Goal: Task Accomplishment & Management: Manage account settings

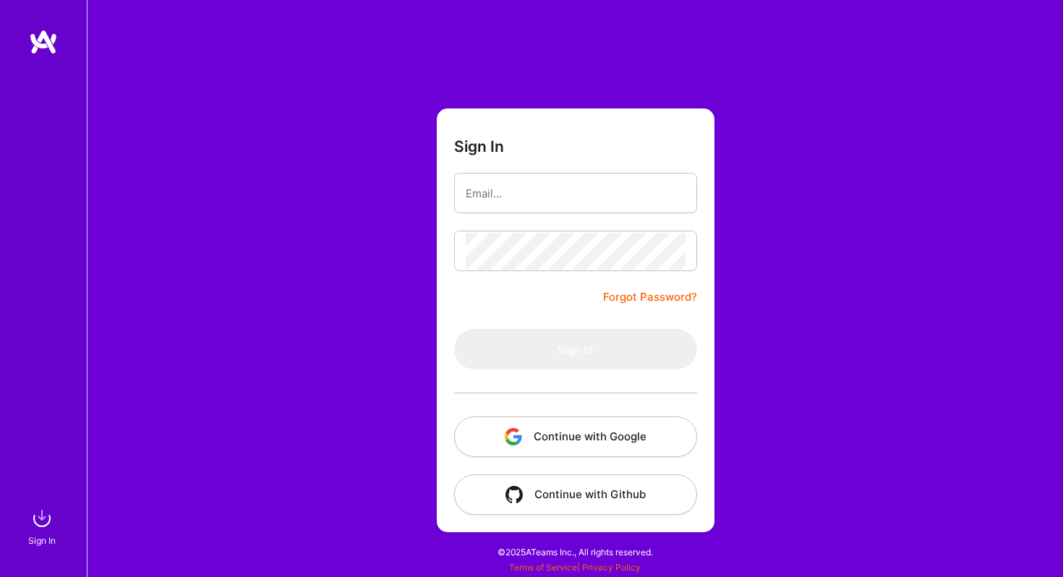
click at [541, 427] on button "Continue with Google" at bounding box center [575, 436] width 243 height 40
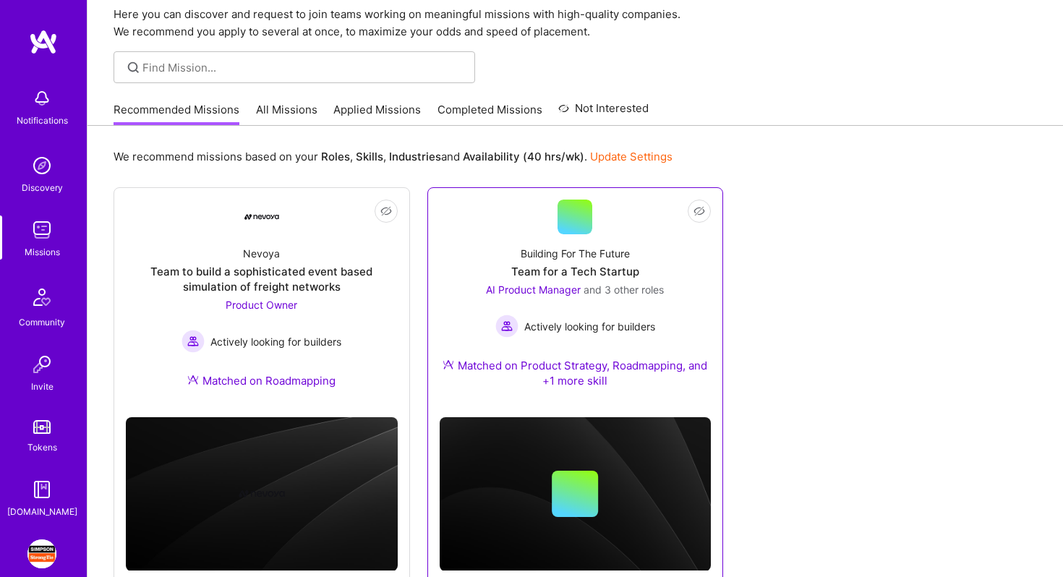
scroll to position [96, 0]
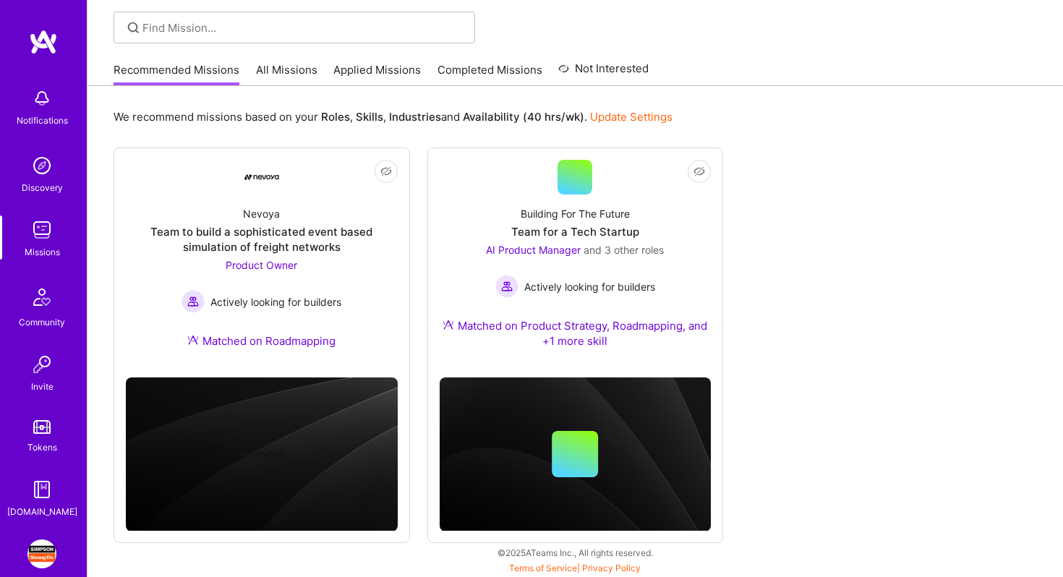
click at [299, 71] on link "All Missions" at bounding box center [286, 74] width 61 height 24
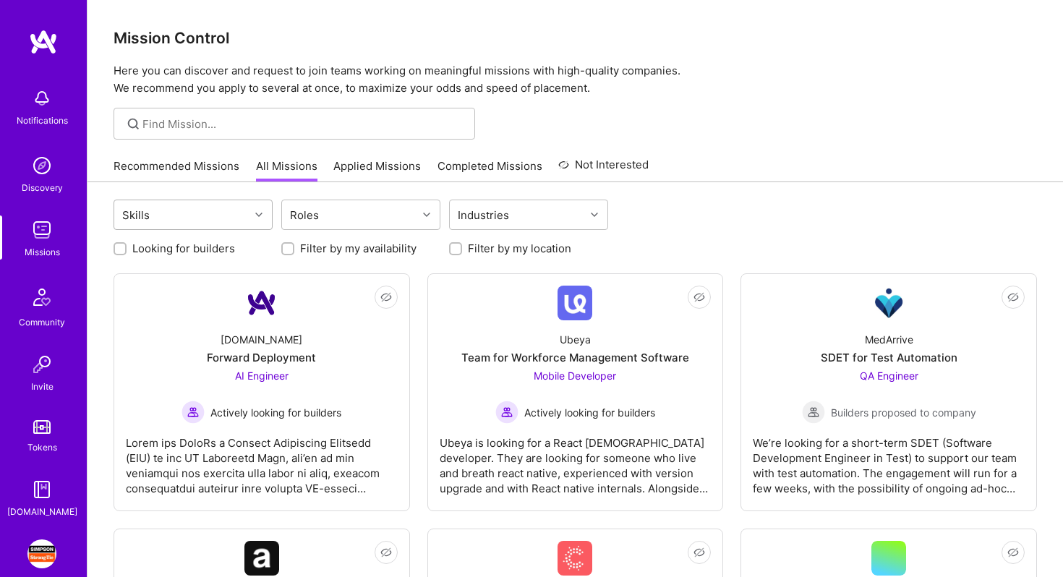
click at [249, 208] on div "Skills" at bounding box center [181, 214] width 135 height 29
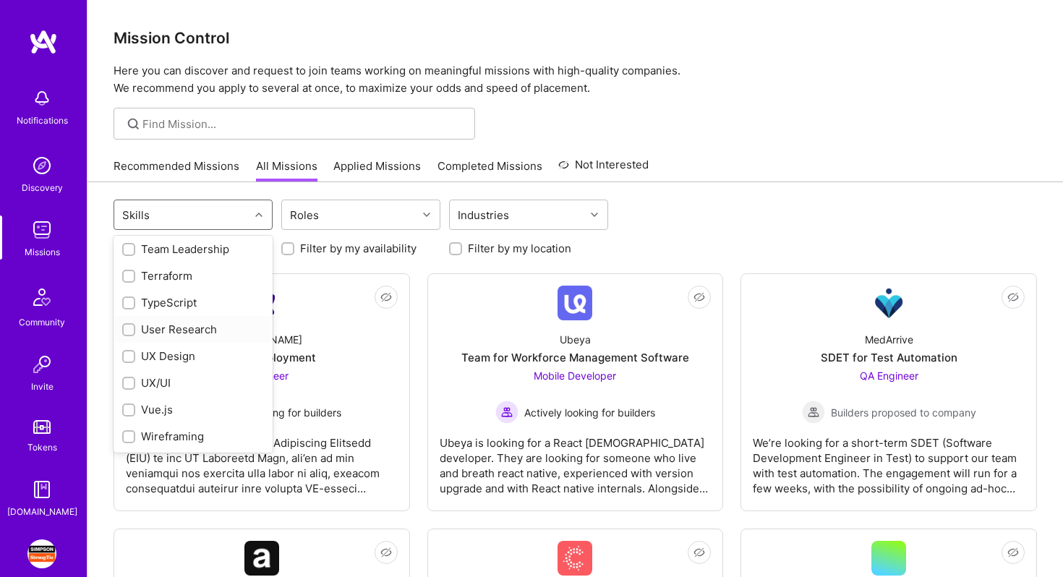
scroll to position [1610, 0]
click at [196, 362] on div "User Research" at bounding box center [193, 357] width 142 height 15
checkbox input "true"
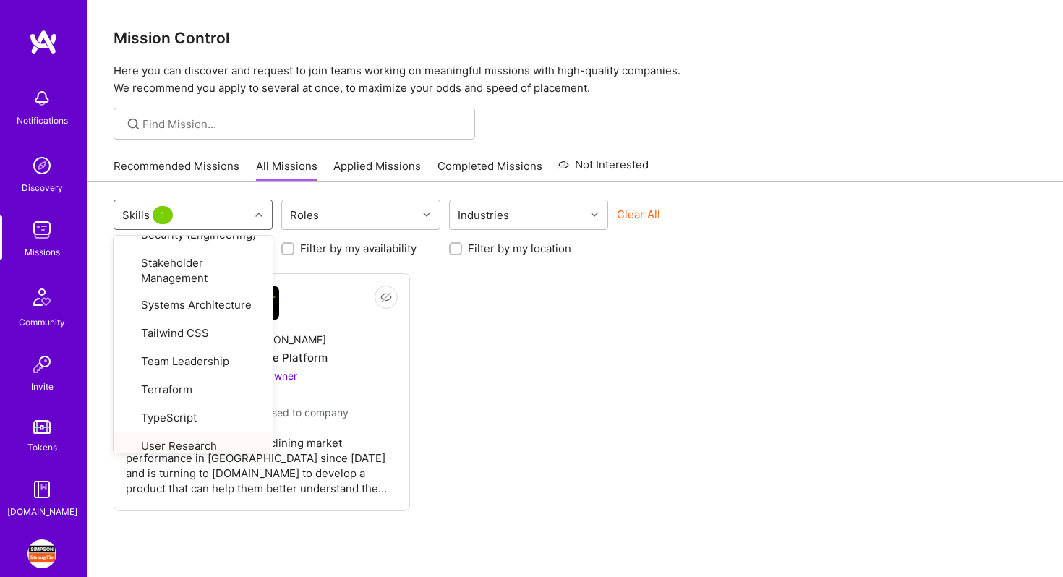
click at [532, 406] on div "Not Interested Anheuser-[PERSON_NAME] Data Science Platform Product Owner Build…" at bounding box center [575, 392] width 923 height 238
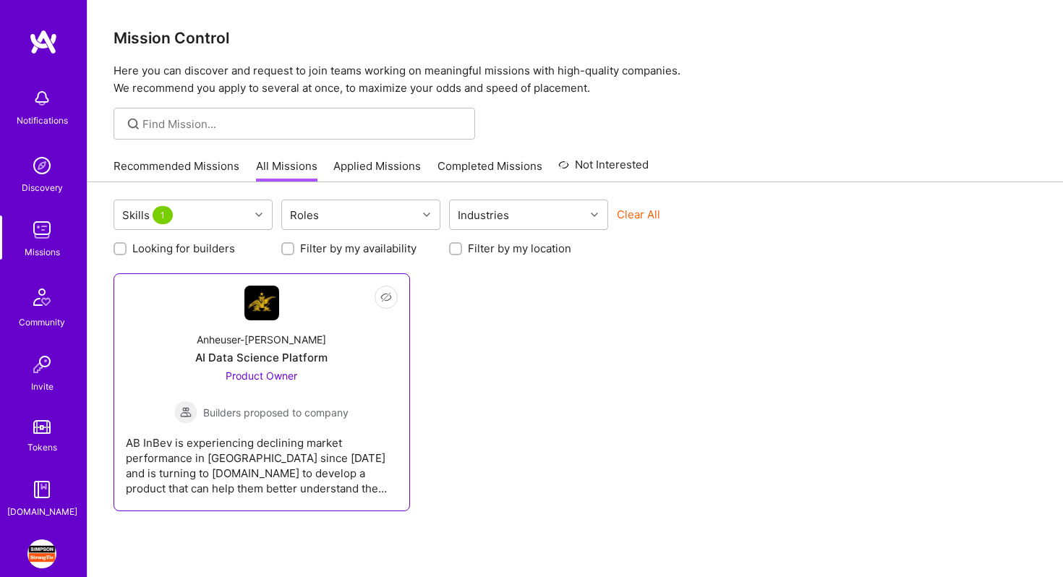
click at [251, 465] on div "AB InBev is experiencing declining market performance in [GEOGRAPHIC_DATA] sinc…" at bounding box center [262, 460] width 272 height 72
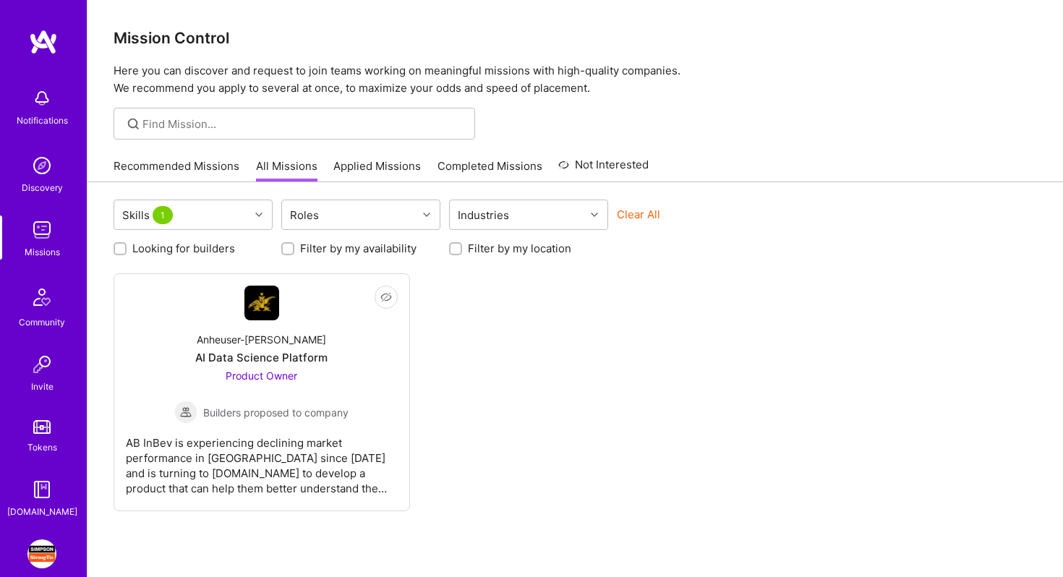
click at [633, 355] on div "Not Interested Anheuser-[PERSON_NAME] Data Science Platform Product Owner Build…" at bounding box center [575, 392] width 923 height 238
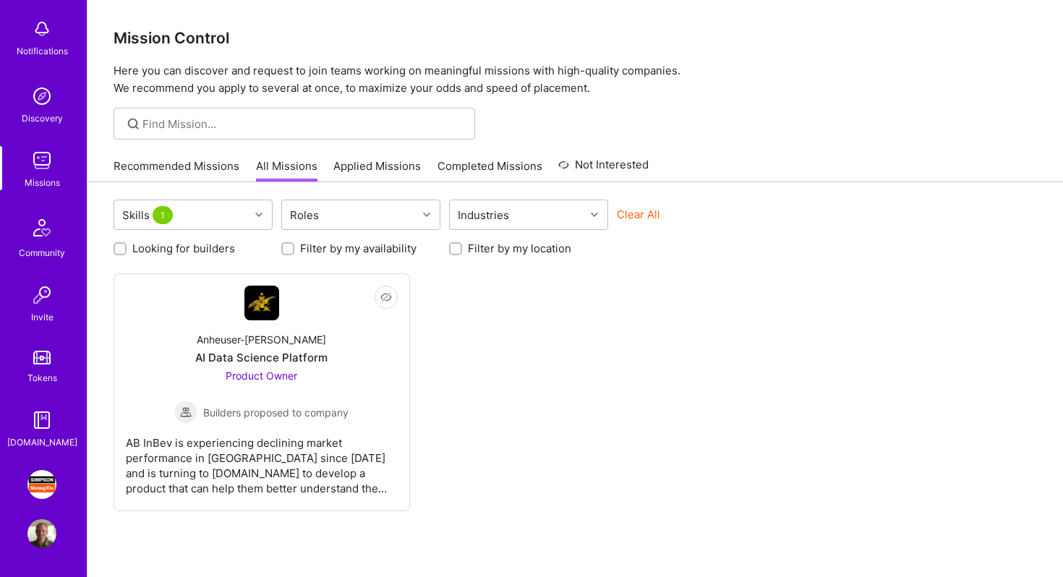
click at [38, 529] on img at bounding box center [41, 533] width 29 height 29
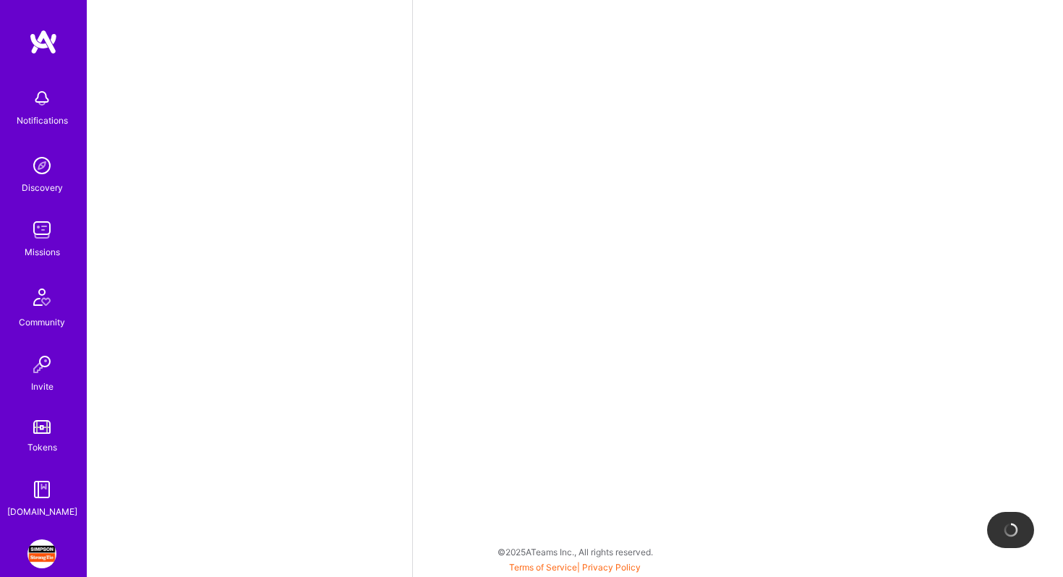
click at [39, 541] on img at bounding box center [41, 553] width 29 height 29
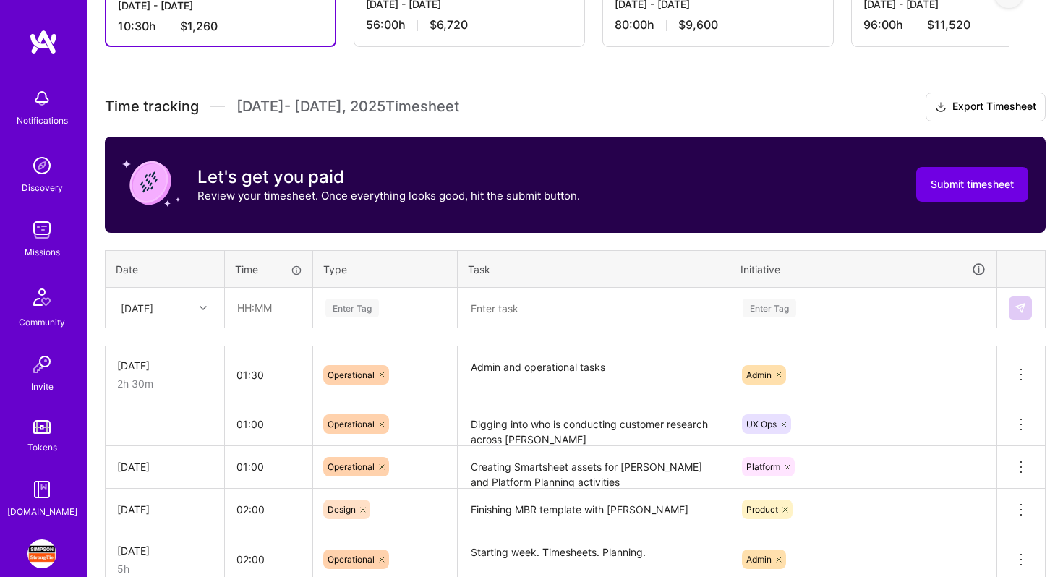
scroll to position [433, 0]
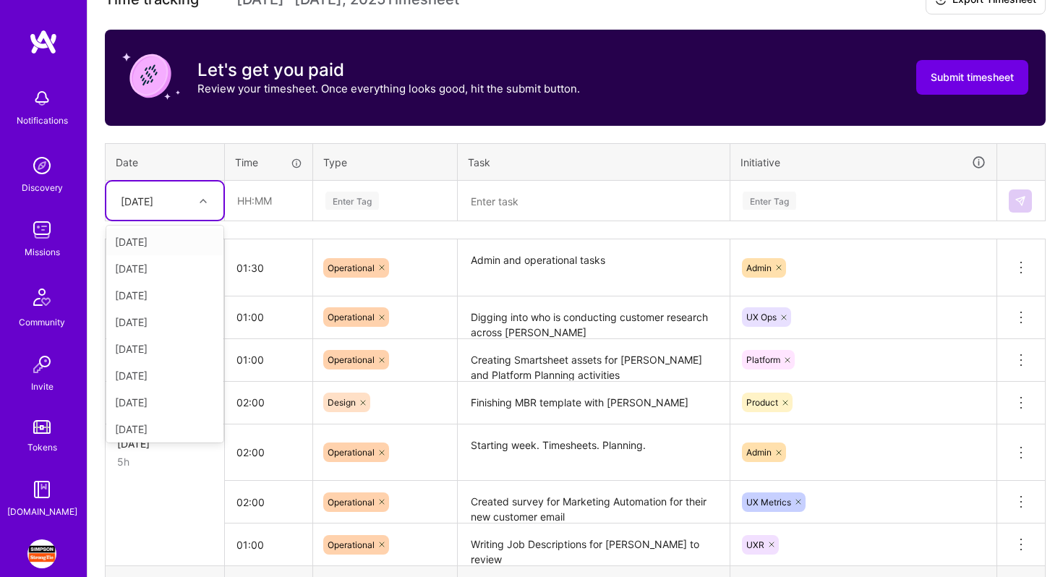
click at [153, 198] on div "[DATE]" at bounding box center [137, 200] width 33 height 15
click at [200, 137] on div "Time tracking [DATE] - [DATE] Timesheet Export Timesheet Let's get you paid Rev…" at bounding box center [575, 317] width 941 height 662
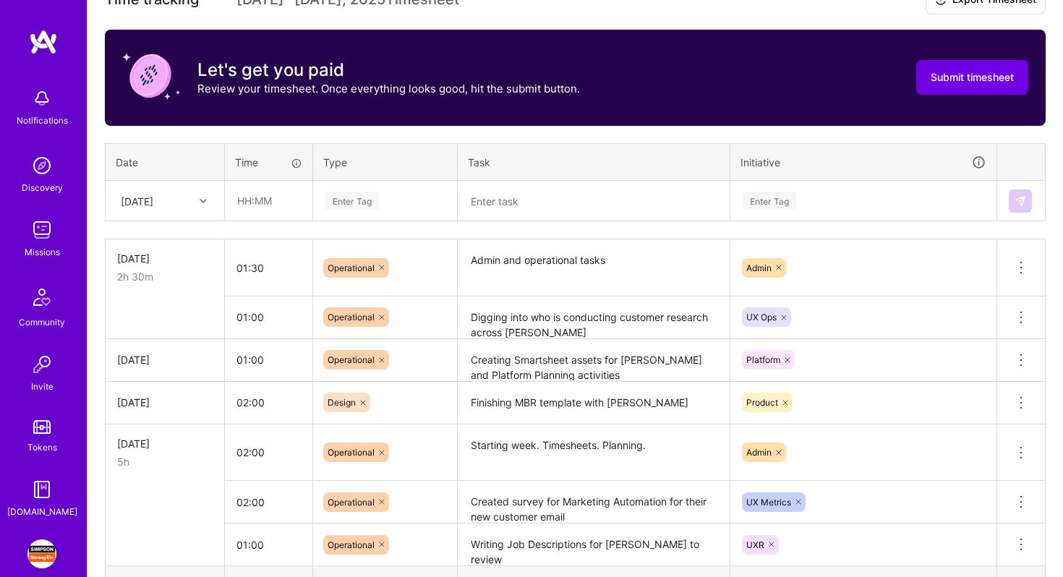
click at [153, 200] on div "[DATE]" at bounding box center [137, 200] width 33 height 15
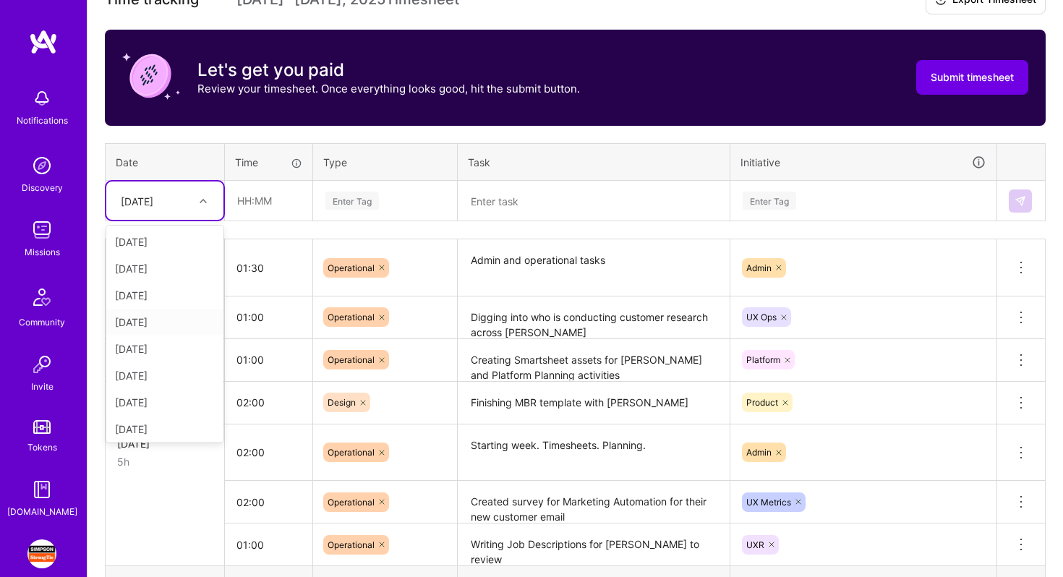
scroll to position [66, 0]
click at [153, 360] on div "[DATE]" at bounding box center [164, 363] width 117 height 27
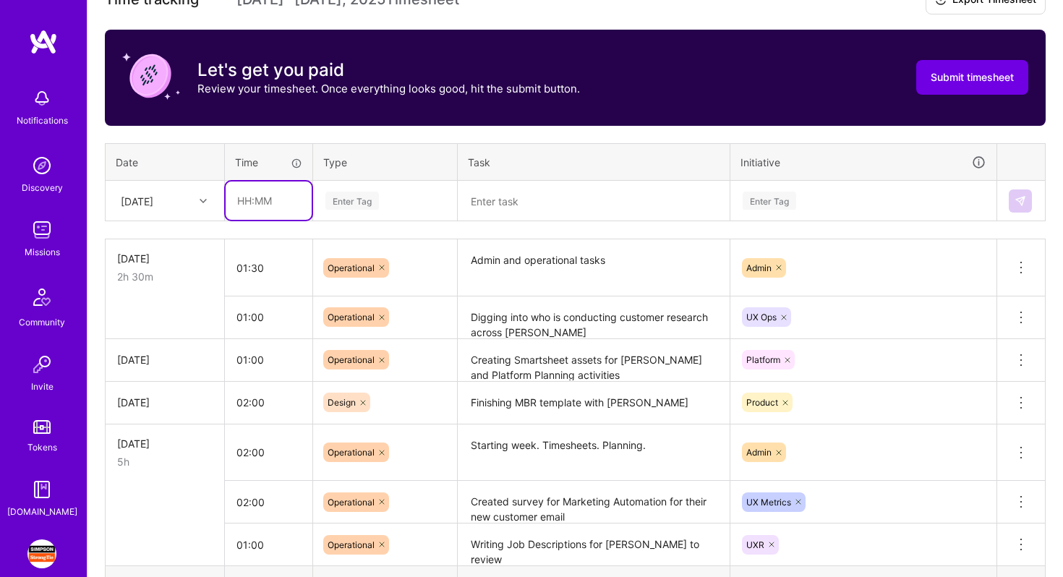
click at [241, 199] on input "text" at bounding box center [269, 200] width 86 height 38
type input "01:30"
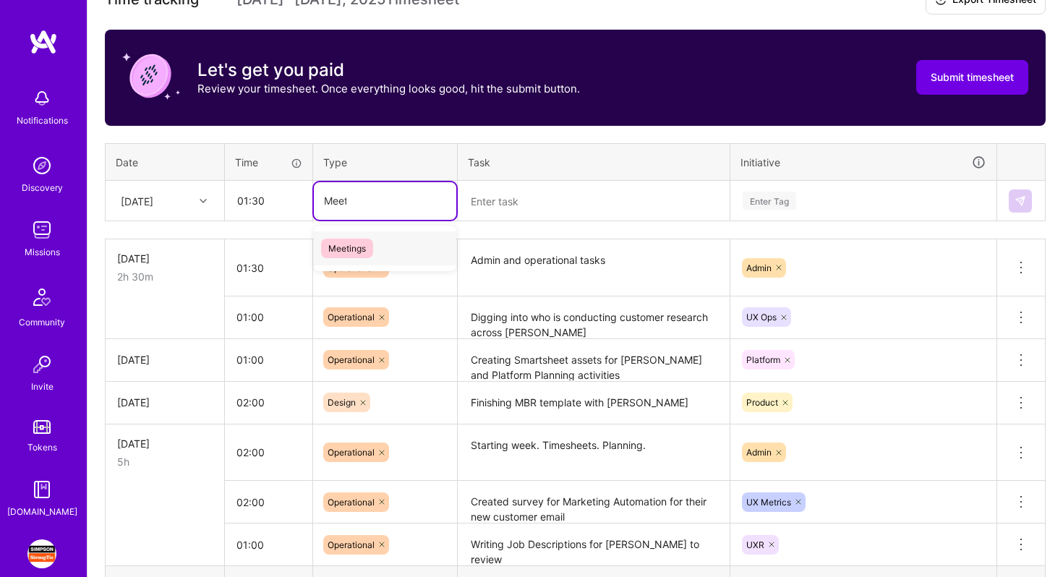
type input "Meetin"
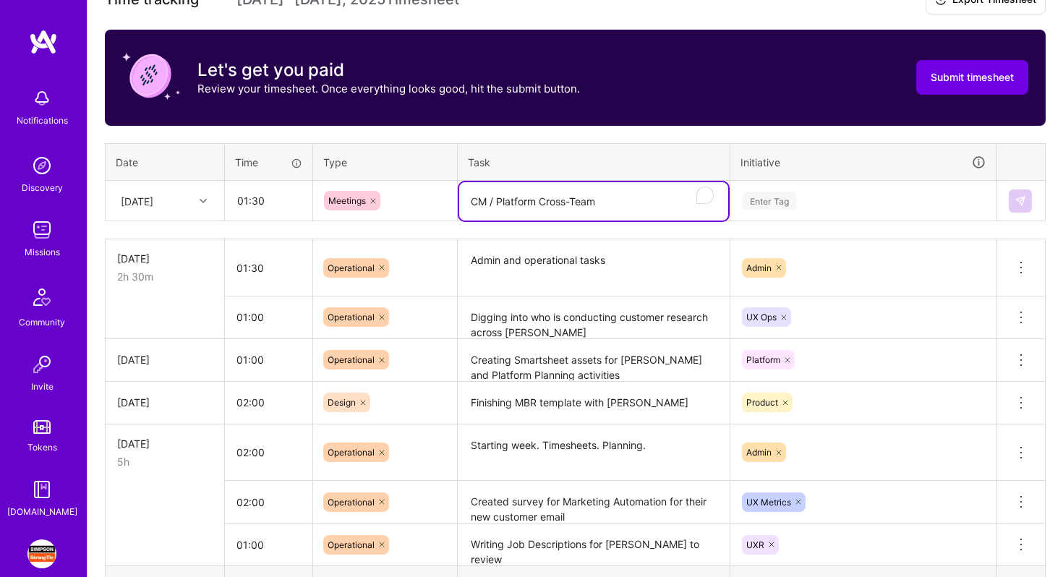
type textarea "CM / Platform Cross-Team"
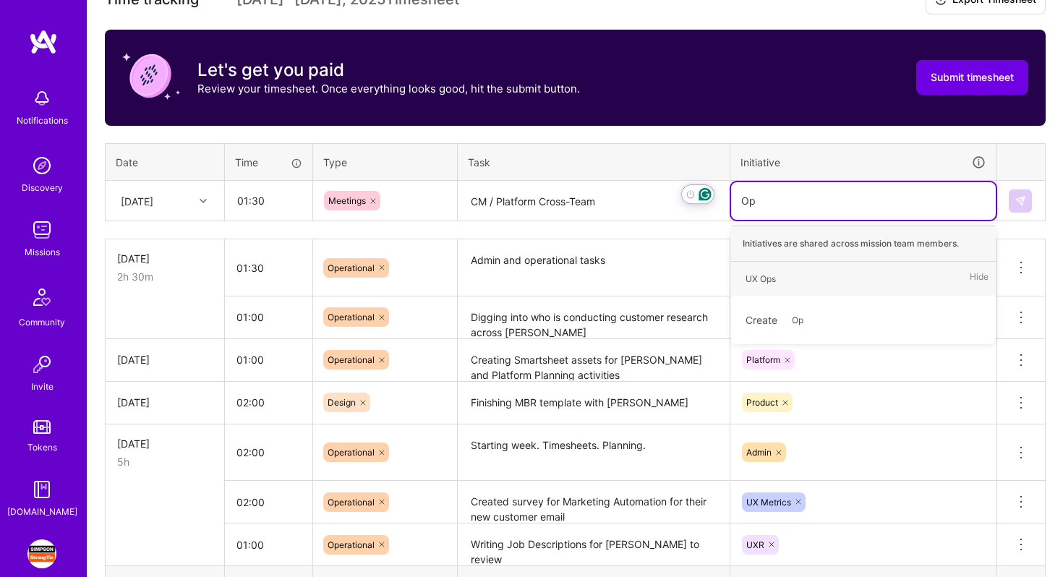
type input "O"
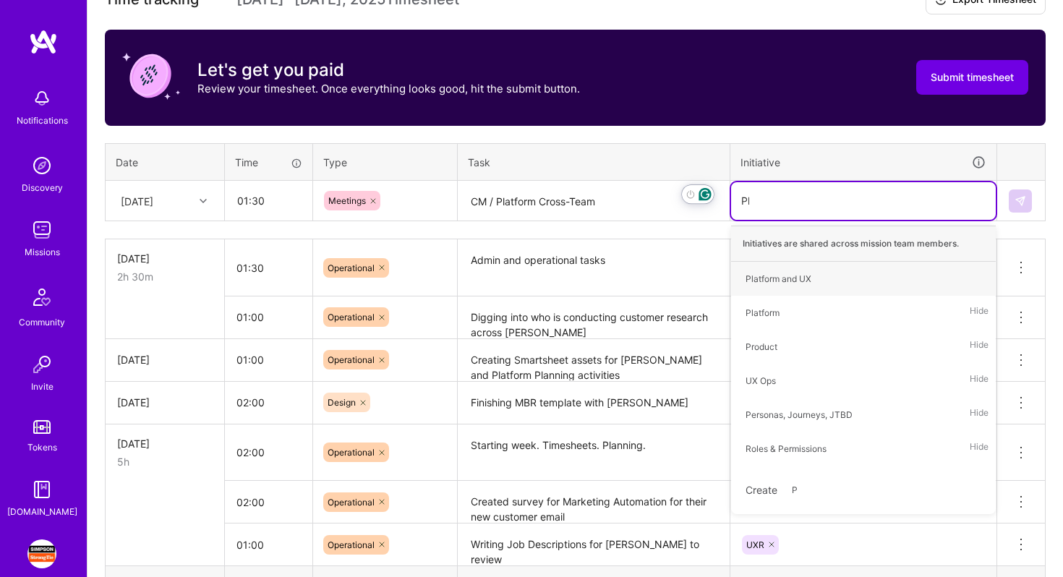
type input "Pla"
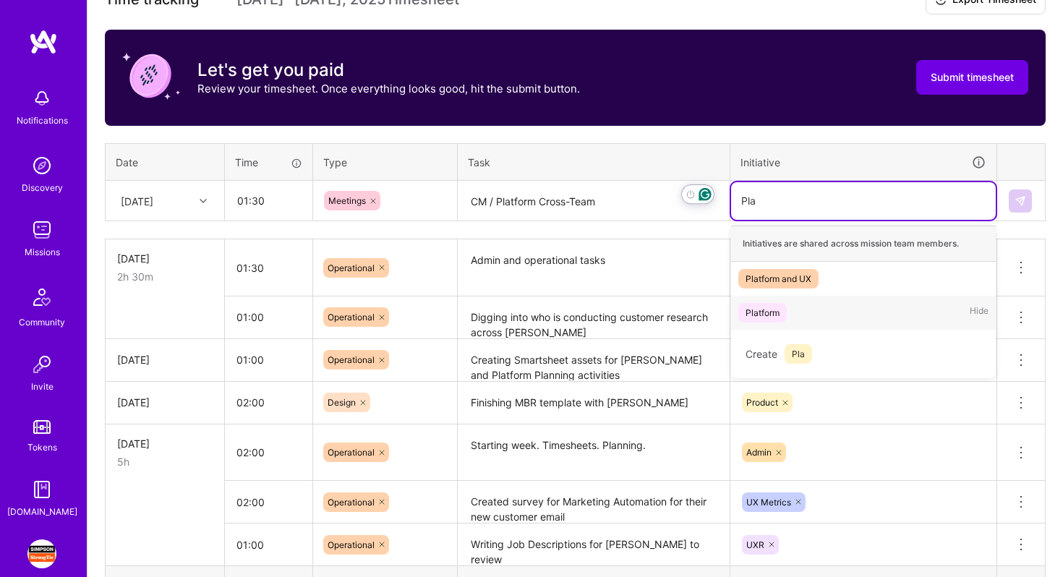
click at [864, 320] on div "Platform Hide" at bounding box center [863, 313] width 265 height 34
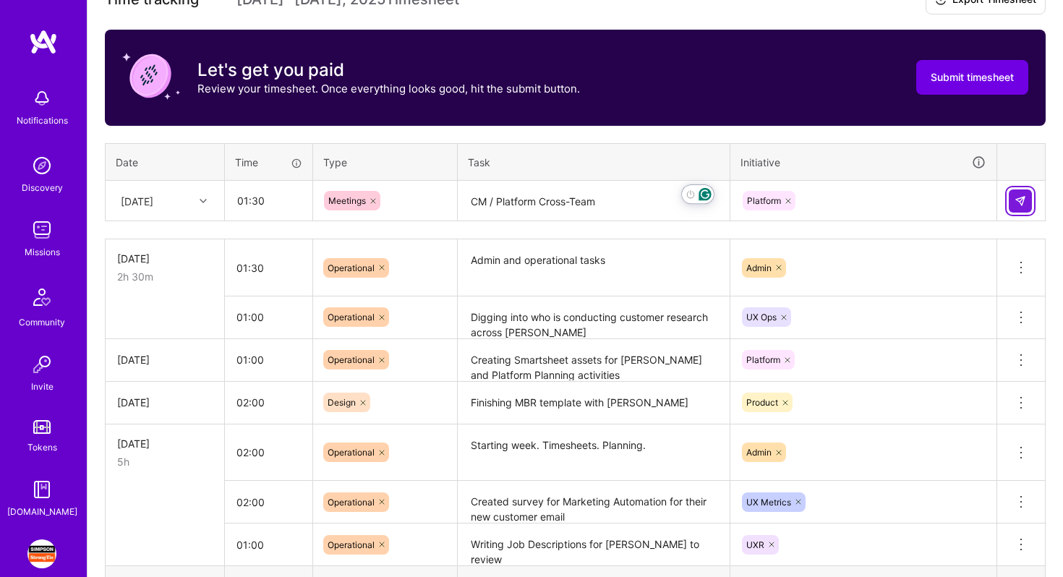
click at [1021, 195] on img at bounding box center [1020, 201] width 12 height 12
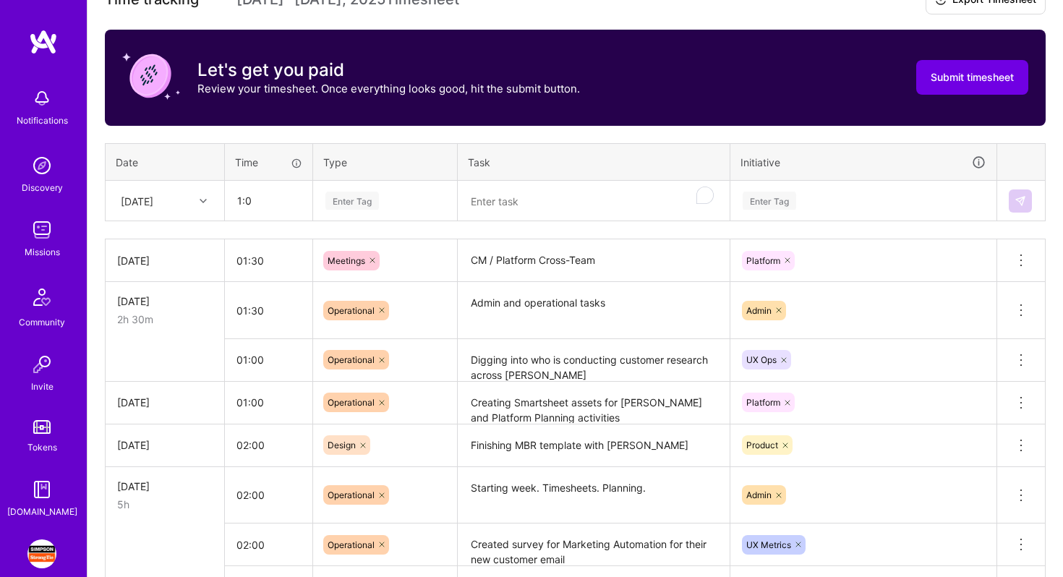
type input "01:00"
click at [346, 198] on div "Enter Tag" at bounding box center [352, 200] width 54 height 22
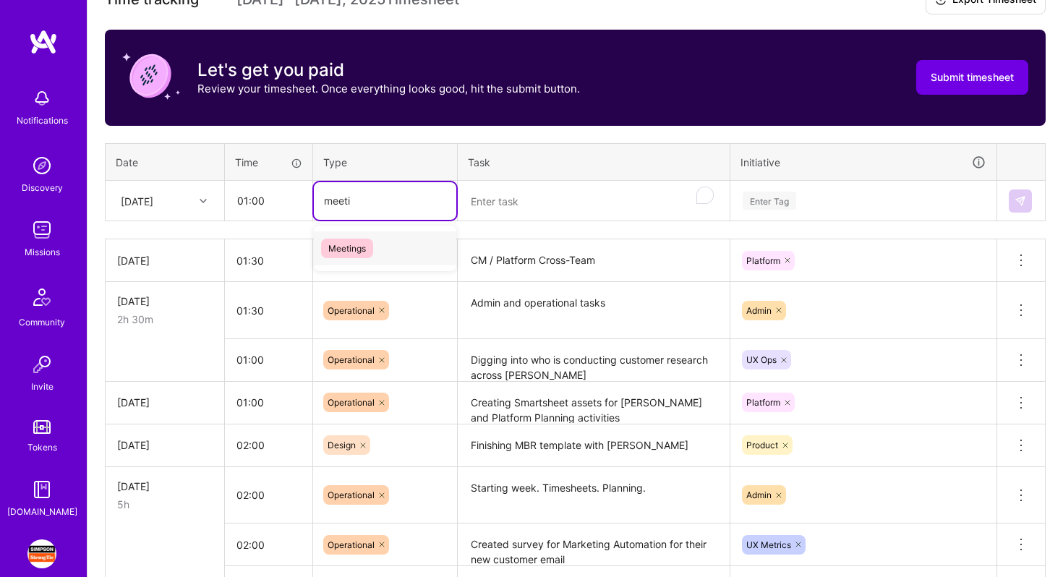
type input "meet"
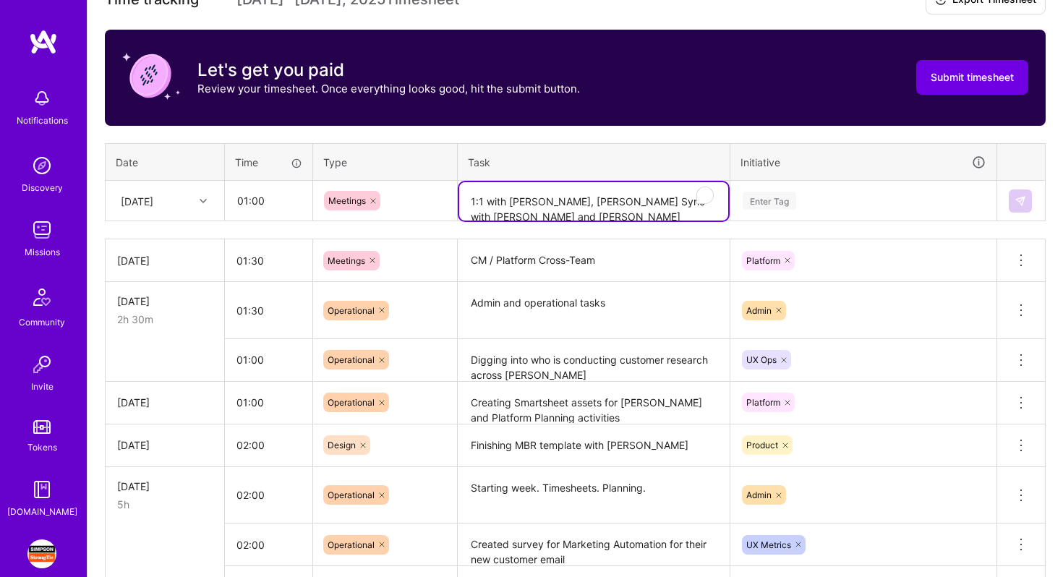
type textarea "1:1 with [PERSON_NAME], [PERSON_NAME] Sync with [PERSON_NAME] and [PERSON_NAME]"
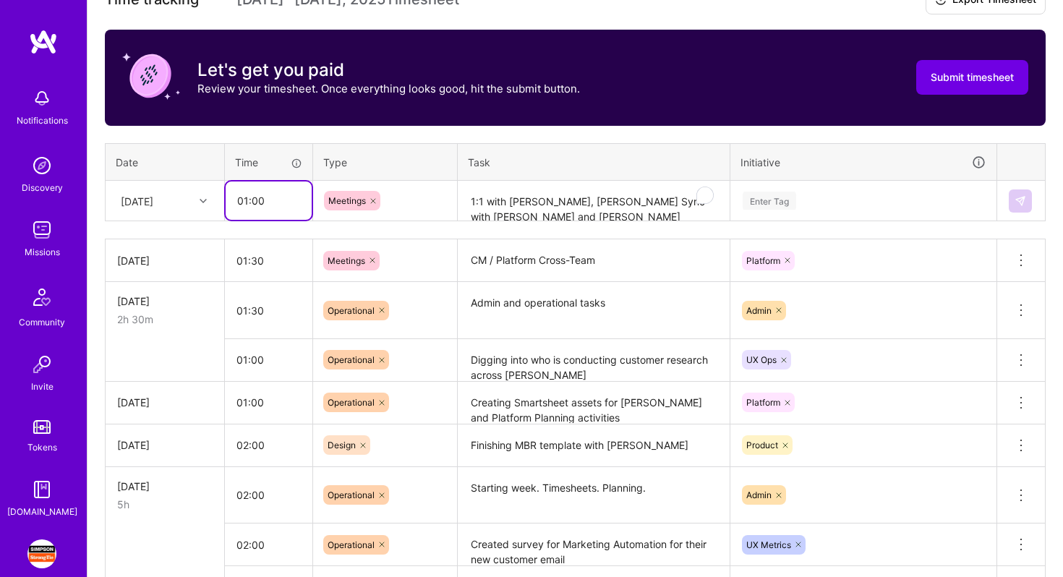
click at [255, 205] on input "01:00" at bounding box center [269, 200] width 86 height 38
click at [273, 198] on input "01:00" at bounding box center [269, 200] width 86 height 38
type input "01:15"
click at [826, 193] on div "Enter Tag" at bounding box center [863, 201] width 244 height 18
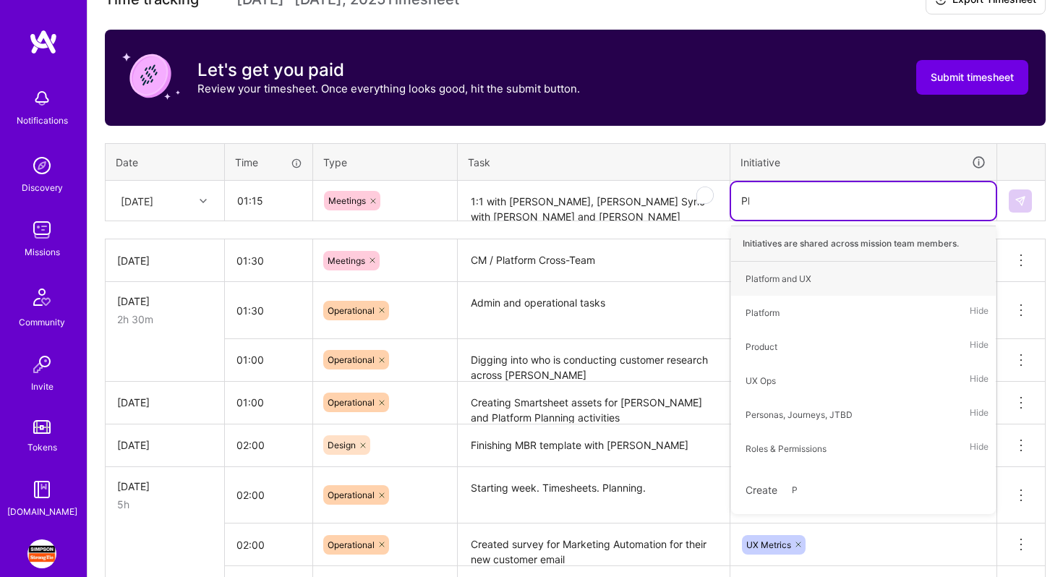
type input "Plat"
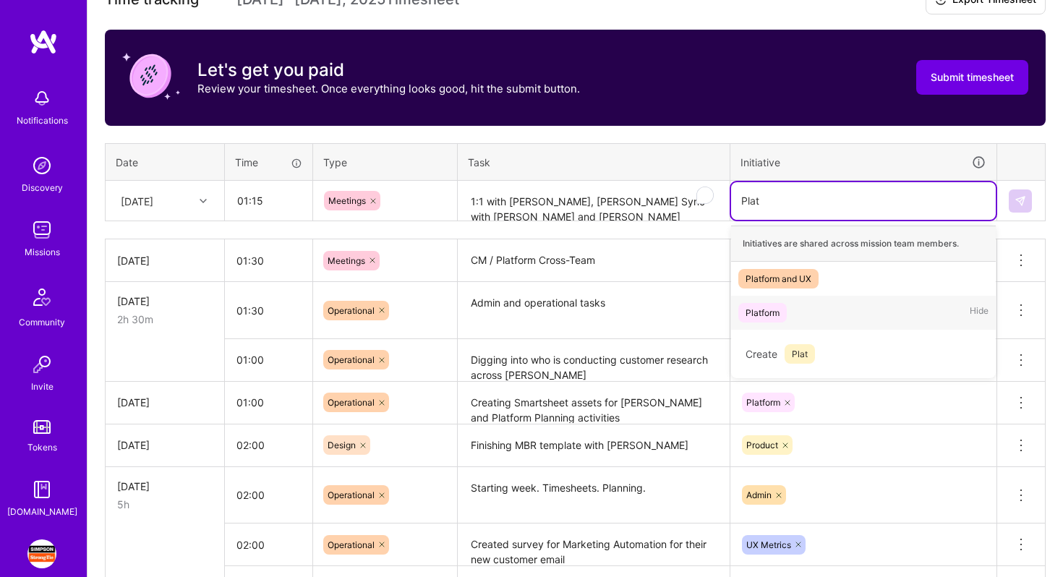
click at [807, 311] on div "Platform Hide" at bounding box center [863, 313] width 265 height 34
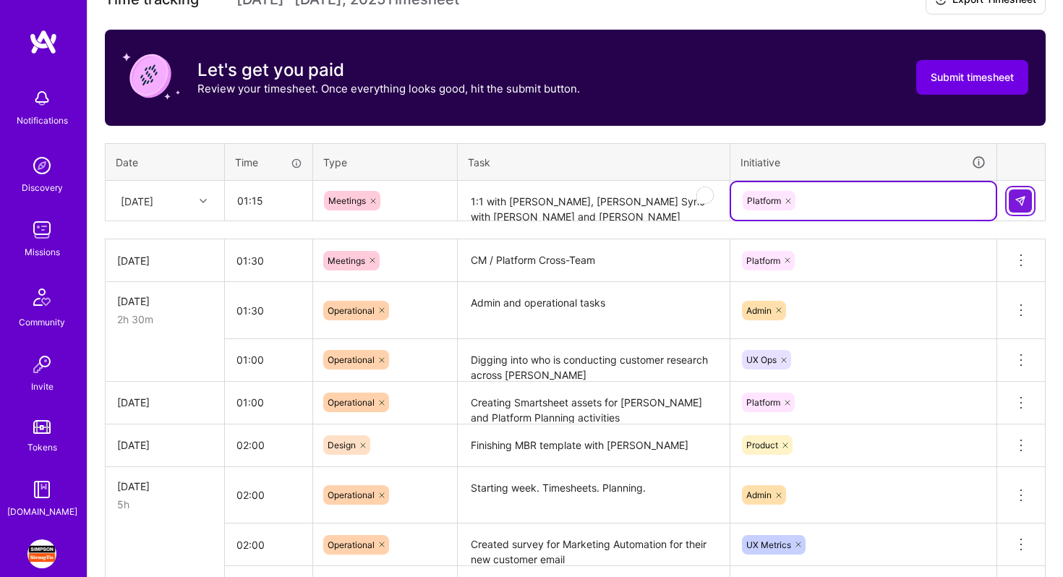
click at [1023, 205] on img at bounding box center [1020, 201] width 12 height 12
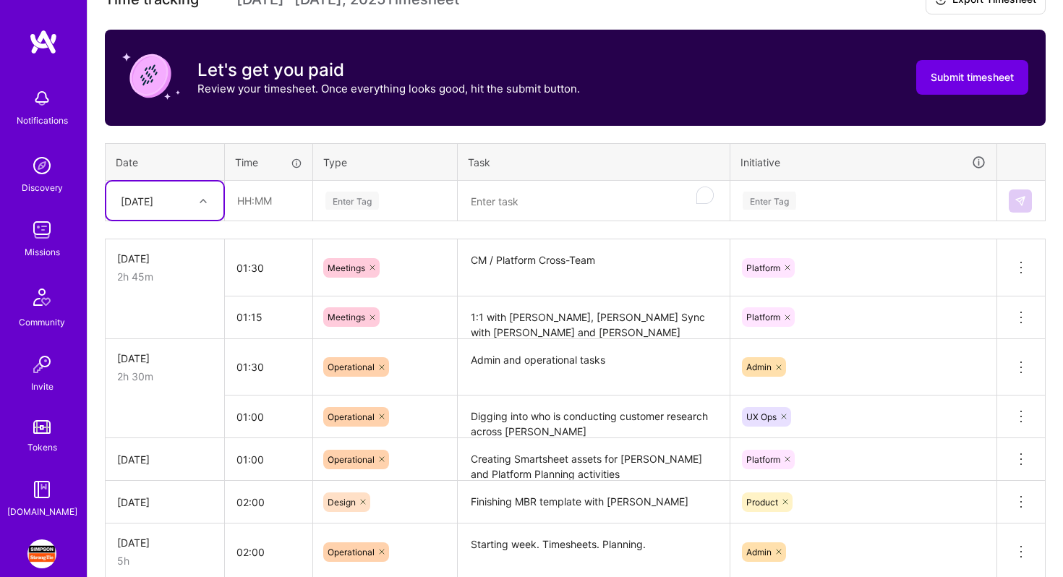
click at [180, 200] on div "[DATE]" at bounding box center [154, 201] width 80 height 24
click at [161, 325] on div "[DATE]" at bounding box center [164, 330] width 117 height 27
click at [269, 187] on input "text" at bounding box center [269, 200] width 86 height 38
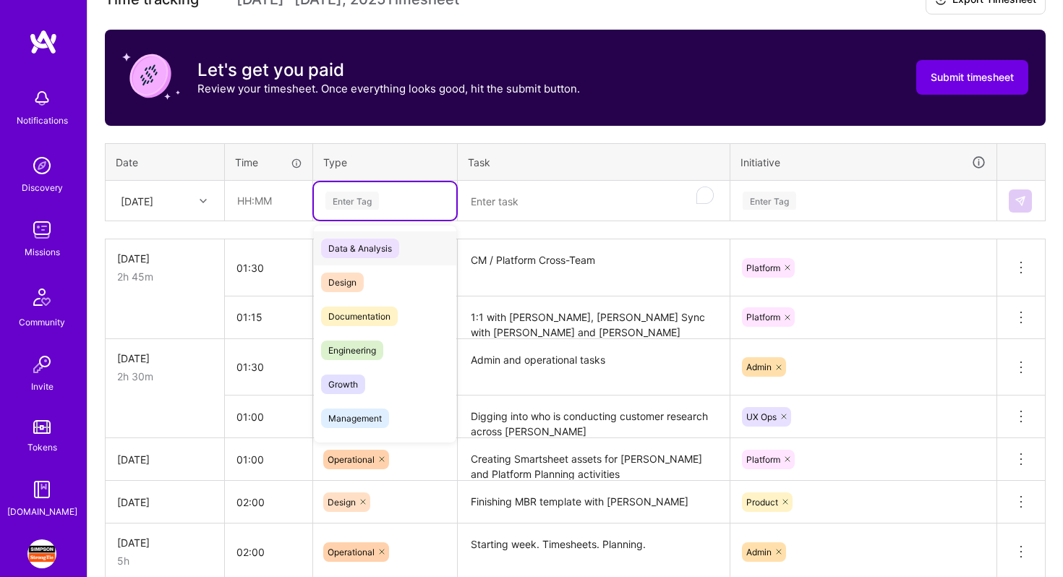
click at [351, 194] on div "Enter Tag" at bounding box center [352, 200] width 54 height 22
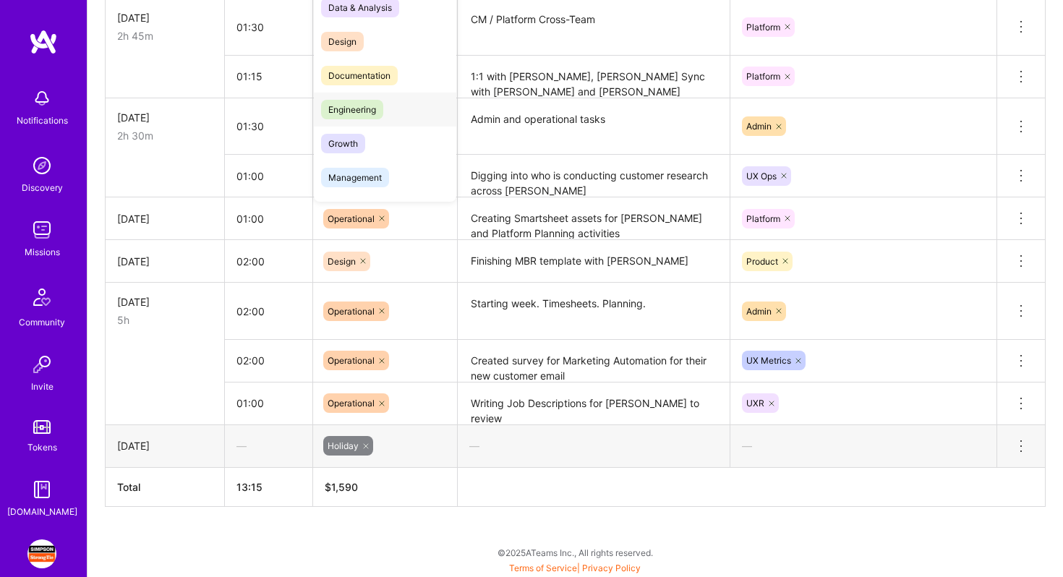
scroll to position [412, 0]
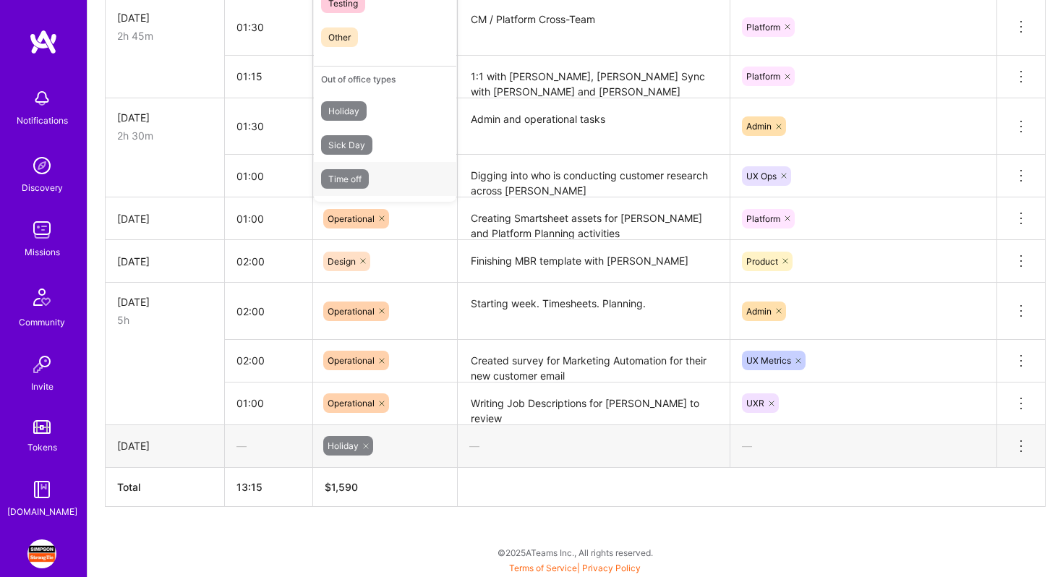
click at [356, 181] on span "Time off" at bounding box center [345, 179] width 48 height 20
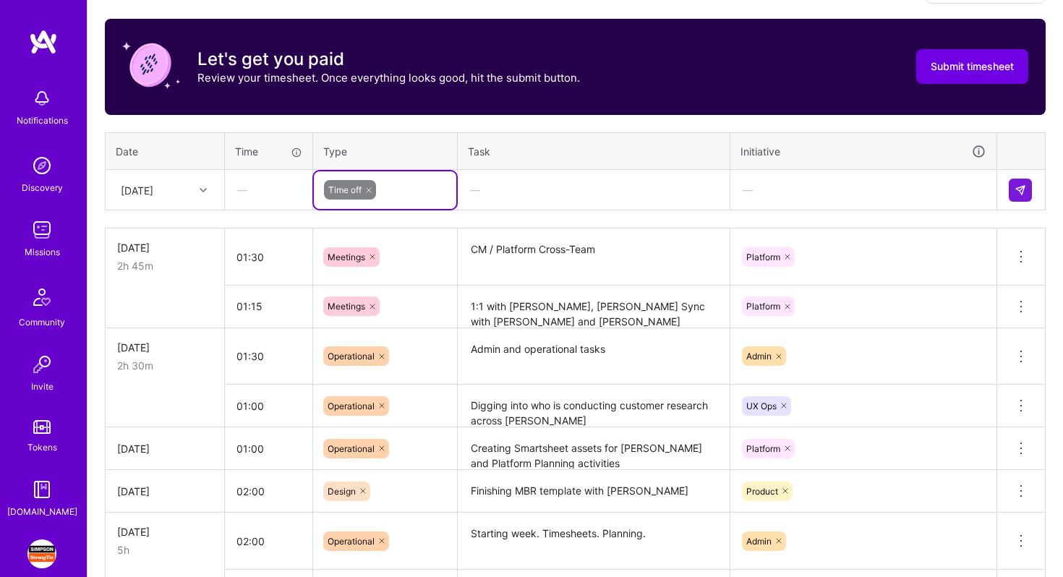
scroll to position [226, 0]
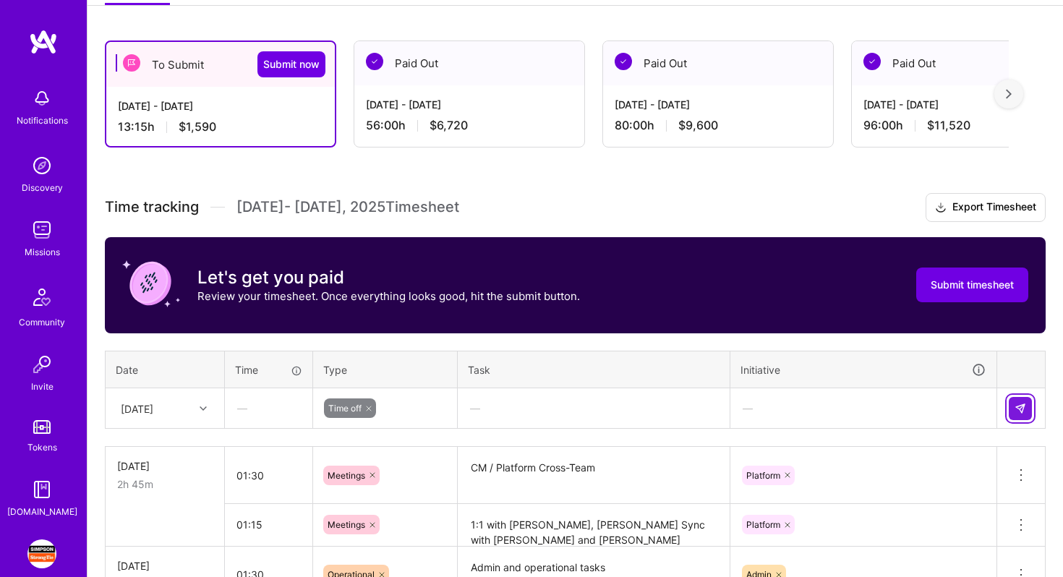
click at [1022, 406] on img at bounding box center [1020, 409] width 12 height 12
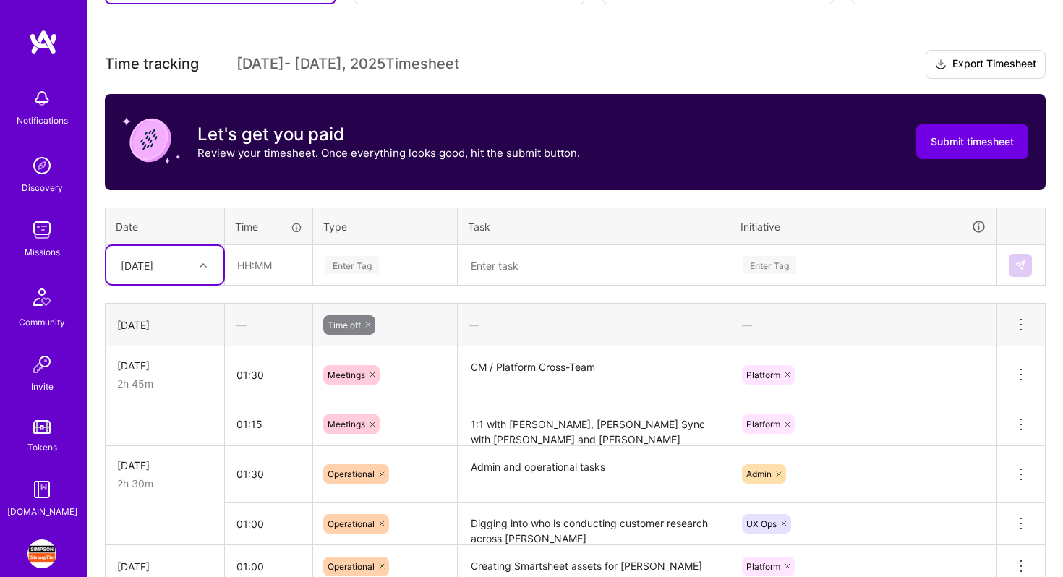
scroll to position [418, 0]
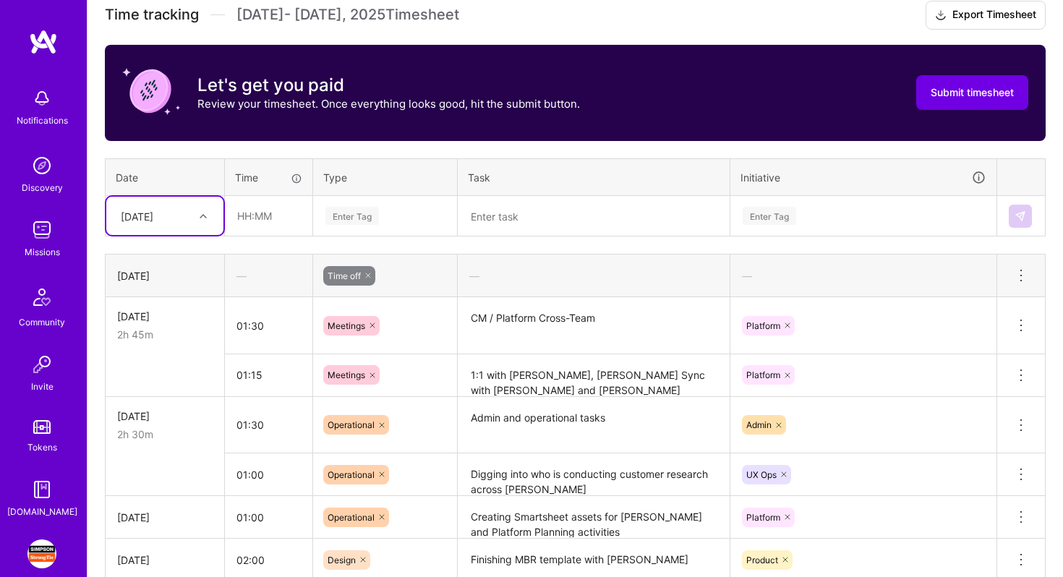
click at [202, 213] on icon at bounding box center [203, 216] width 7 height 7
click at [158, 365] on div "[DATE]" at bounding box center [164, 364] width 117 height 27
click at [253, 219] on input "text" at bounding box center [269, 216] width 86 height 38
type input "01:00"
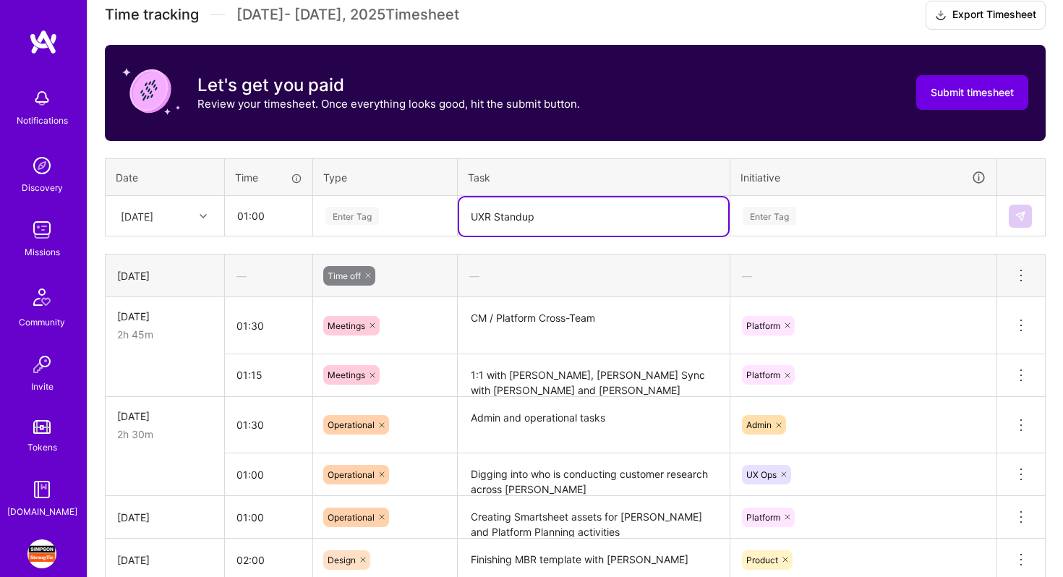
type textarea "UXR Standup"
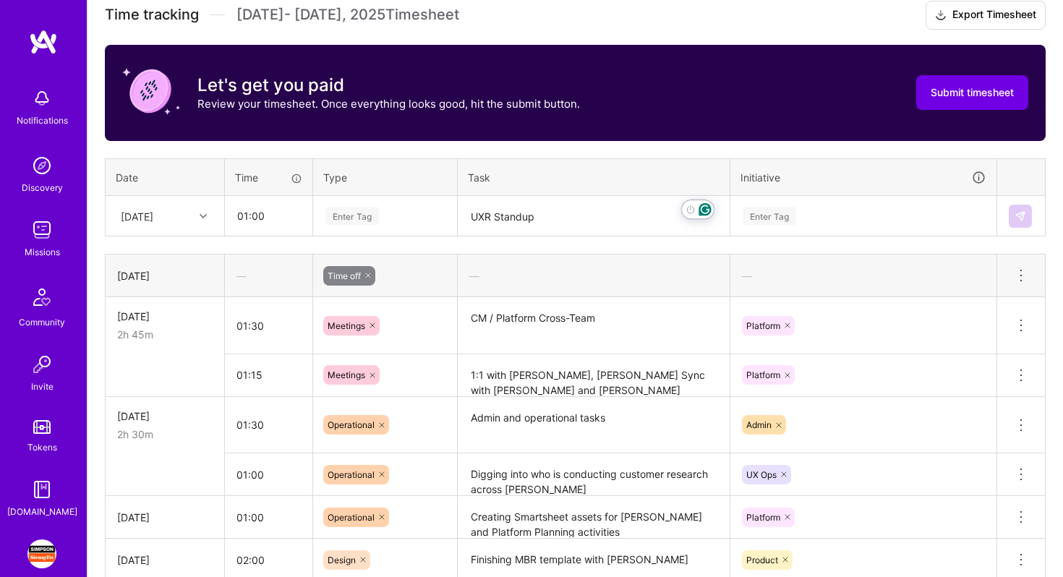
click at [343, 207] on div "Enter Tag" at bounding box center [352, 216] width 54 height 22
type input "meetin"
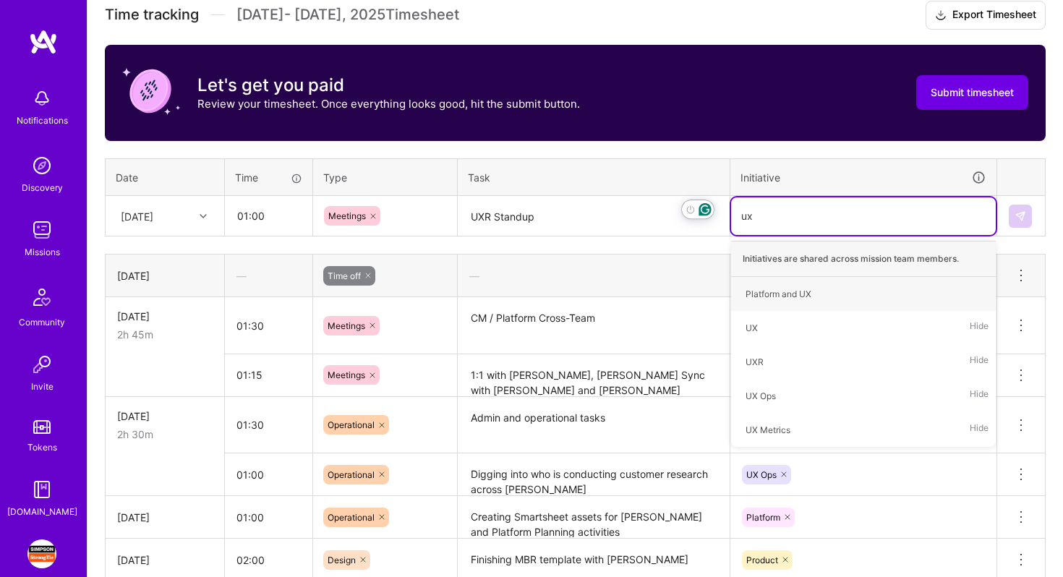
type input "uxr"
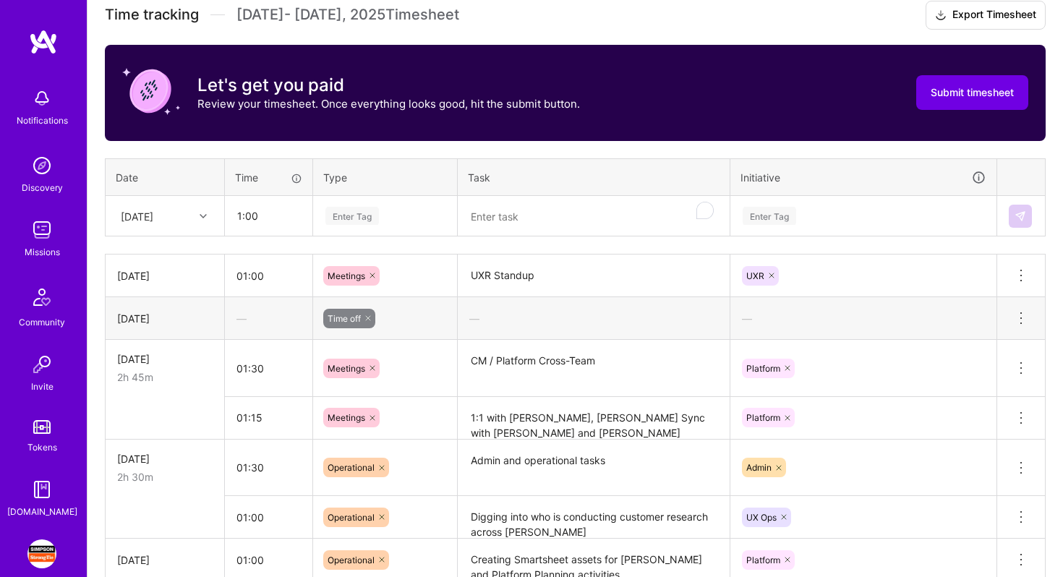
type input "01:00"
type input "meetin"
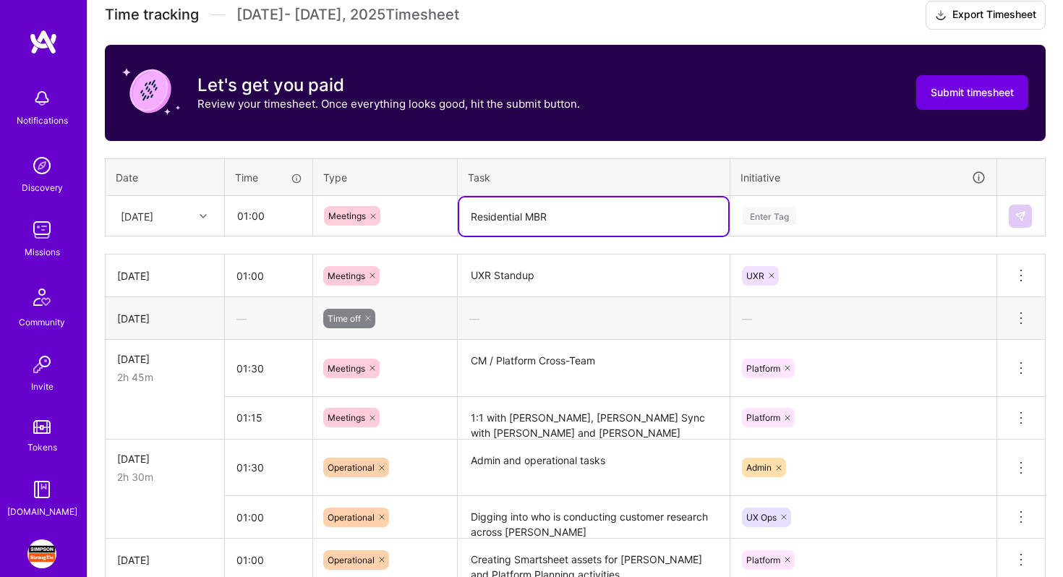
type textarea "Residential MBR"
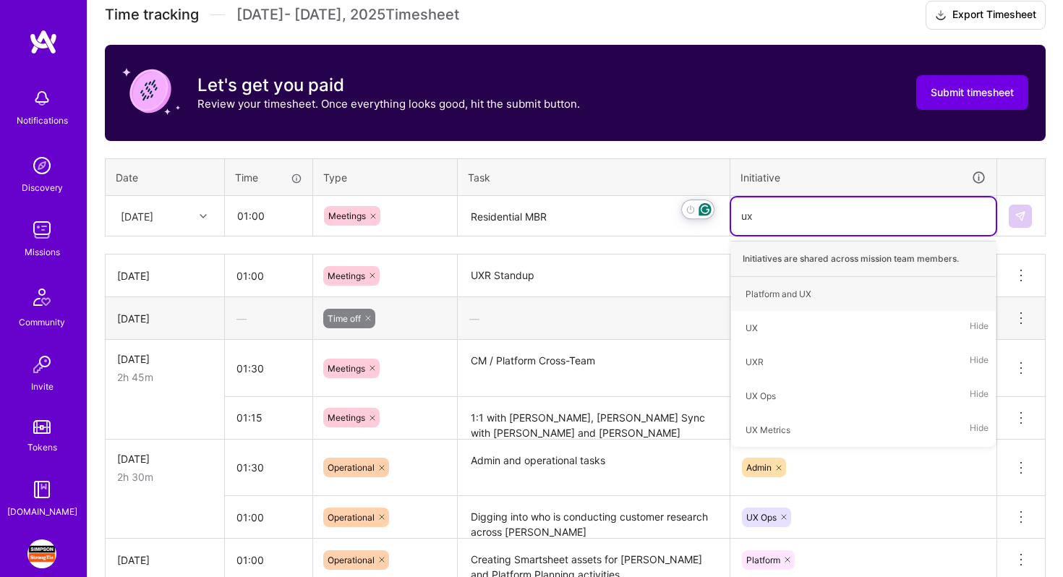
type input "uxr"
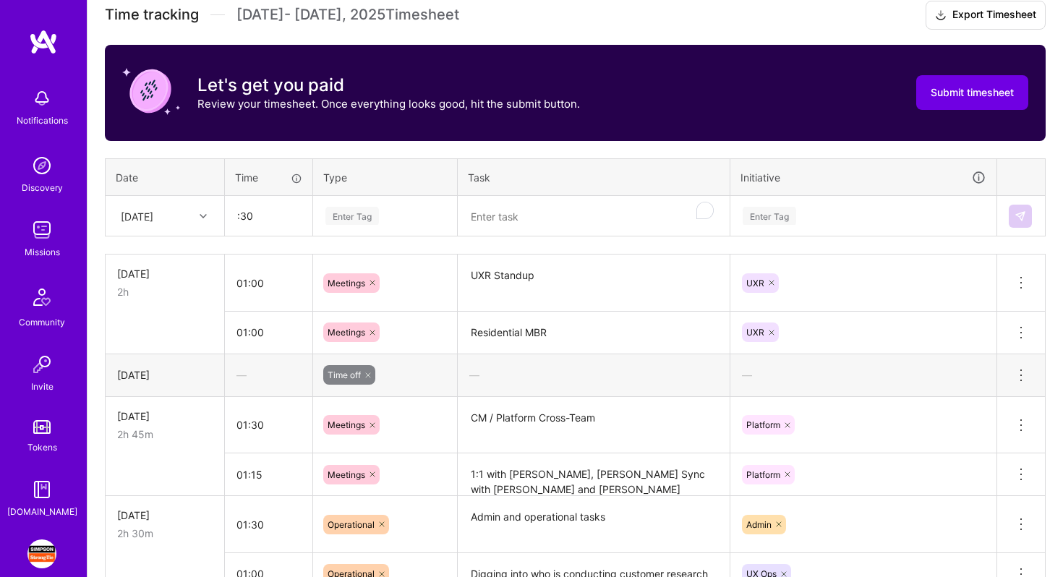
type input "00:30"
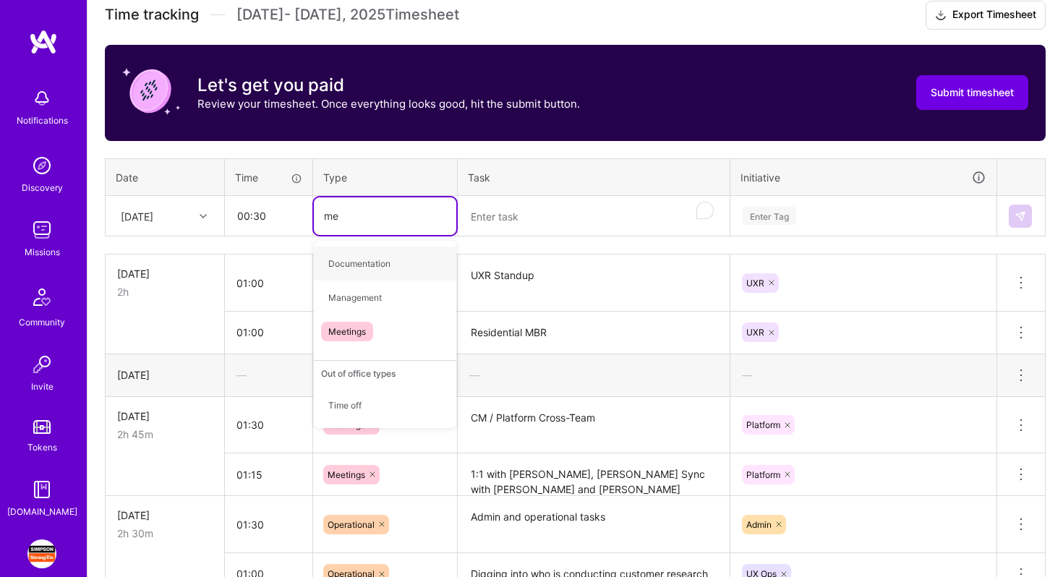
type input "mee"
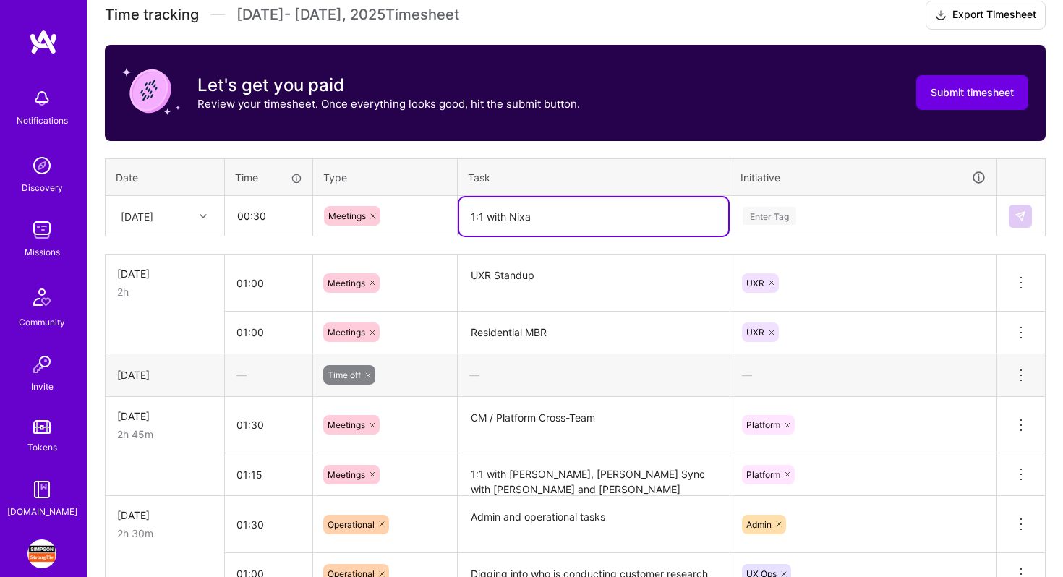
type textarea "1:1 with Nixa"
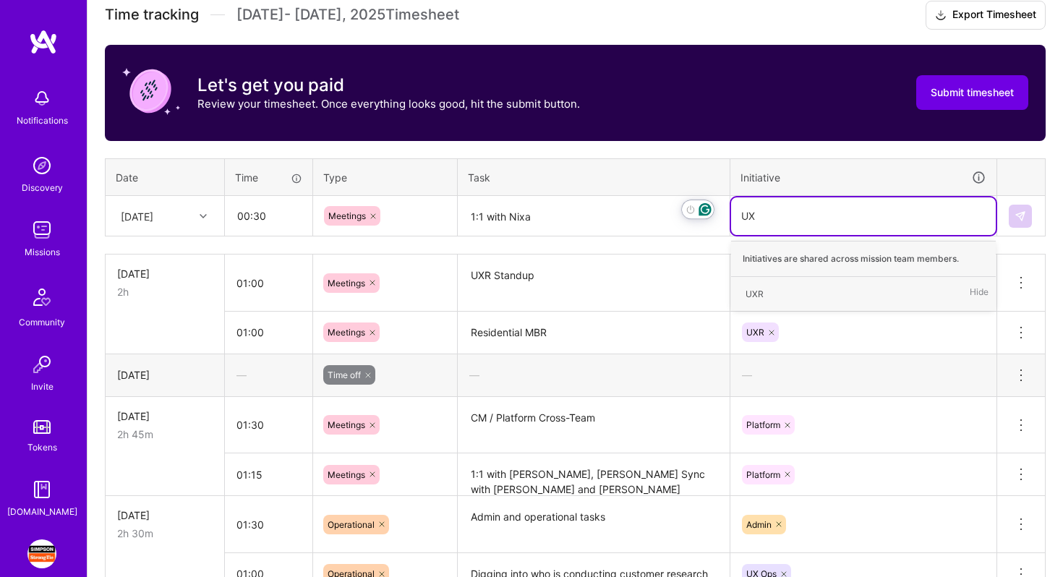
type input "U"
type input "Platform"
click at [942, 317] on div "Platform Hide" at bounding box center [863, 328] width 265 height 34
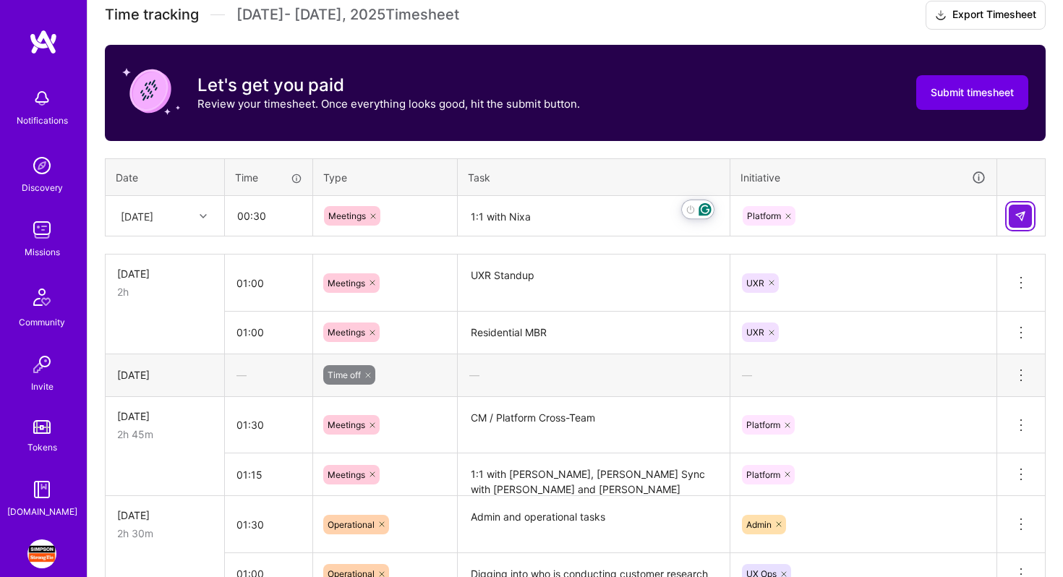
click at [1019, 210] on img at bounding box center [1020, 216] width 12 height 12
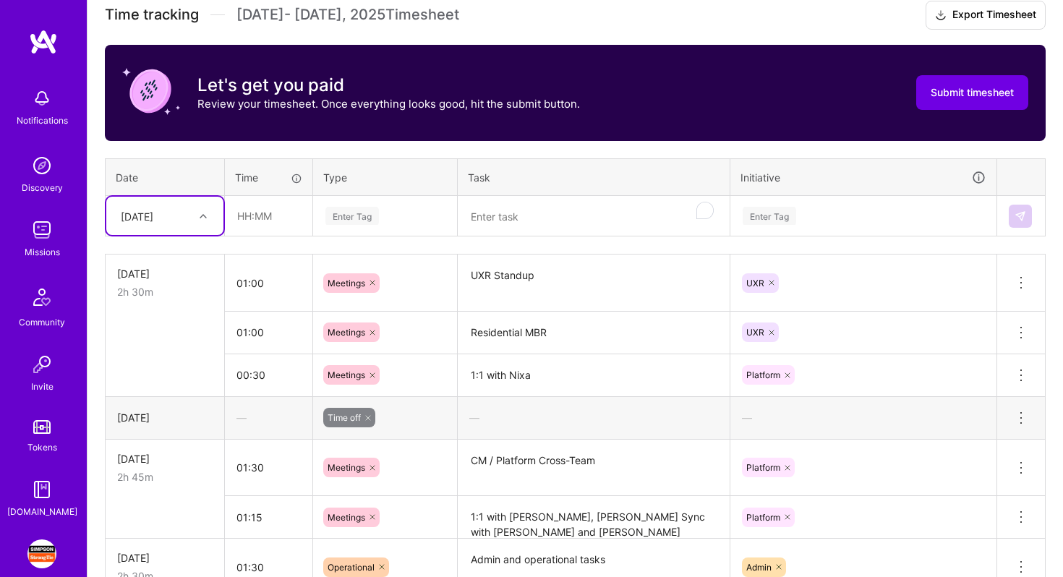
click at [197, 220] on div at bounding box center [205, 216] width 22 height 19
click at [160, 336] on div "[DATE]" at bounding box center [164, 334] width 117 height 27
click at [253, 211] on input "text" at bounding box center [269, 216] width 86 height 38
type input "01:00"
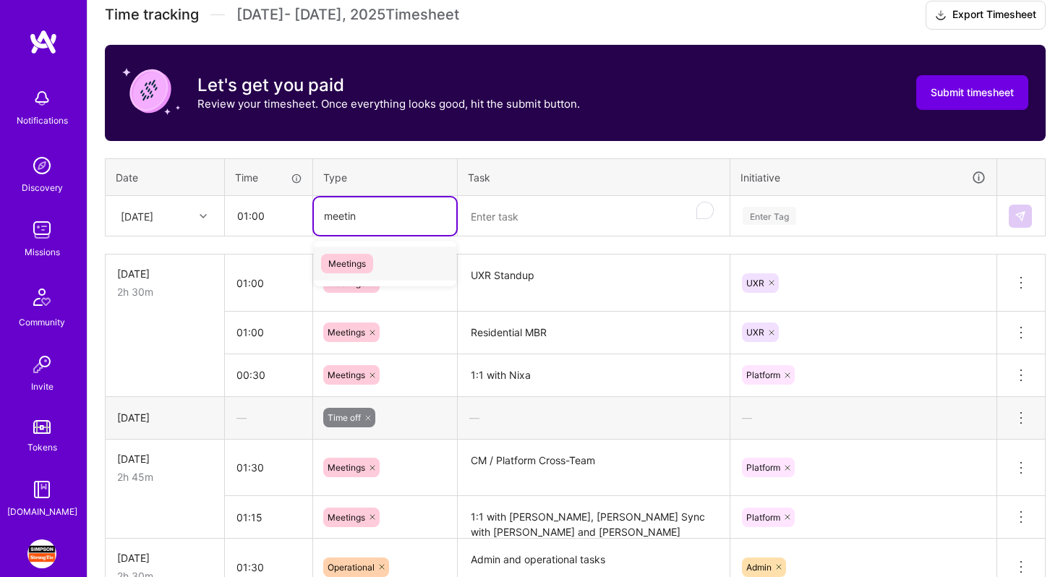
type input "meeting"
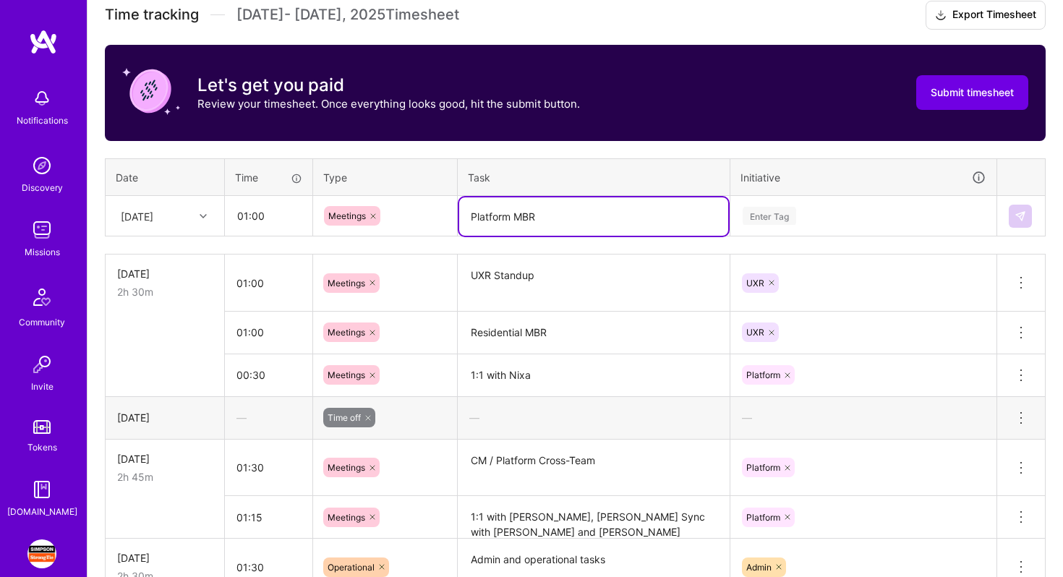
type textarea "Platform MBR"
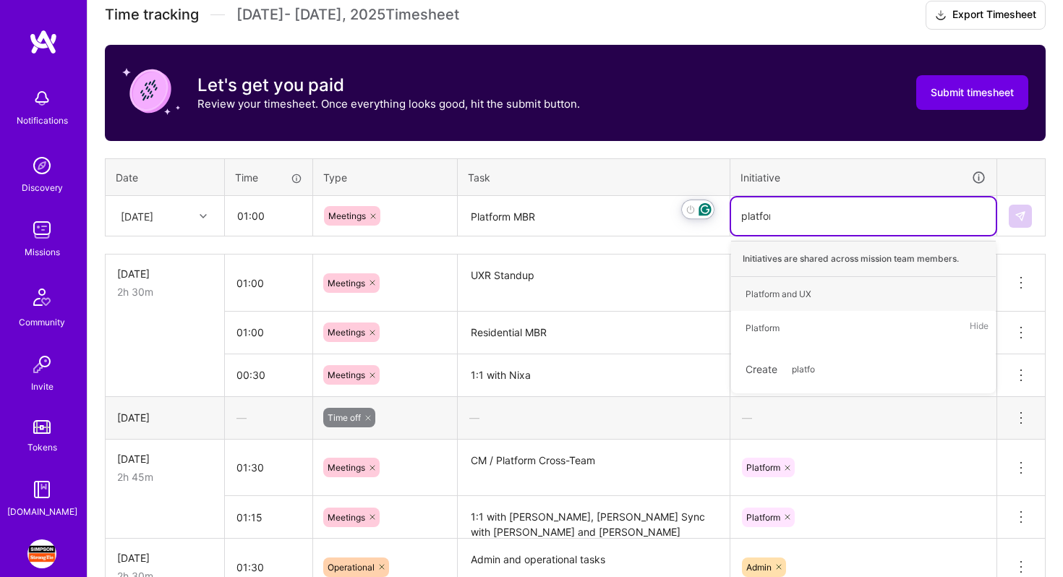
type input "platform"
click at [949, 332] on div "Platform Hide" at bounding box center [863, 328] width 265 height 34
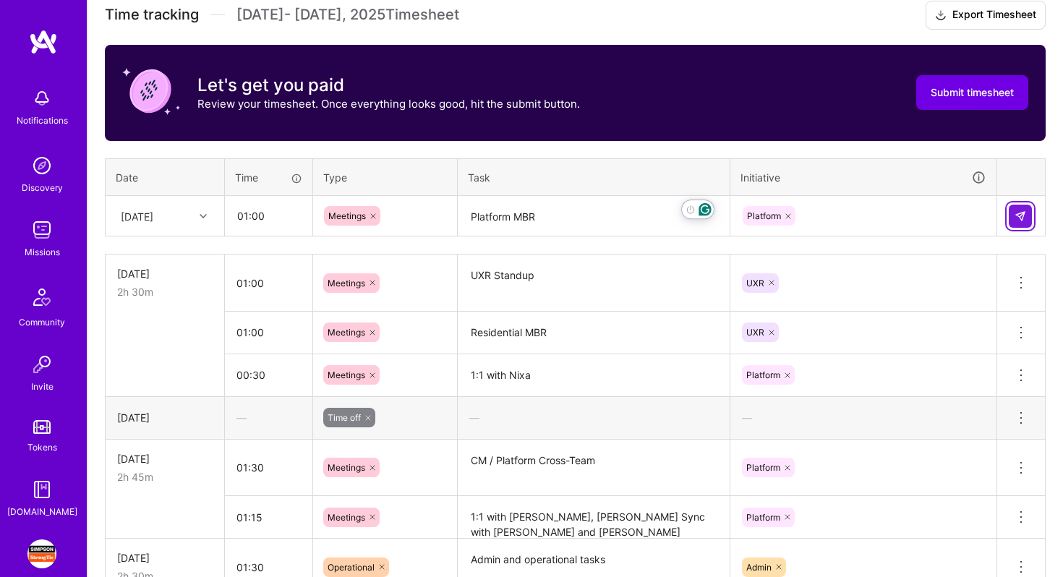
click at [1014, 218] on img at bounding box center [1020, 216] width 12 height 12
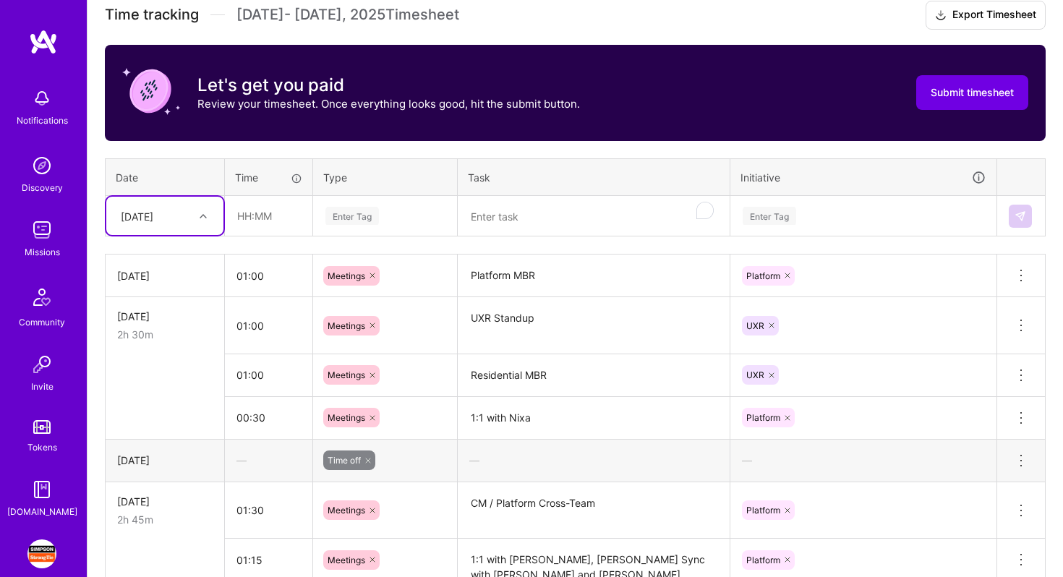
type input "1"
type input "01:00"
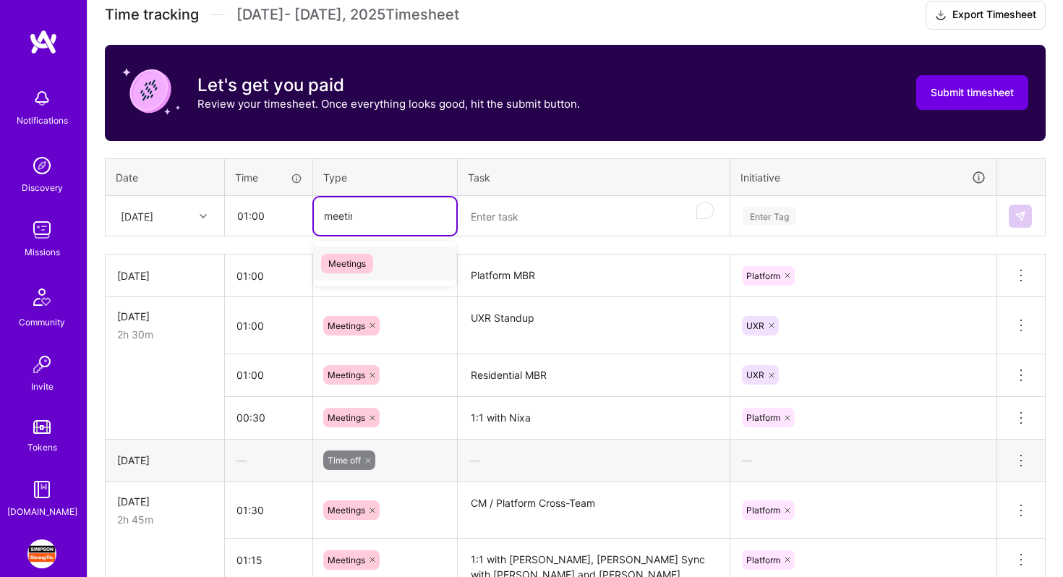
type input "meeting"
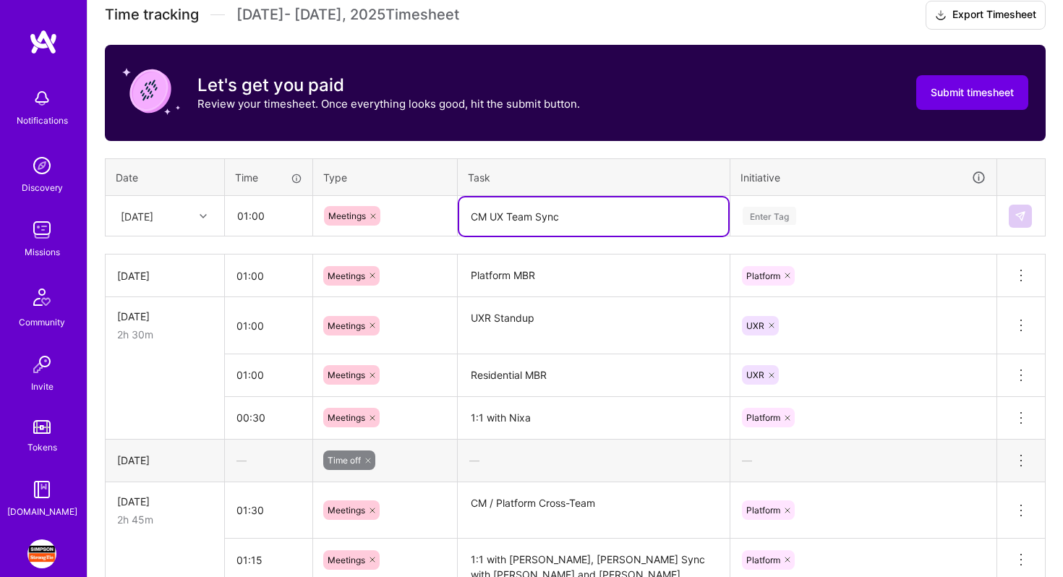
type textarea "CM UX Team Sync"
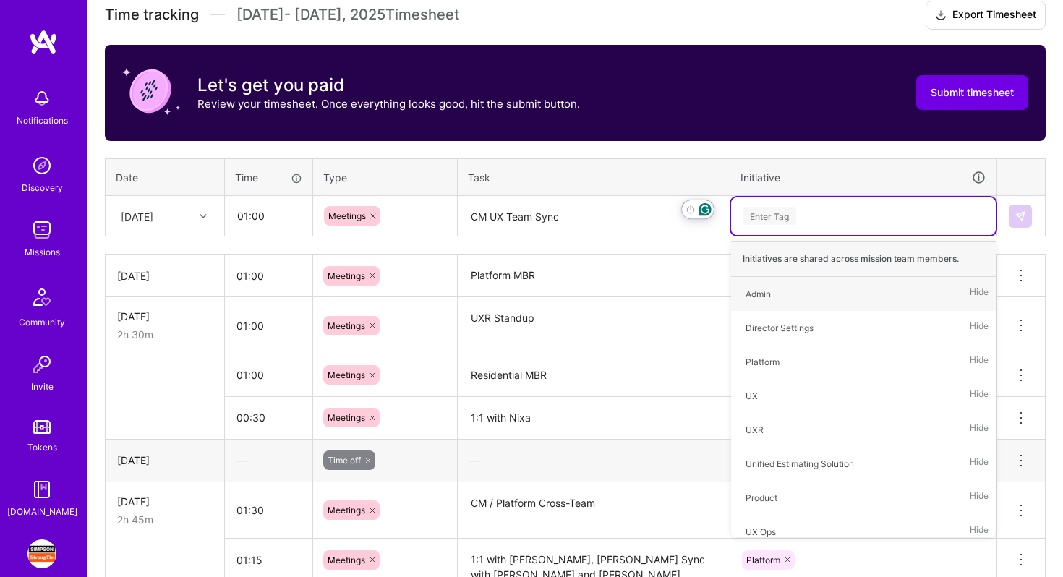
type input "d"
type input "C"
type input "UXR"
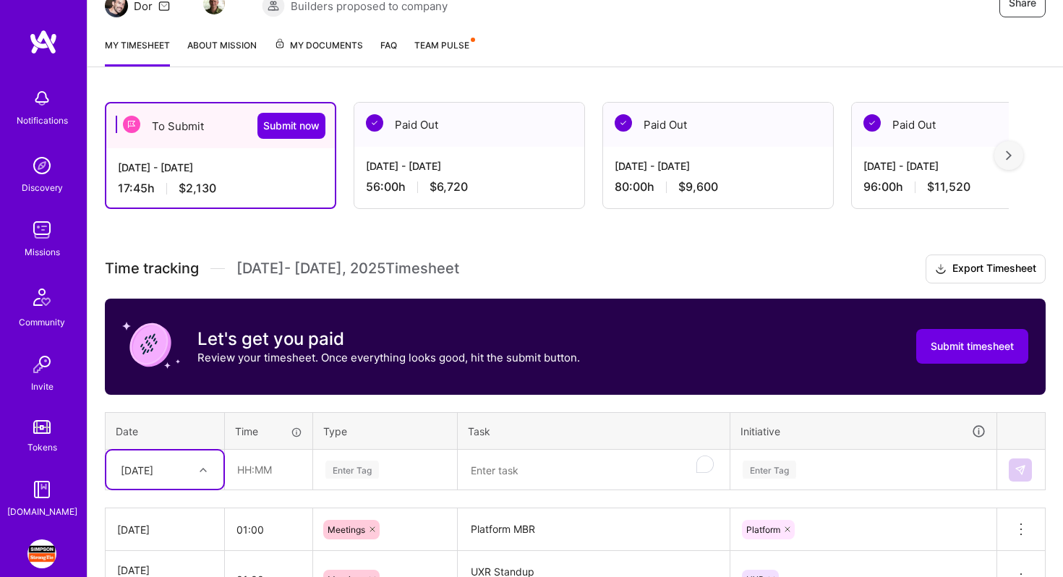
scroll to position [374, 0]
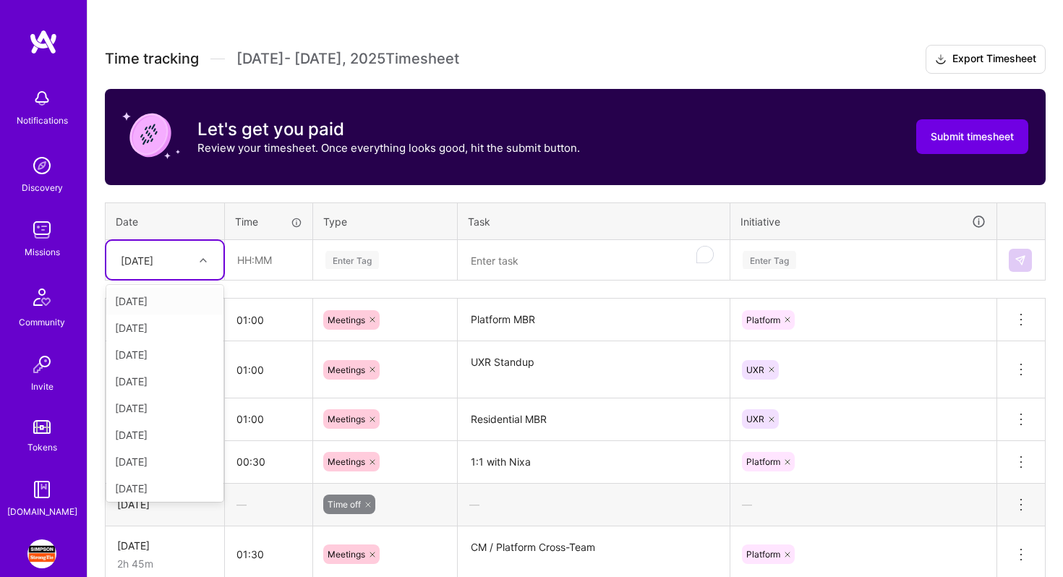
click at [188, 268] on div "[DATE]" at bounding box center [154, 260] width 80 height 24
click at [176, 380] on div "[DATE]" at bounding box center [164, 378] width 117 height 27
click at [261, 258] on input "text" at bounding box center [269, 260] width 86 height 38
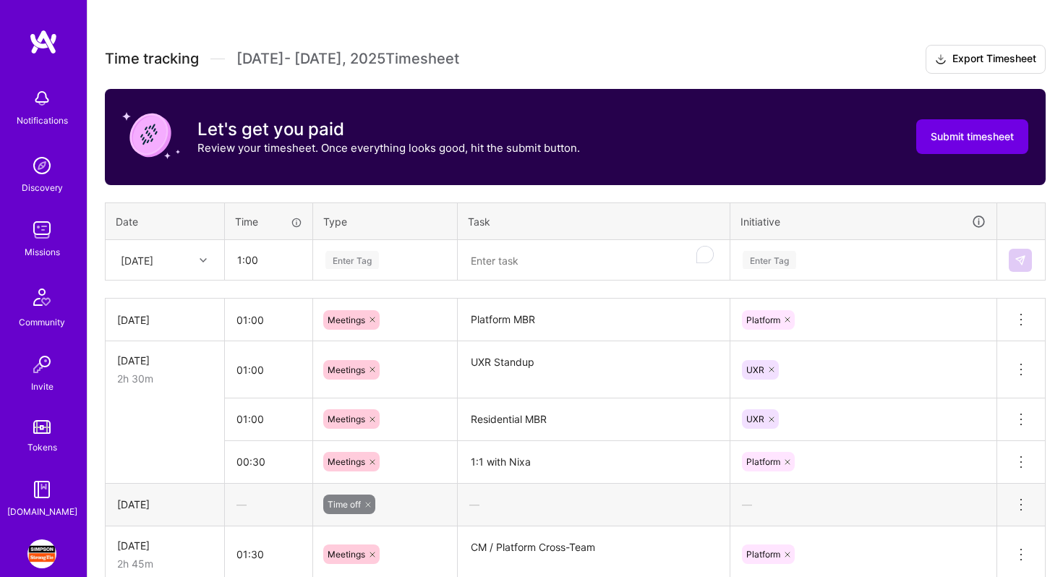
type input "01:00"
type input "meetin"
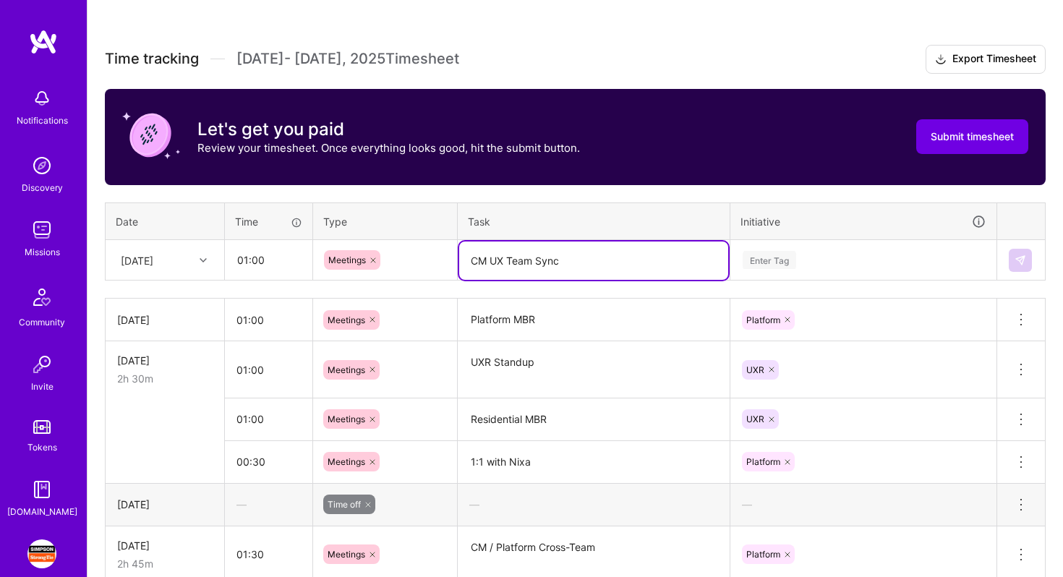
type textarea "CM UX Team Sync"
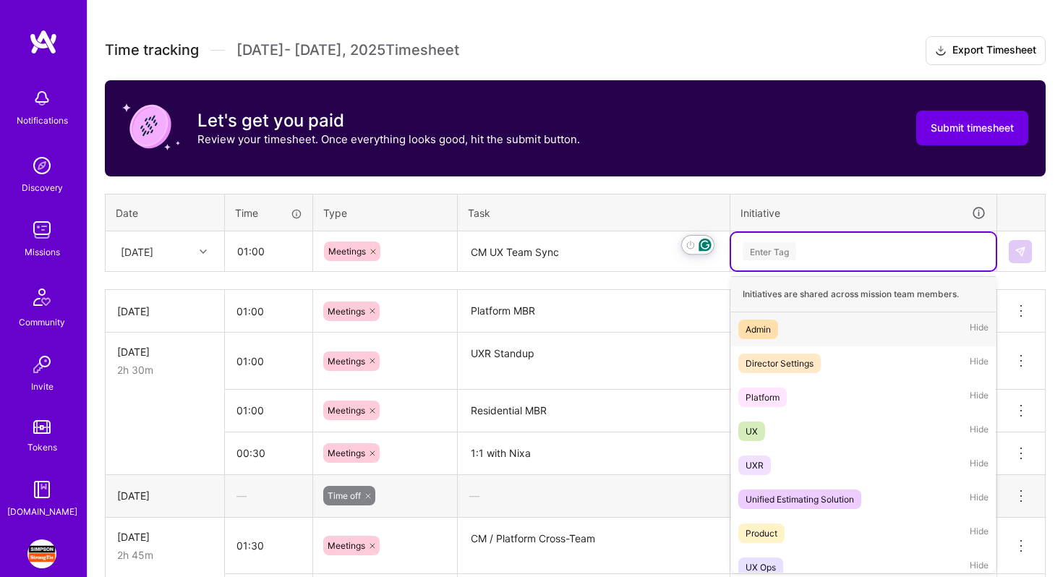
scroll to position [383, 0]
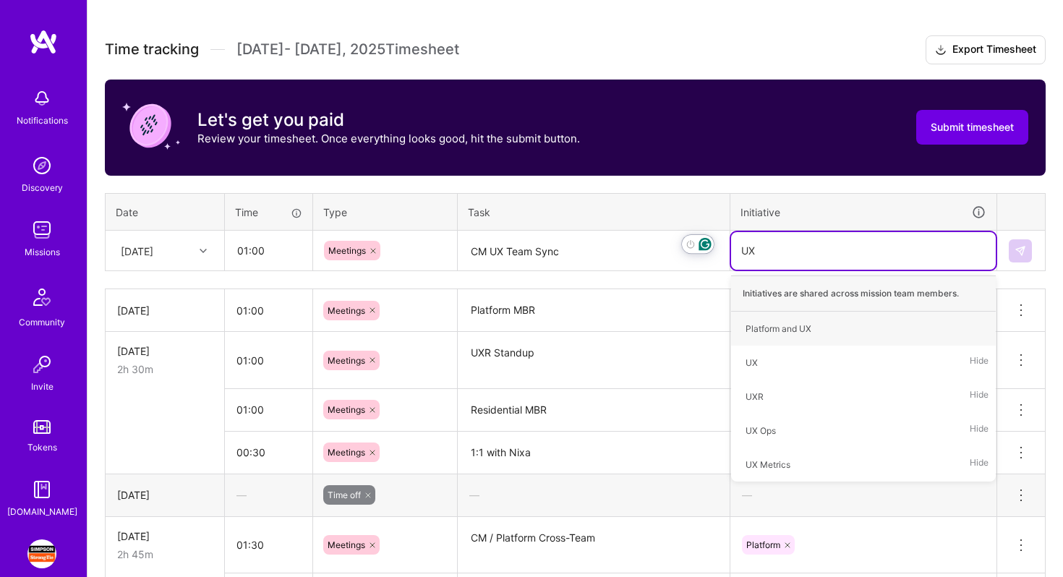
type input "UXR"
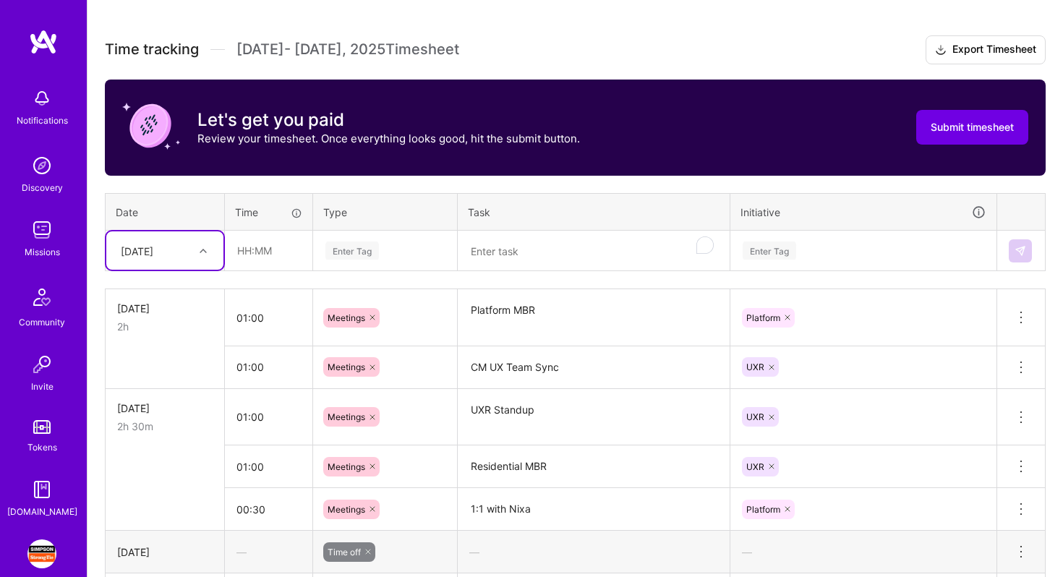
scroll to position [1014, 0]
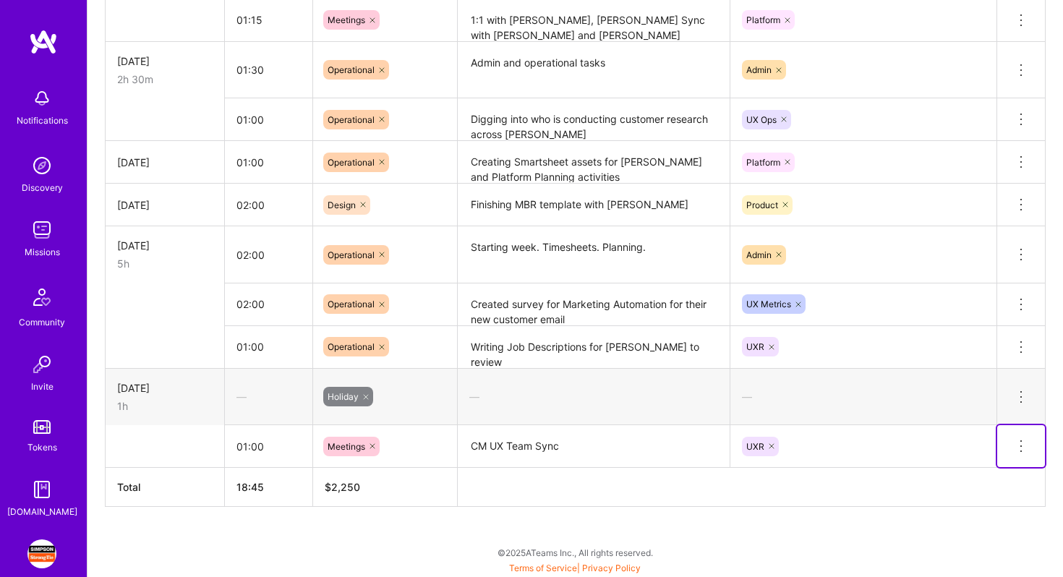
click at [1023, 451] on icon at bounding box center [1020, 445] width 17 height 17
click at [996, 473] on button "Delete row" at bounding box center [985, 470] width 75 height 35
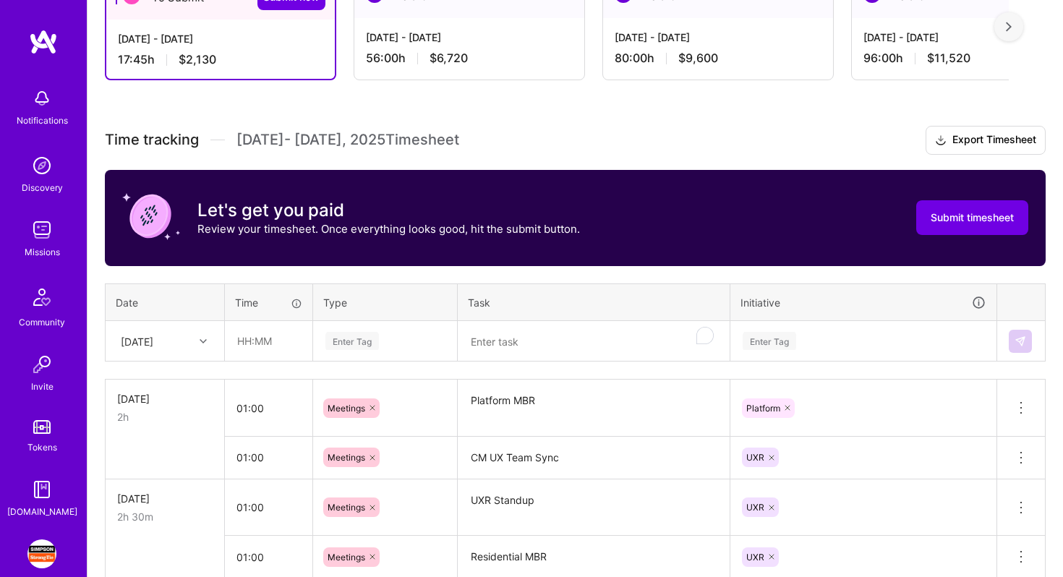
scroll to position [356, 0]
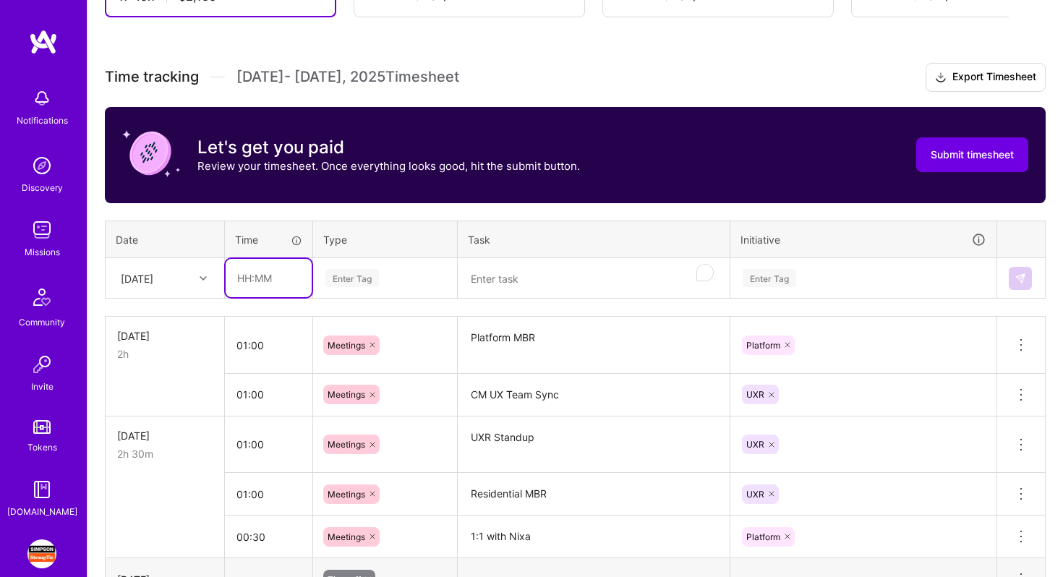
click at [253, 283] on input "text" at bounding box center [269, 278] width 86 height 38
type input "00:30"
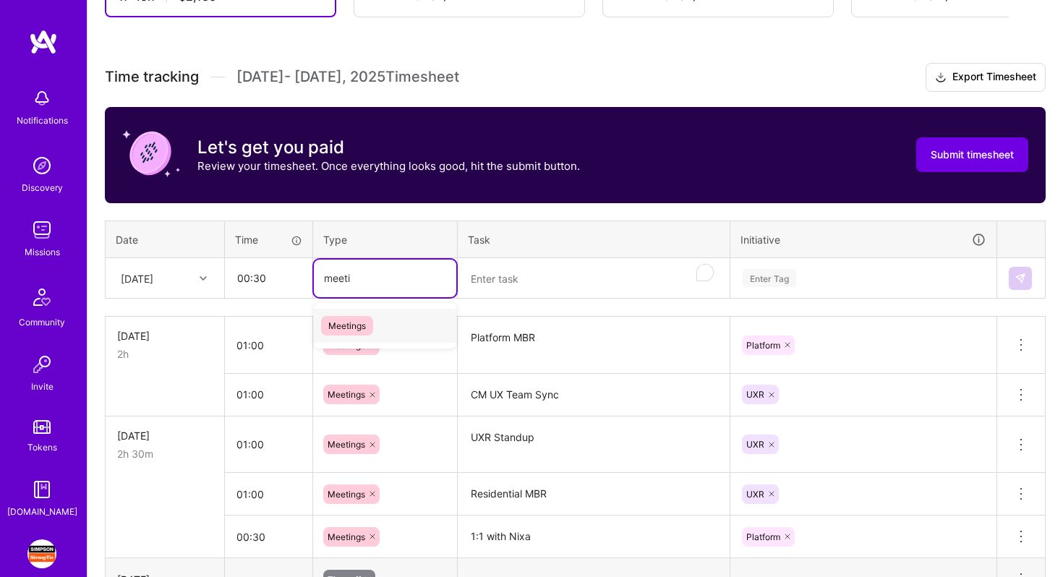
type input "meetin"
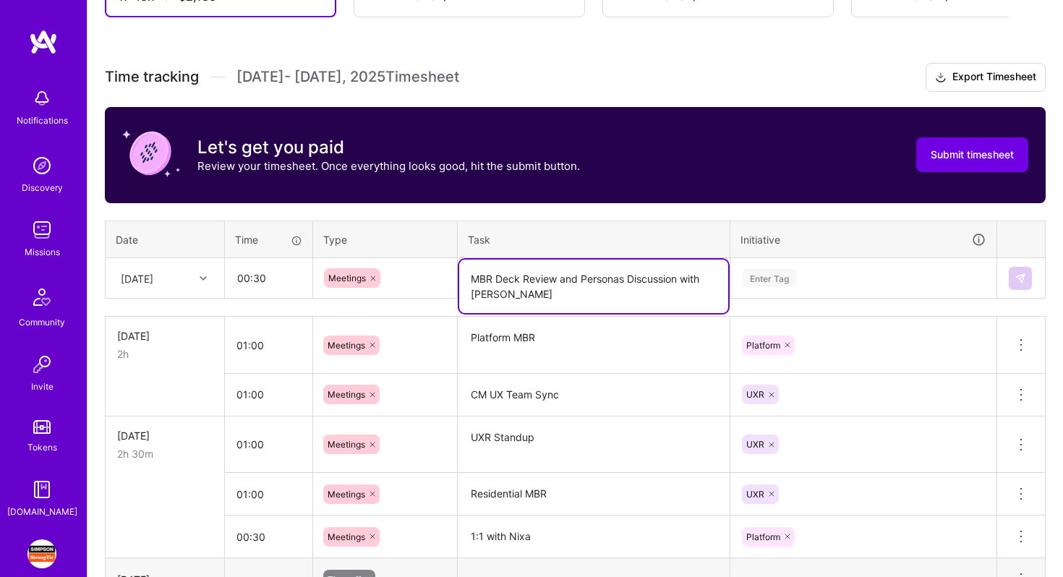
type textarea "MBR Deck Review and Personas Discussion with [PERSON_NAME]"
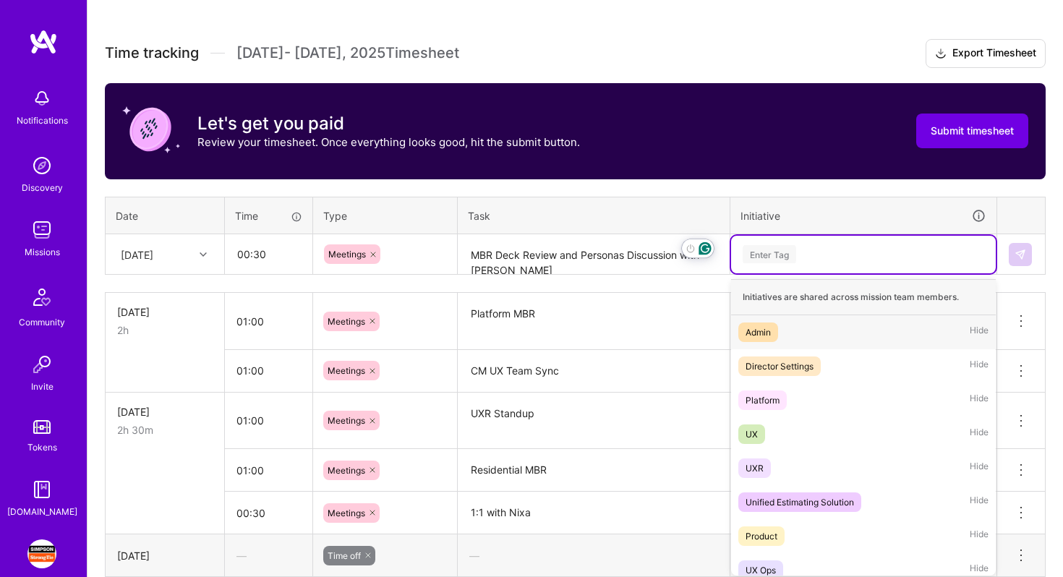
scroll to position [383, 0]
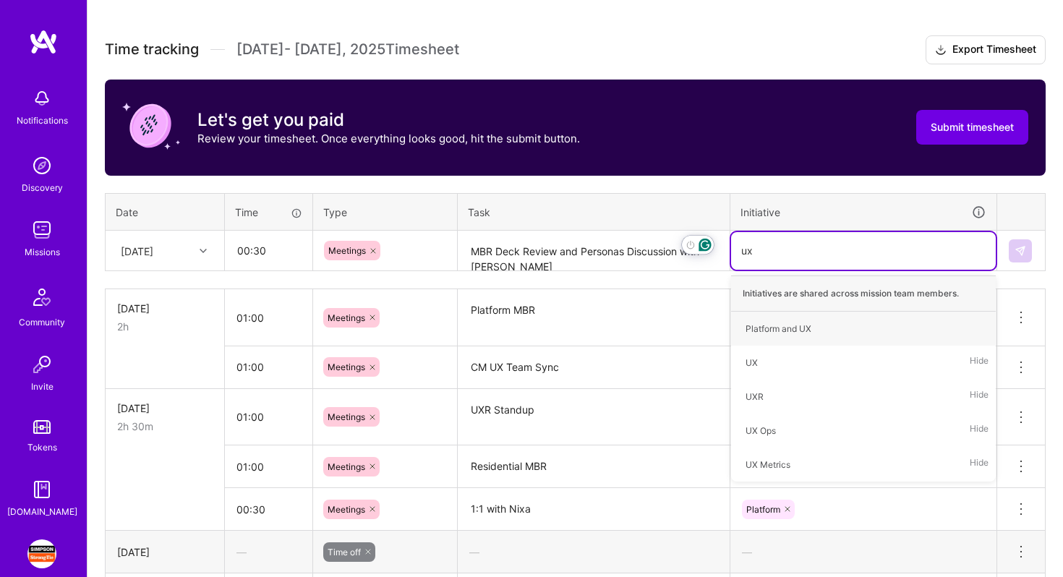
type input "uxr"
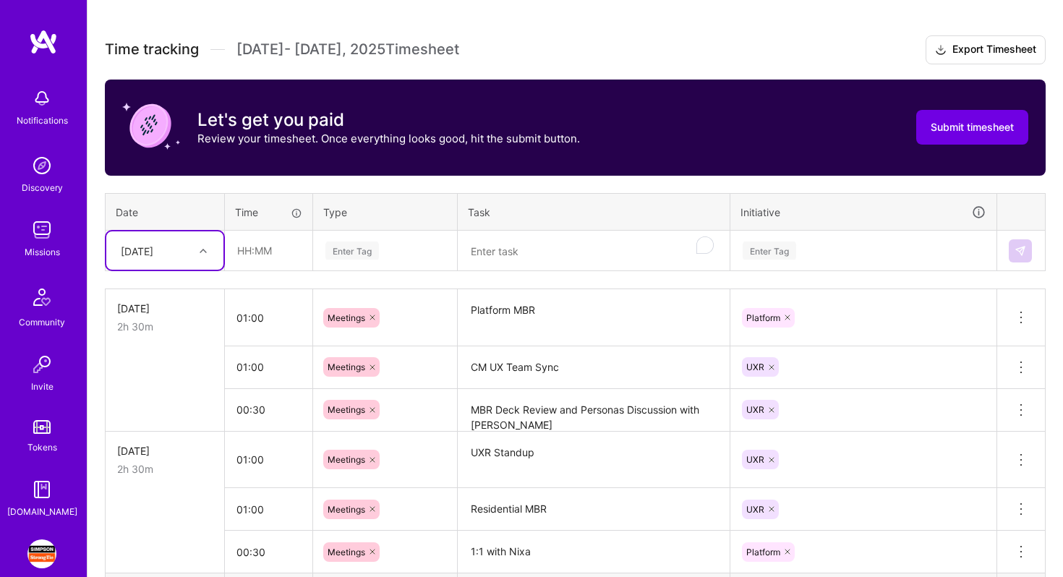
click at [200, 236] on div "[DATE]" at bounding box center [164, 250] width 117 height 38
click at [171, 402] on div "[DATE]" at bounding box center [164, 395] width 117 height 27
click at [265, 243] on input "text" at bounding box center [269, 250] width 86 height 38
type input "01:00"
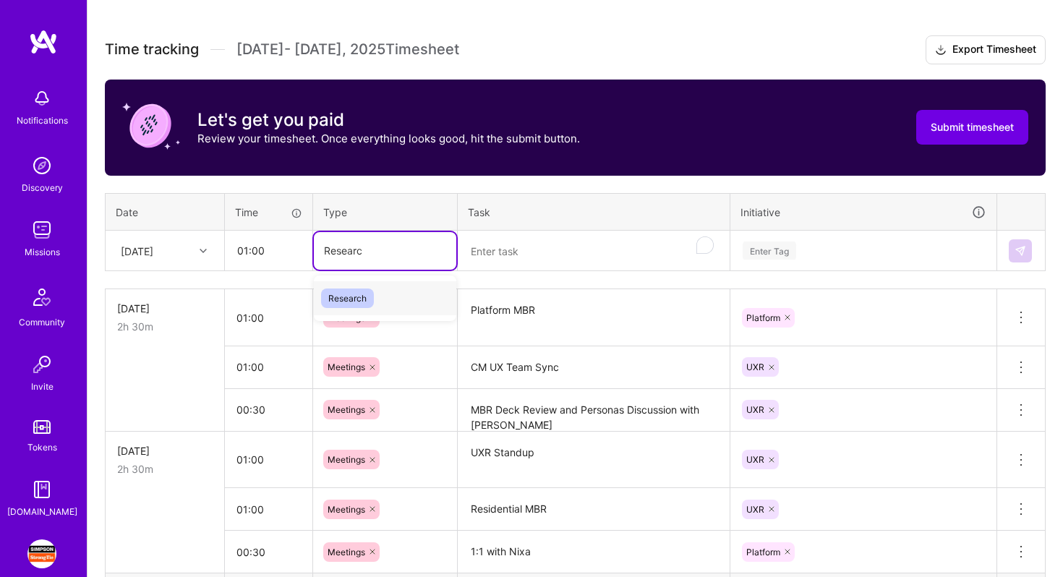
type input "Research"
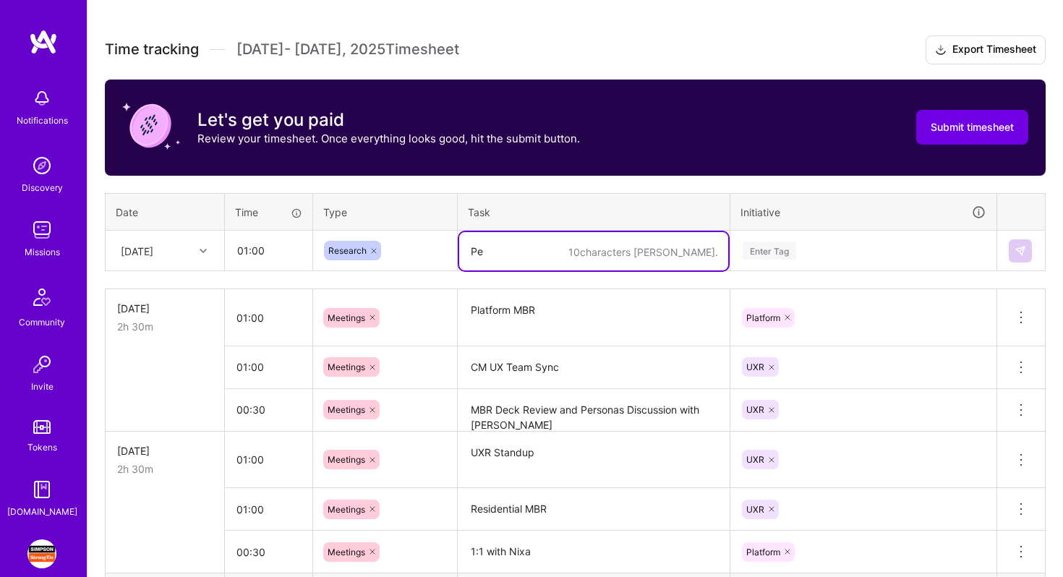
type textarea "P"
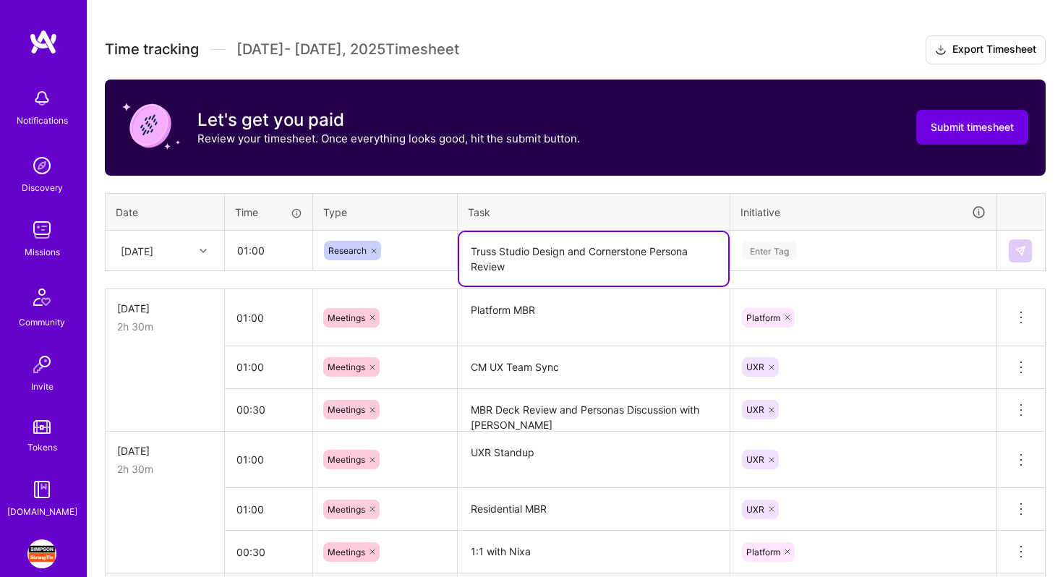
type textarea "Truss Studio Design and Cornerstone Persona Review"
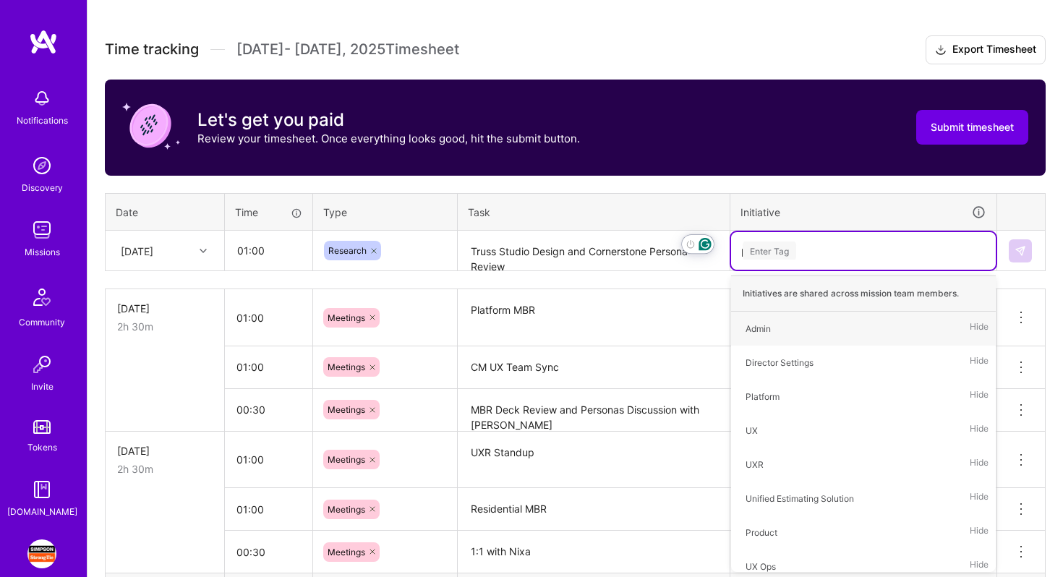
type input "per"
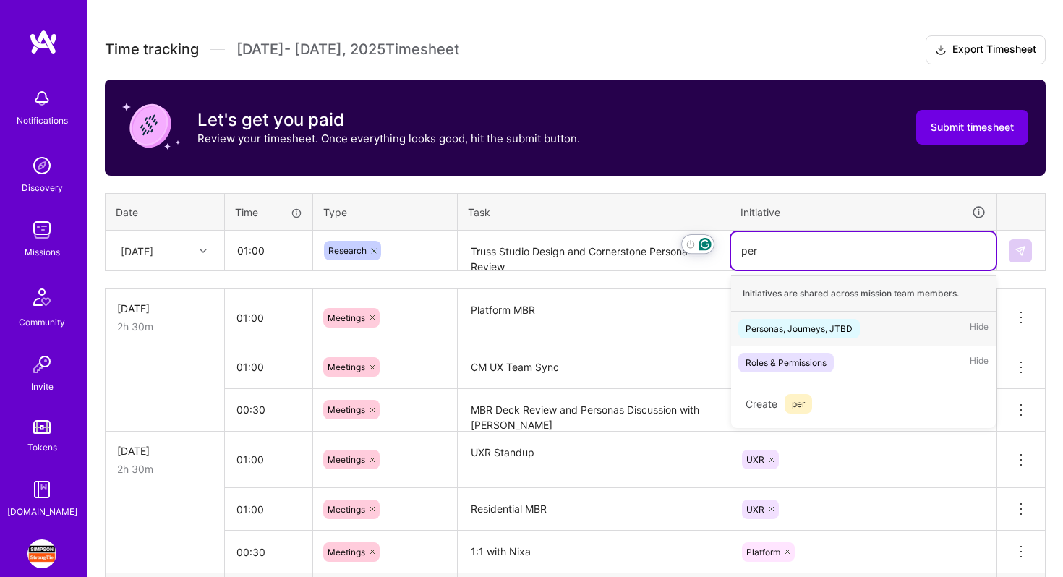
click at [845, 330] on div "Personas, Journeys, JTBD" at bounding box center [798, 328] width 107 height 15
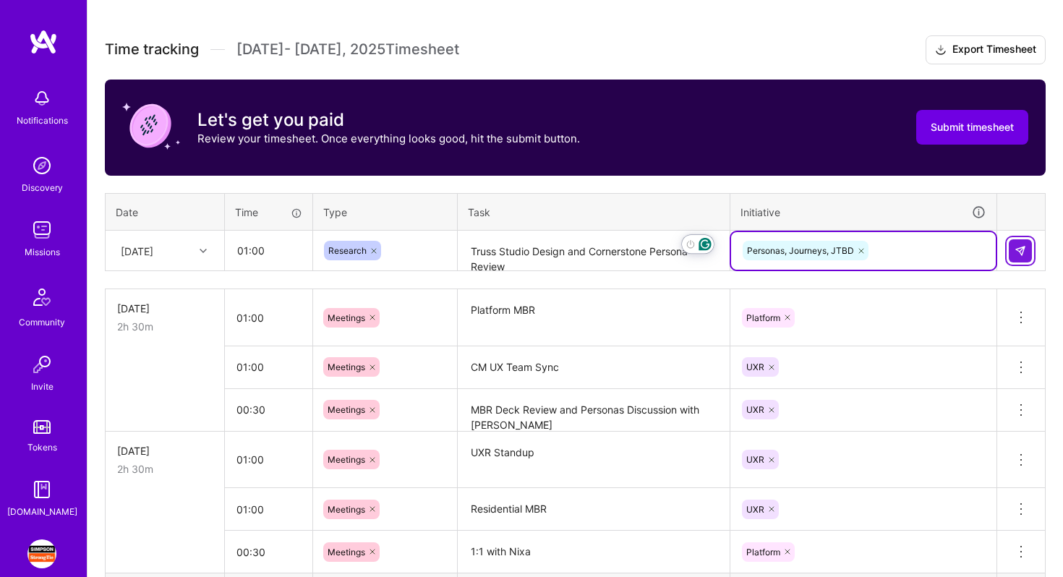
click at [1021, 251] on img at bounding box center [1020, 251] width 12 height 12
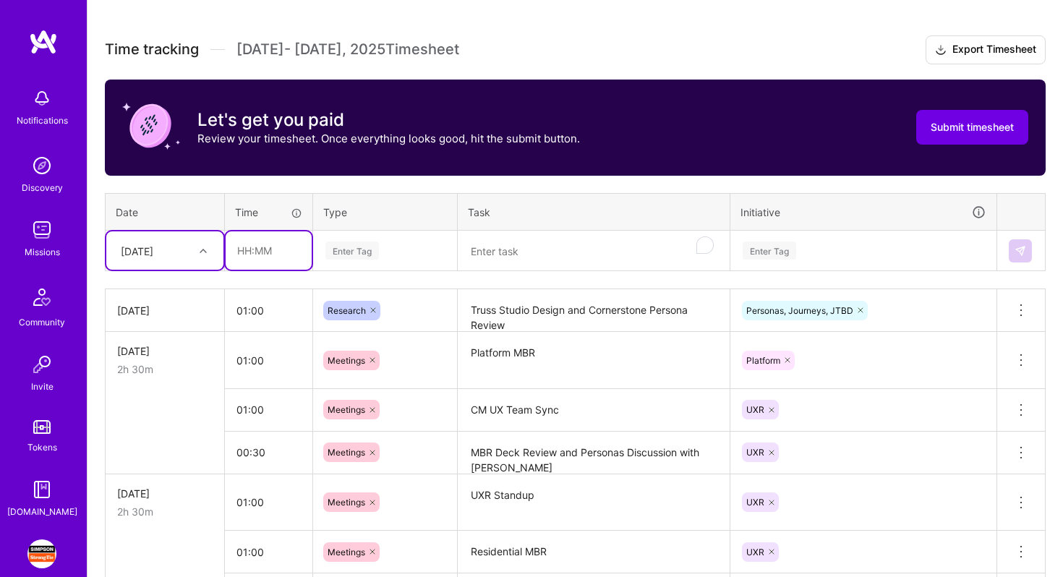
click at [261, 252] on input "text" at bounding box center [269, 250] width 86 height 38
type input "07:00"
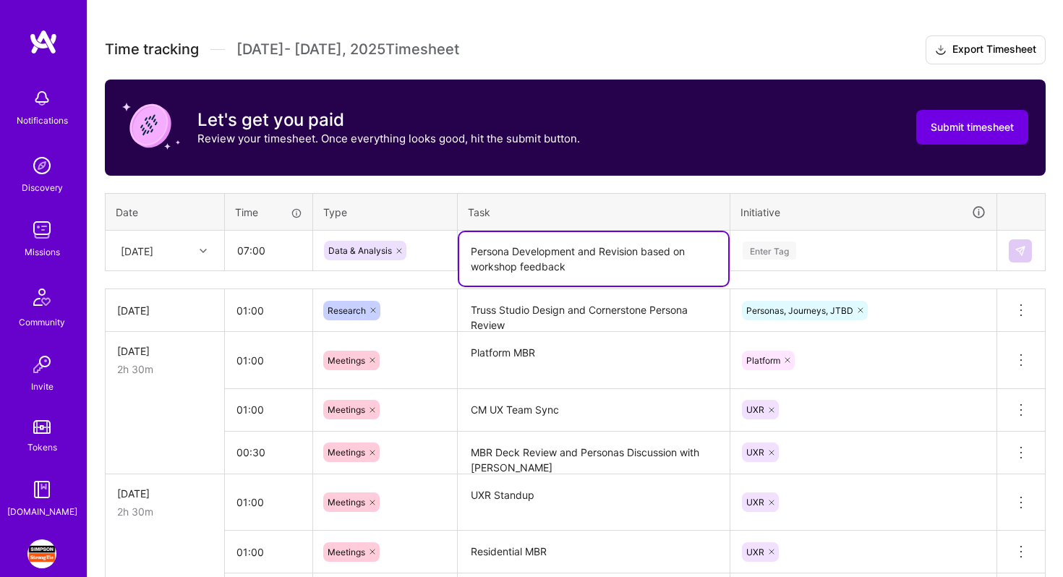
type textarea "Persona Development and Revision based on workshop feedback"
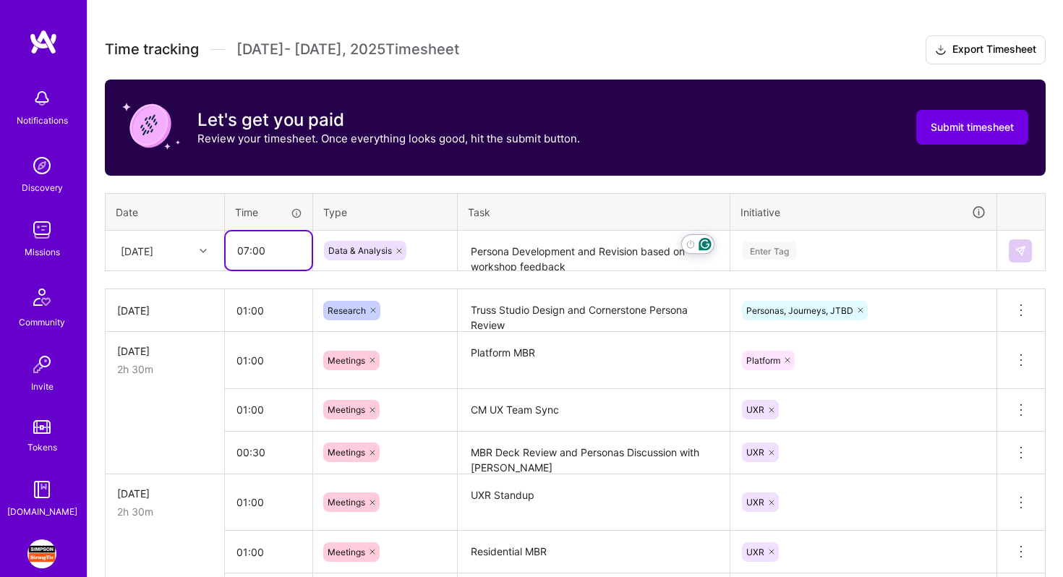
click at [248, 254] on input "07:00" at bounding box center [269, 250] width 86 height 38
click at [832, 256] on div "Enter Tag" at bounding box center [863, 250] width 244 height 18
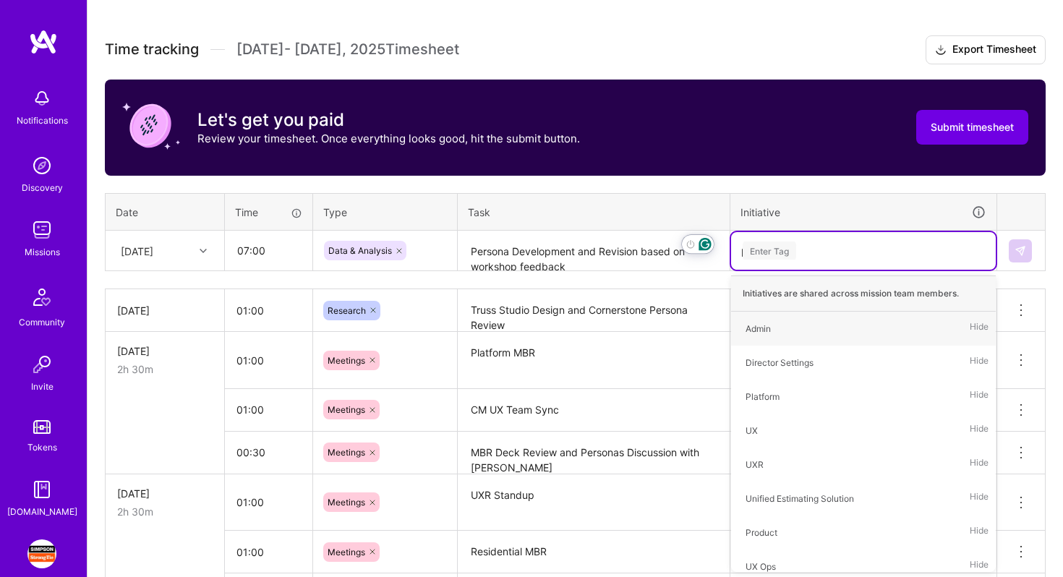
type input "per"
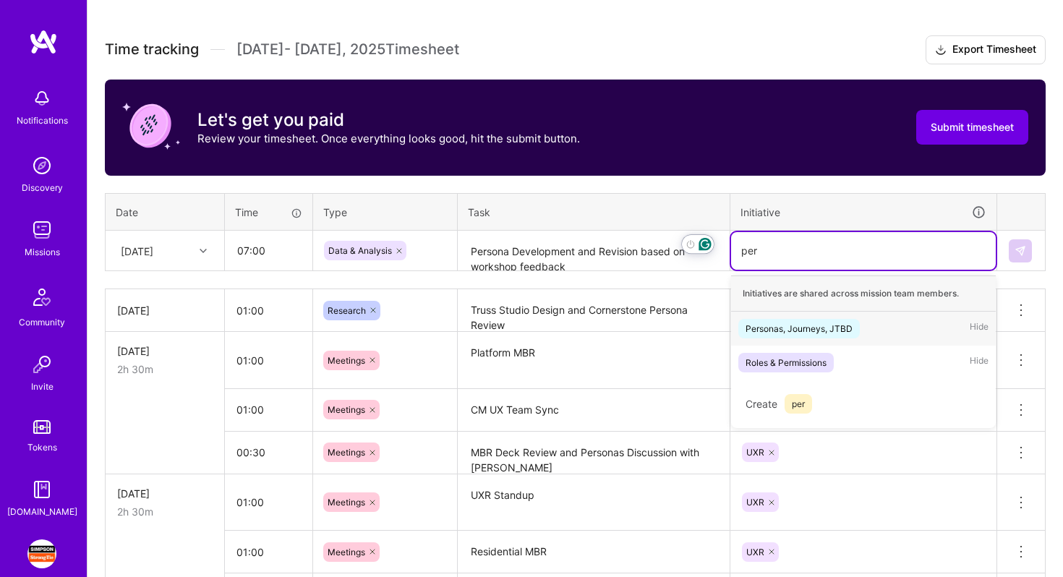
click at [933, 332] on div "Personas, Journeys, JTBD Hide" at bounding box center [863, 329] width 265 height 34
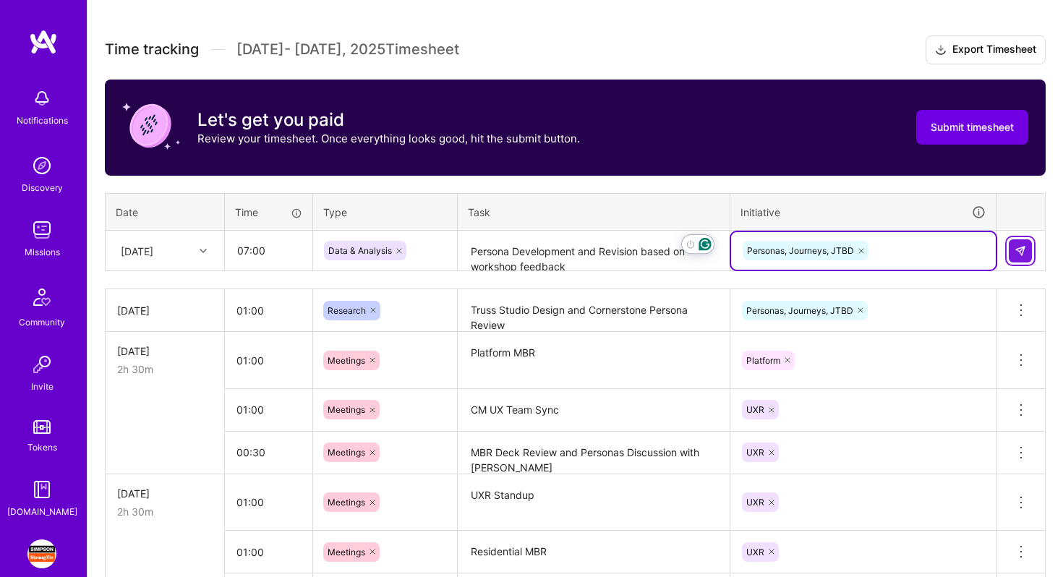
click at [1018, 250] on img at bounding box center [1020, 251] width 12 height 12
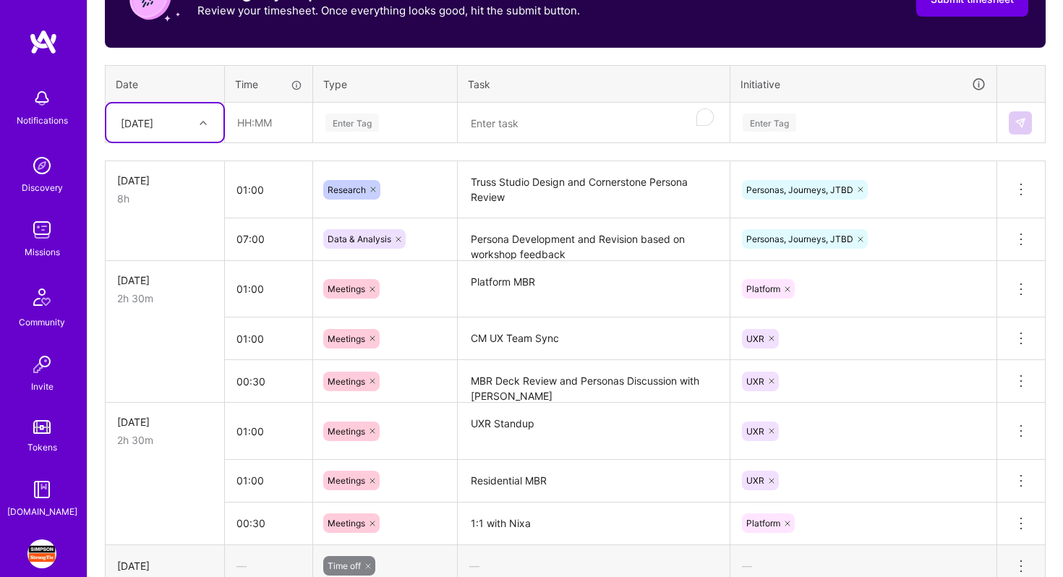
scroll to position [487, 0]
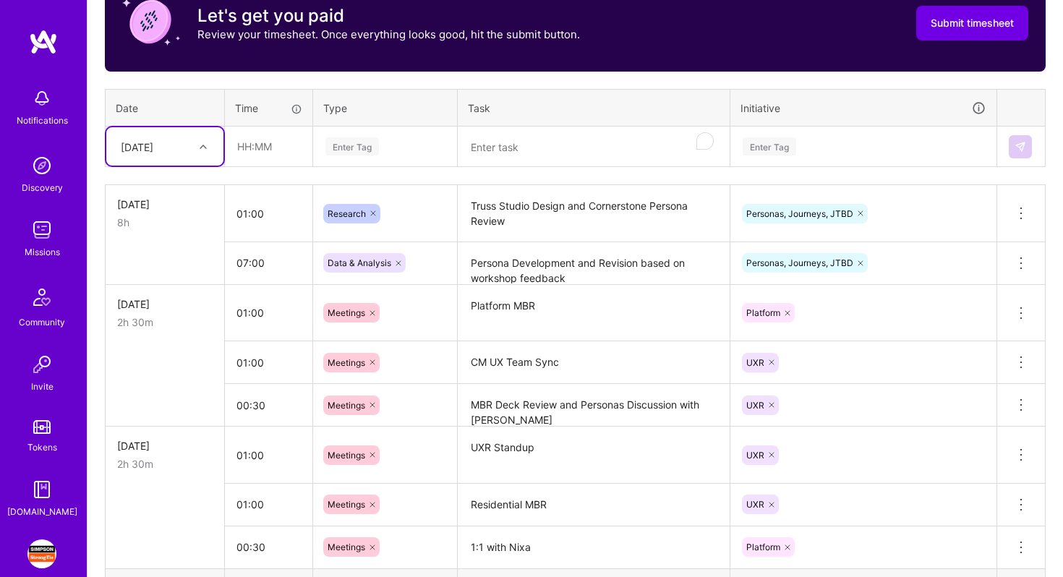
click at [191, 147] on div "[DATE]" at bounding box center [154, 146] width 80 height 24
click at [167, 367] on div "[DATE]" at bounding box center [164, 372] width 117 height 27
click at [252, 143] on input "text" at bounding box center [269, 146] width 86 height 38
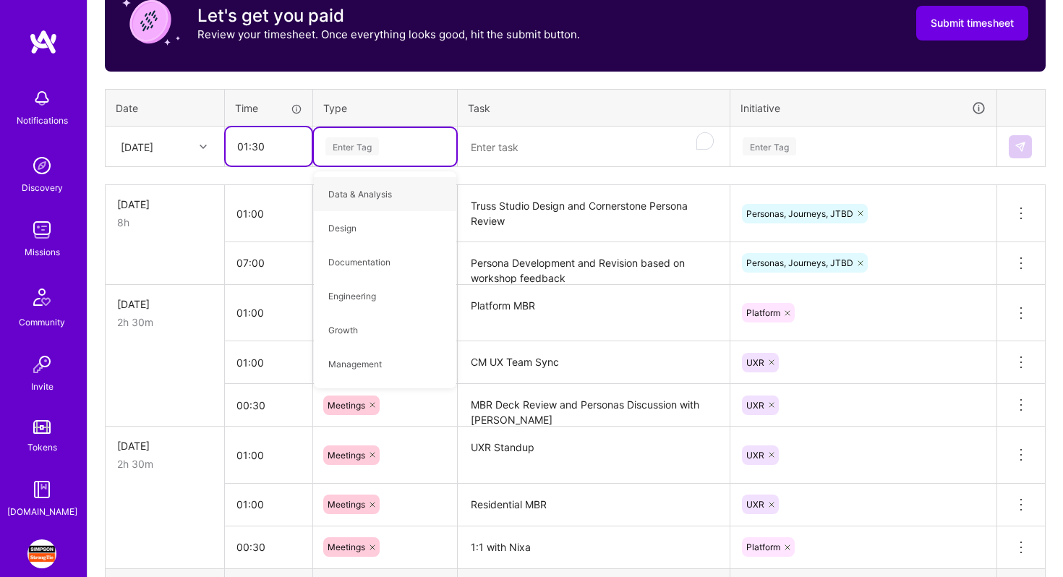
click at [260, 141] on input "01:30" at bounding box center [269, 146] width 86 height 38
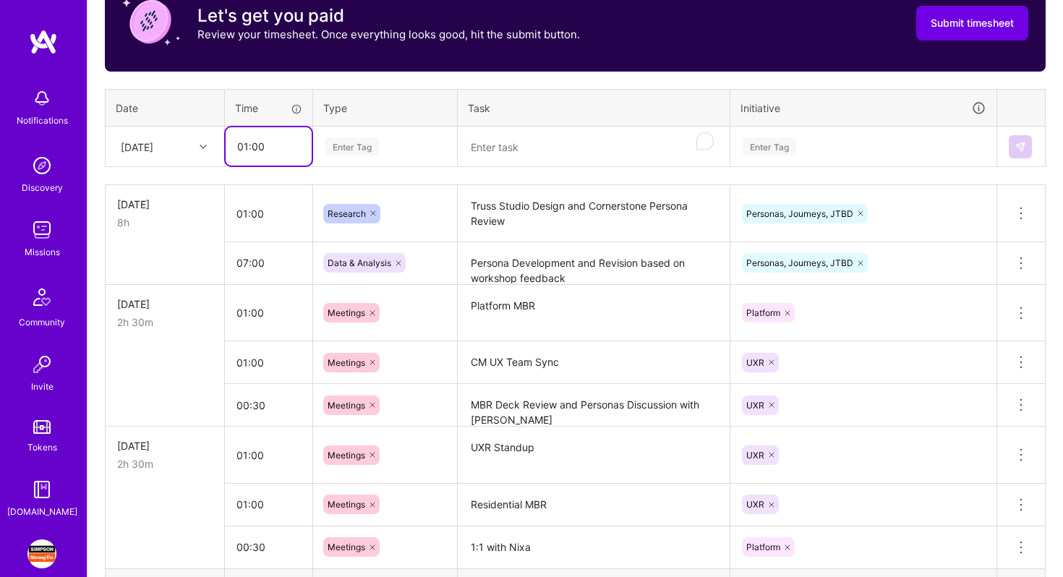
type input "01:00"
click at [372, 145] on div "Enter Tag" at bounding box center [352, 146] width 54 height 22
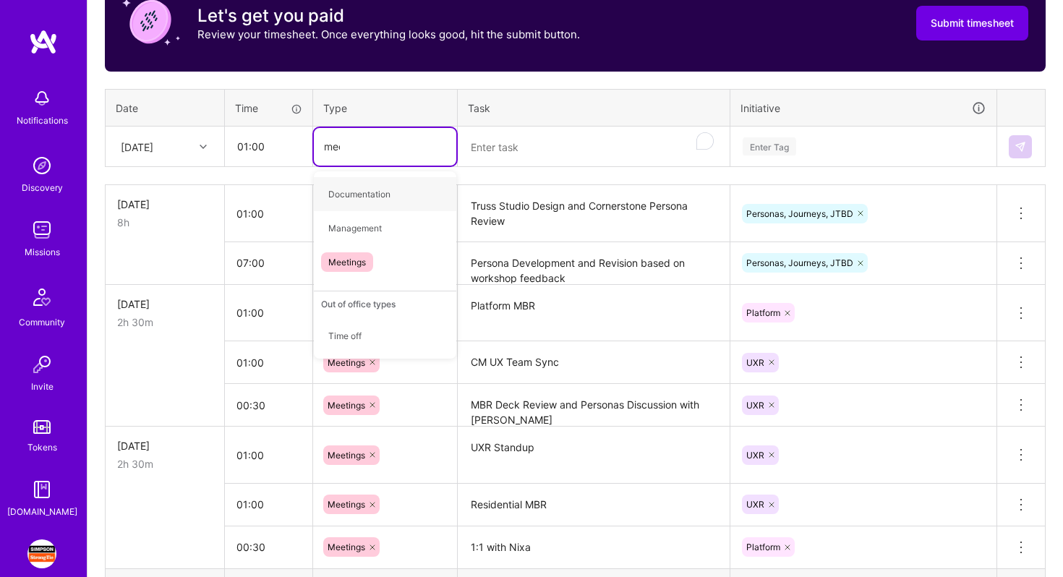
type input "meetin"
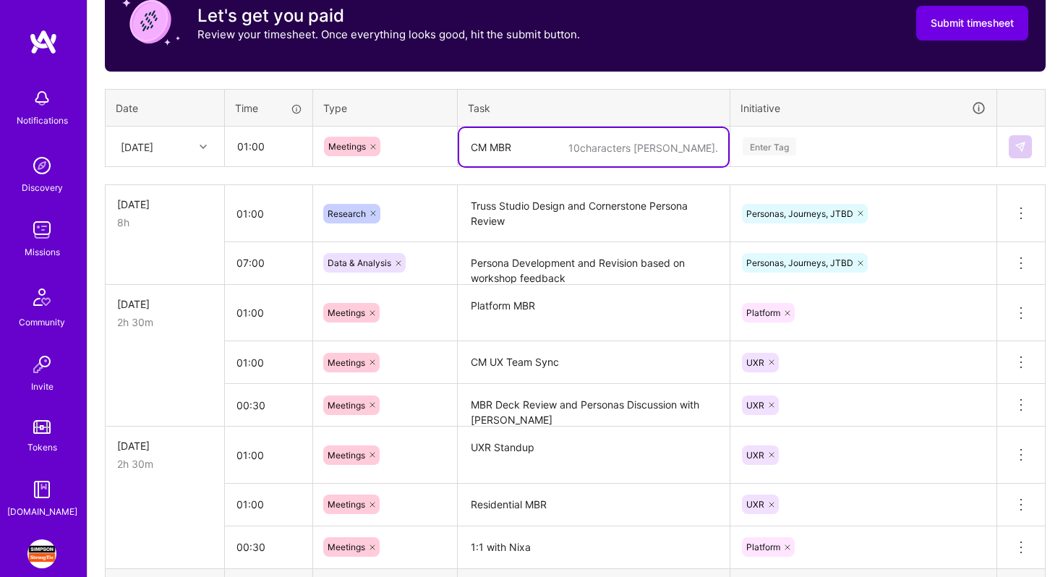
type textarea "CM MBR"
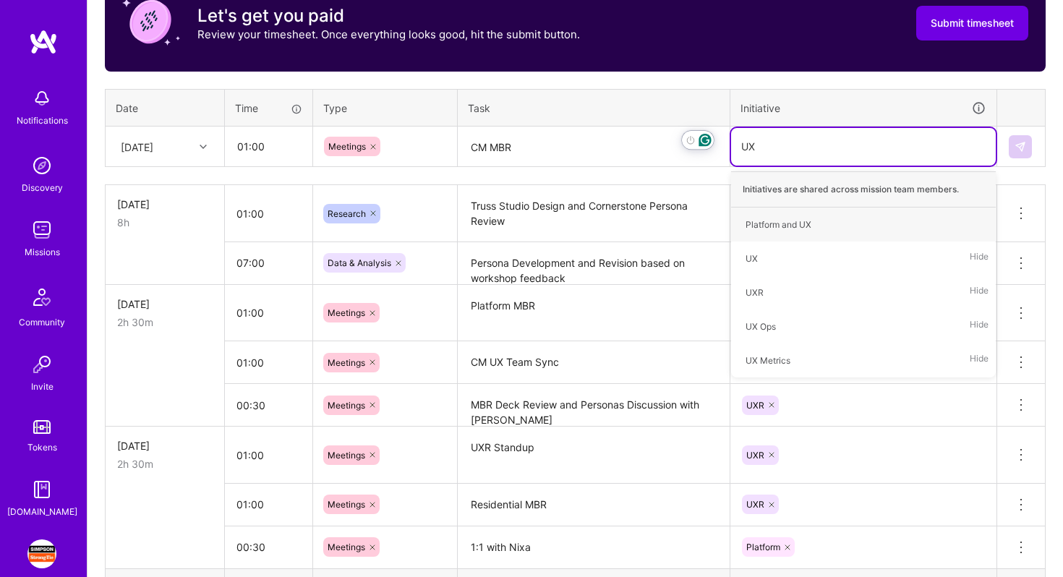
type input "UXR"
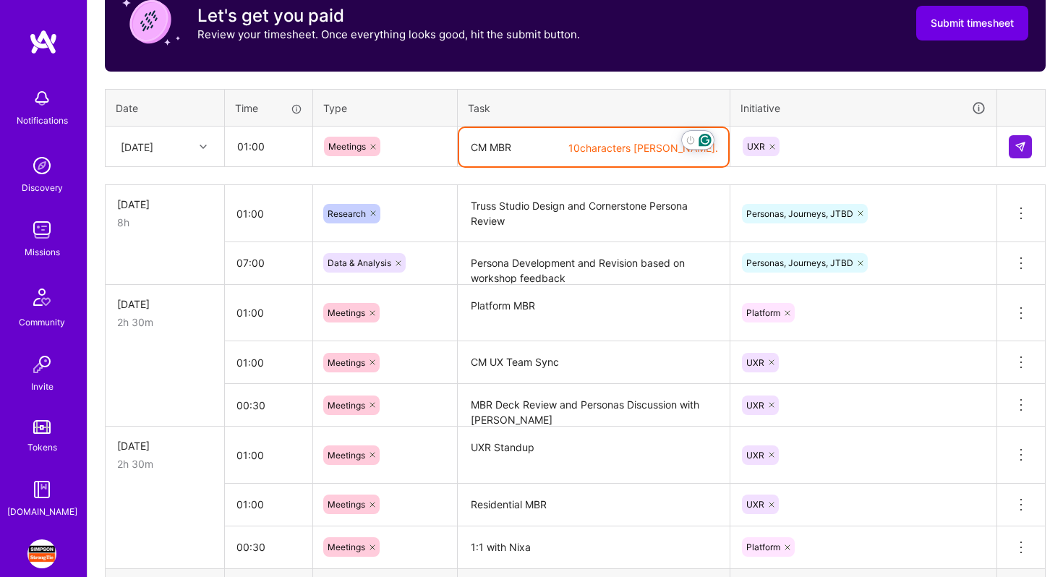
click at [544, 153] on textarea "CM MBR" at bounding box center [593, 147] width 269 height 38
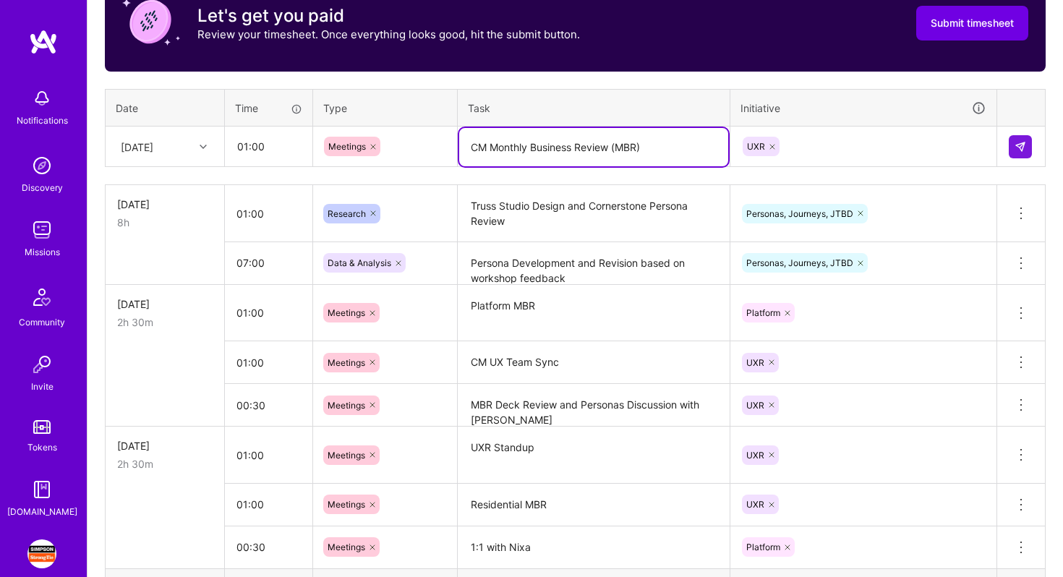
type textarea "CM Monthly Business Review (MBR)"
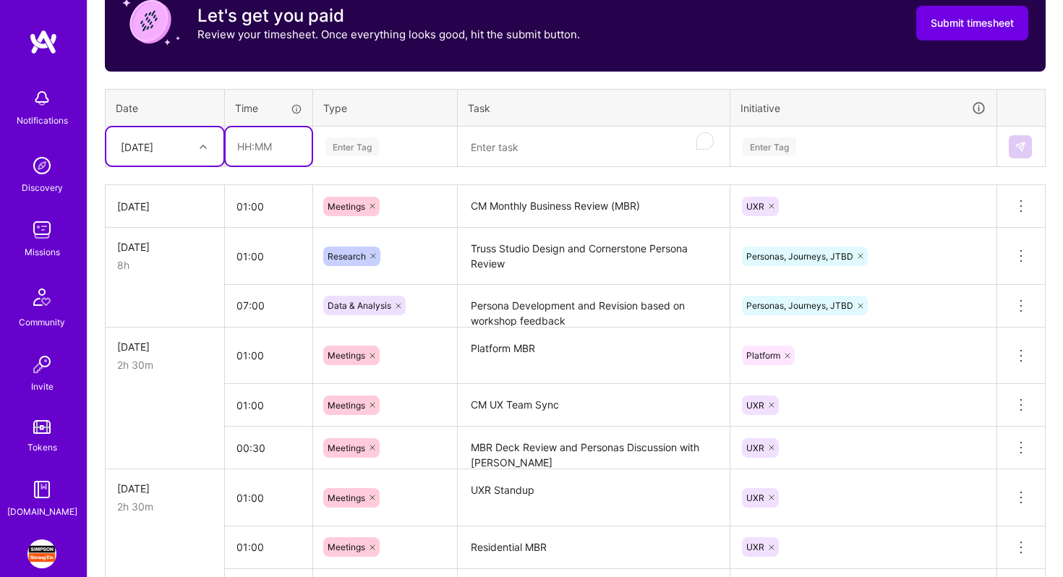
click at [266, 139] on input "text" at bounding box center [269, 146] width 86 height 38
type input "01:00"
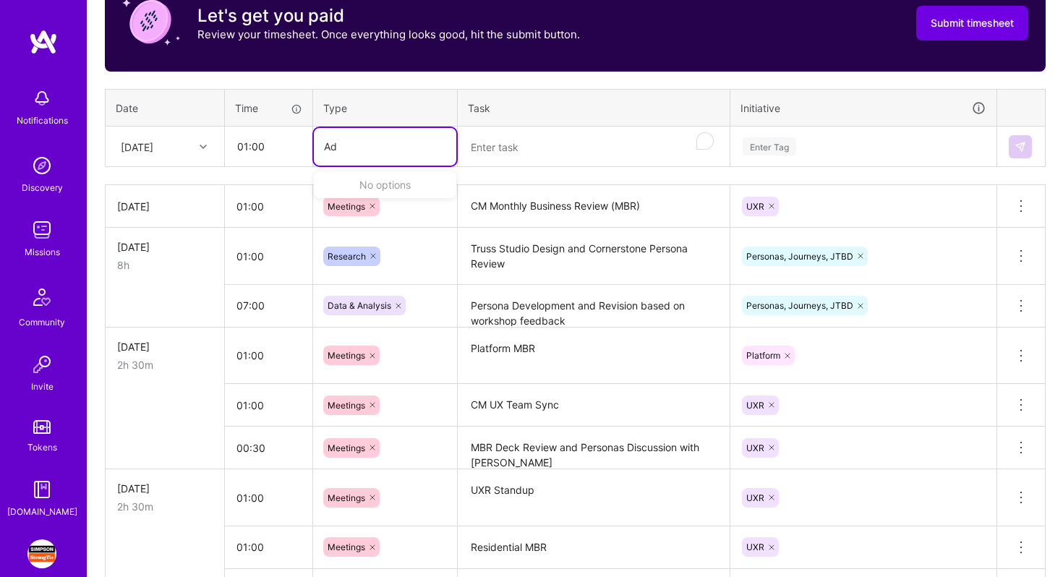
type input "A"
type input "oper"
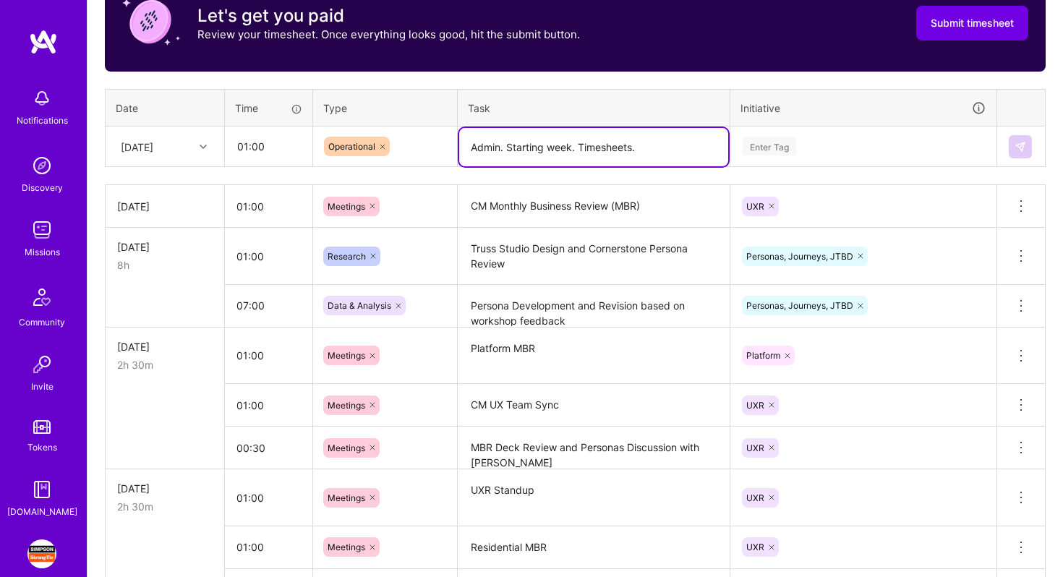
type textarea "Admin. Starting week. Timesheets."
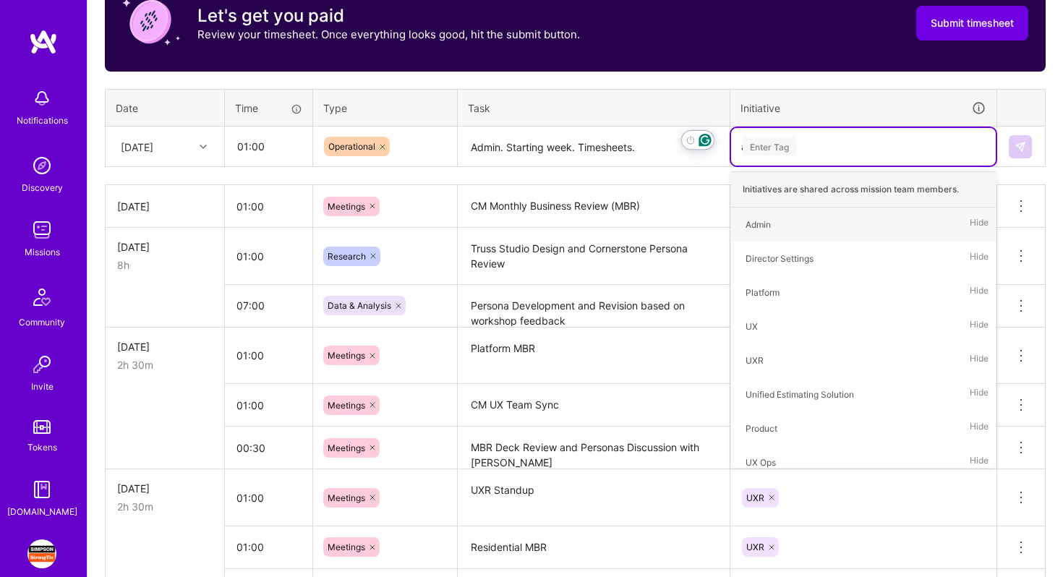
type input "ad"
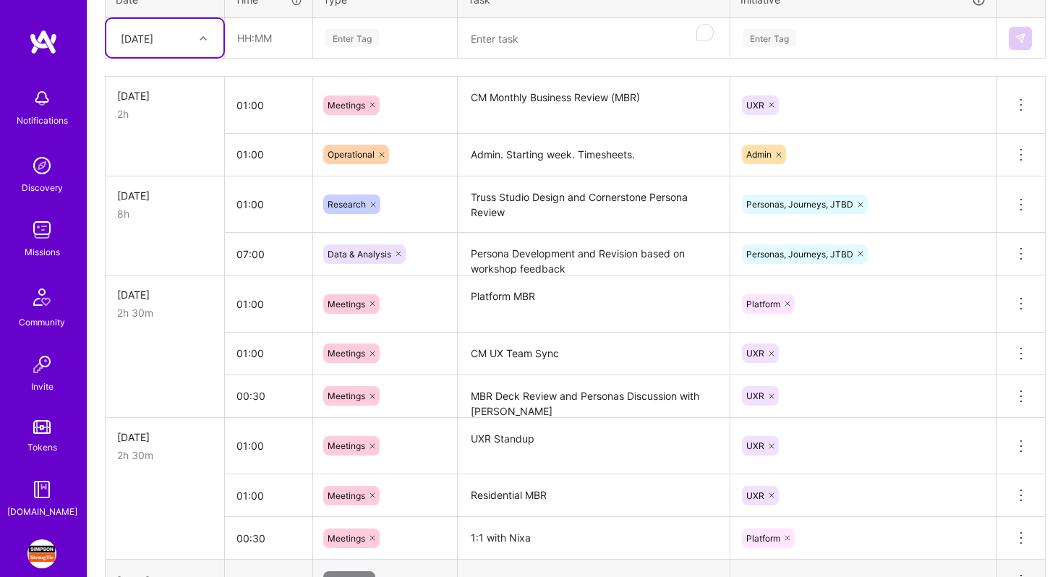
scroll to position [597, 0]
click at [158, 46] on div "[DATE]" at bounding box center [154, 37] width 80 height 24
click at [164, 227] on div "[DATE]" at bounding box center [164, 226] width 117 height 27
click at [250, 27] on input "text" at bounding box center [269, 36] width 86 height 38
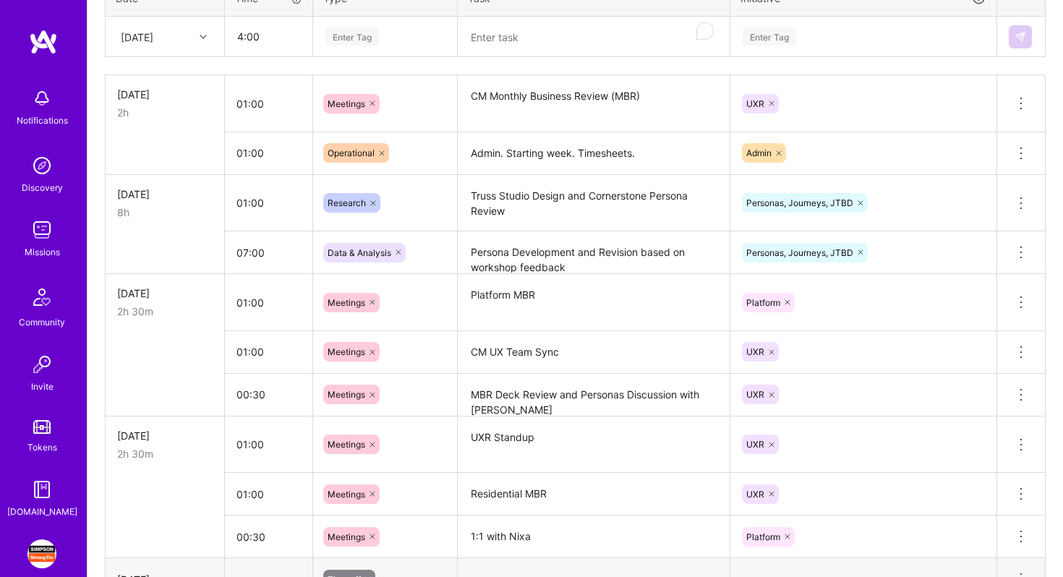
type input "04:00"
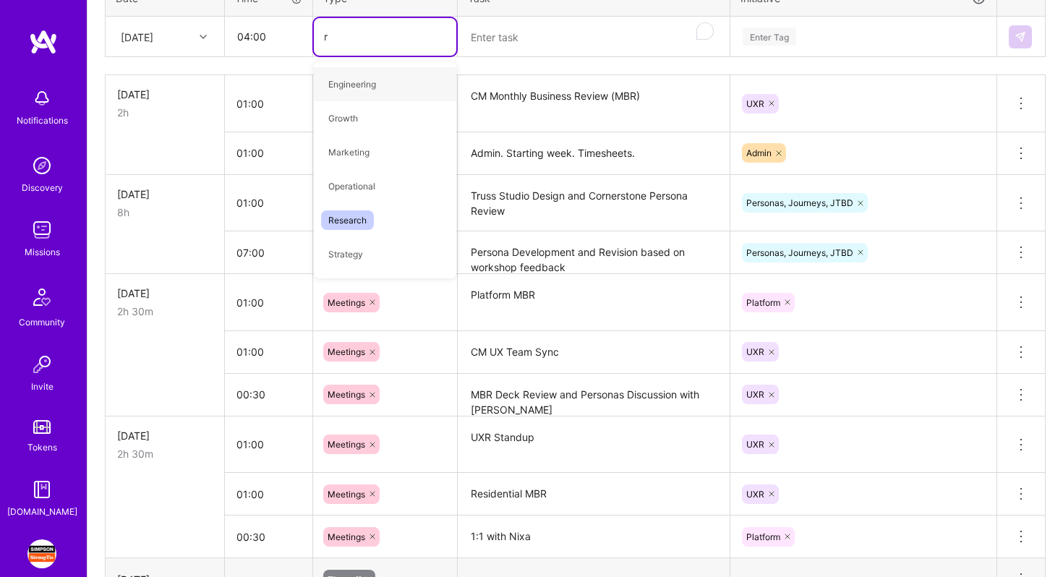
type input "re"
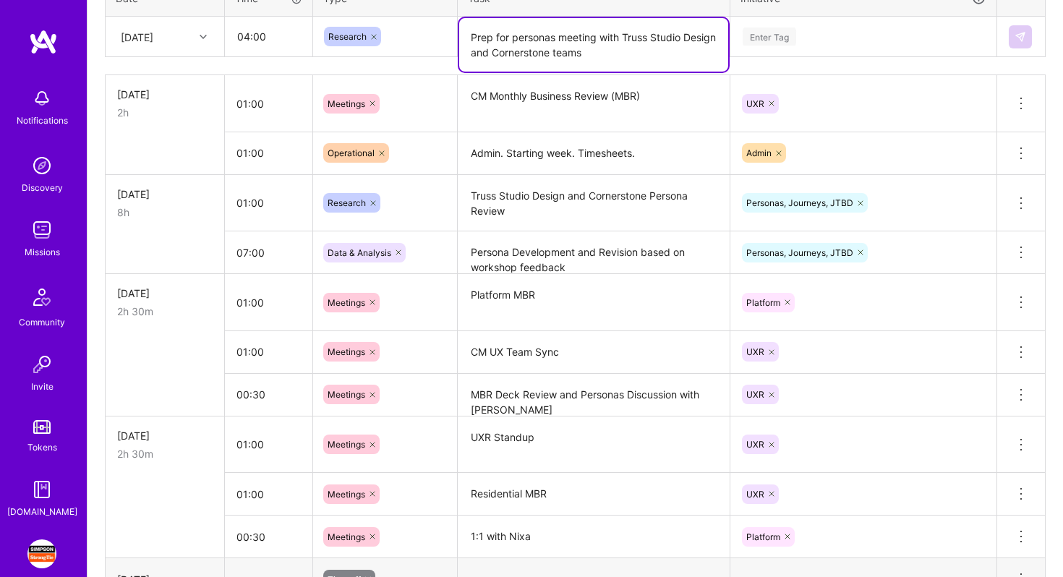
type textarea "Prep for personas meeting with Truss Studio Design and Cornerstone teams"
click at [790, 35] on div "Enter Tag" at bounding box center [770, 36] width 54 height 22
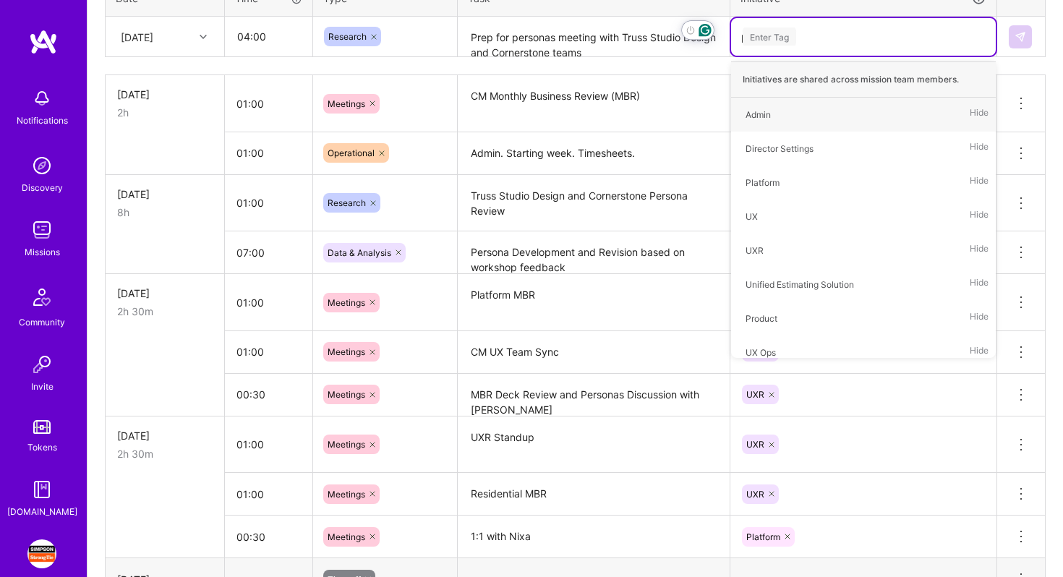
type input "per"
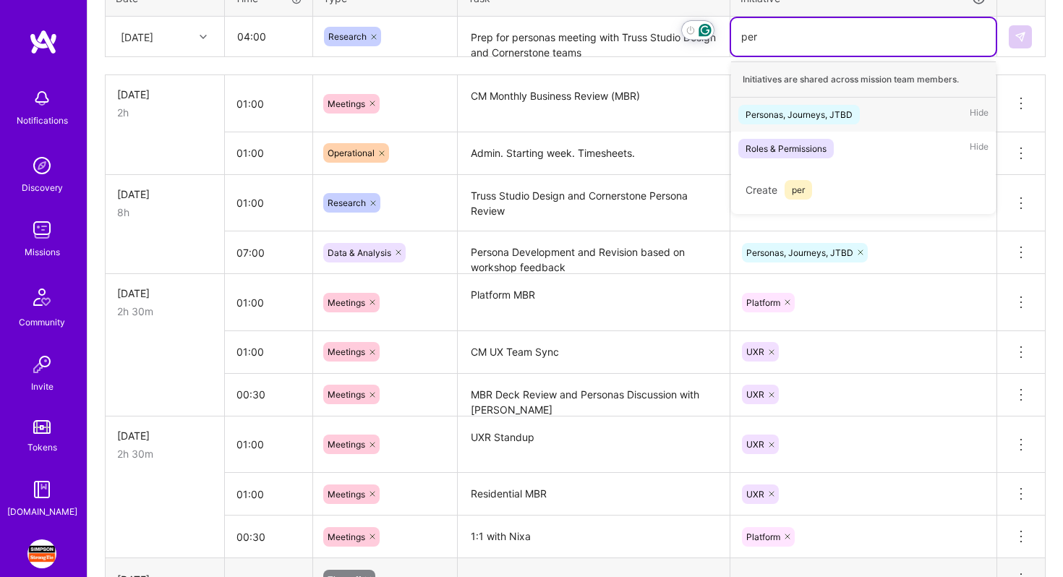
click at [919, 111] on div "Personas, Journeys, JTBD Hide" at bounding box center [863, 115] width 265 height 34
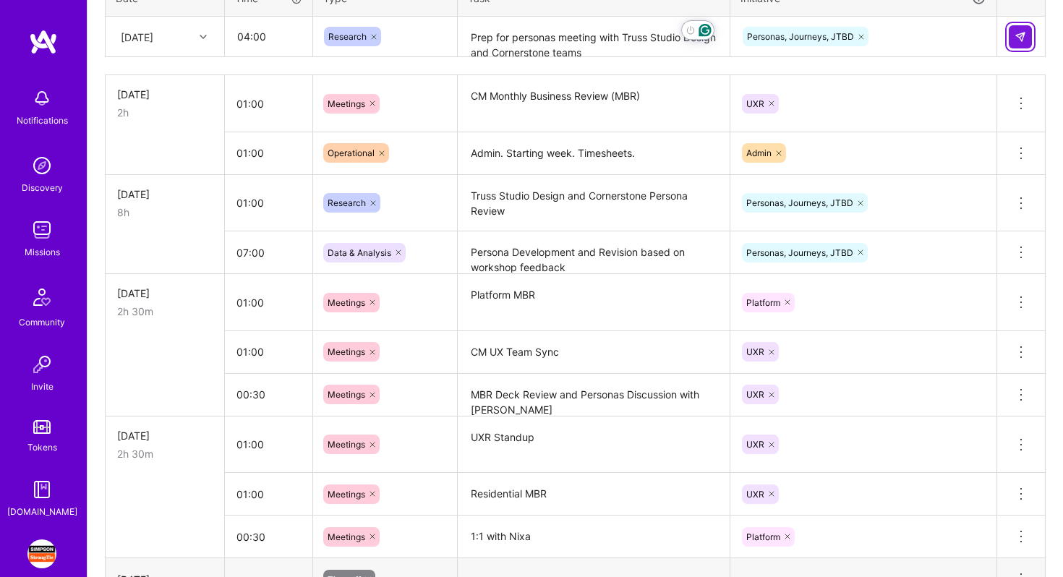
click at [1014, 38] on img at bounding box center [1020, 37] width 12 height 12
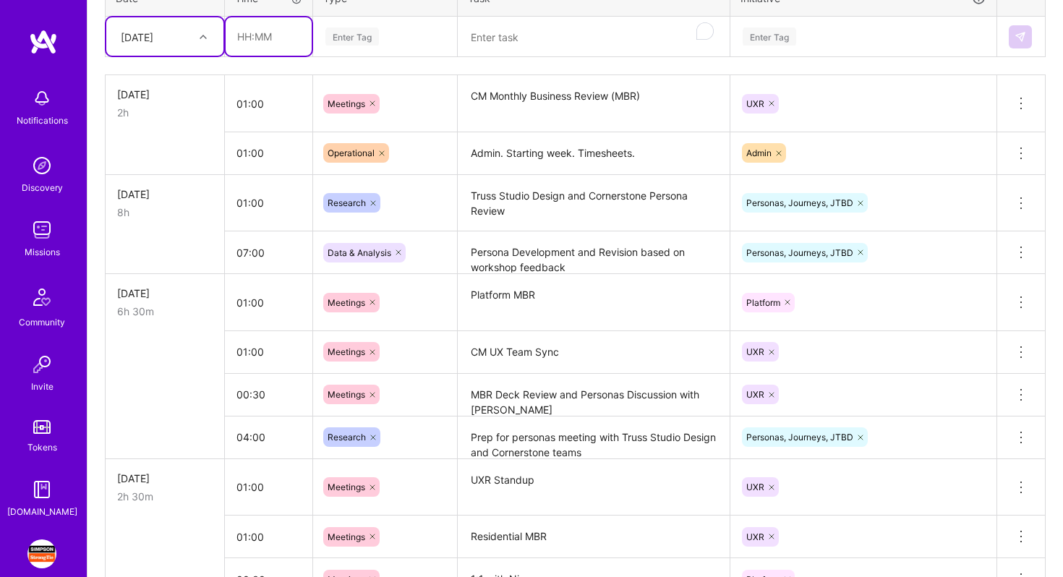
click at [274, 34] on input "text" at bounding box center [269, 36] width 86 height 38
type input "1"
type input "00:30"
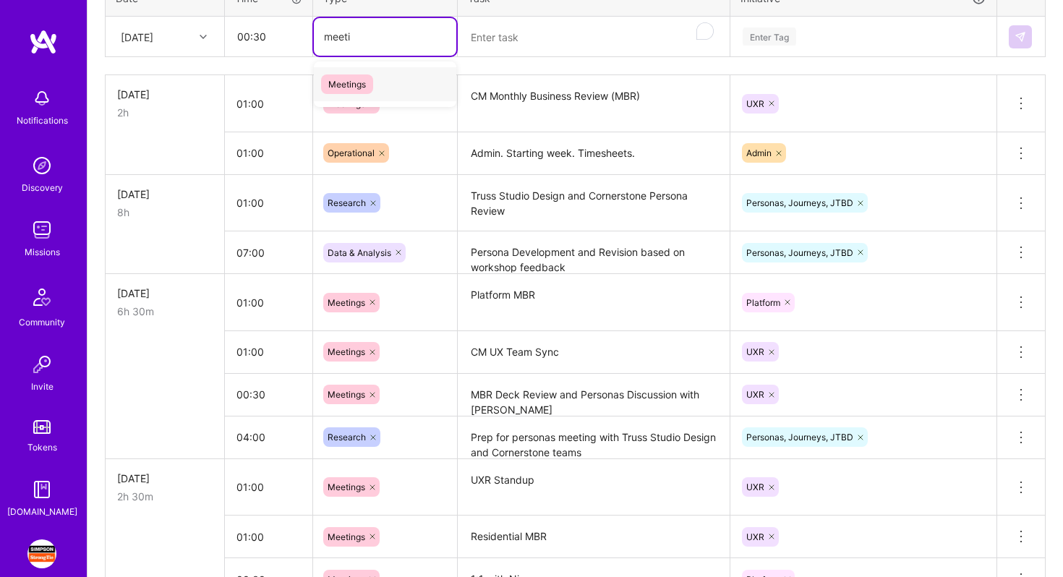
type input "meetin"
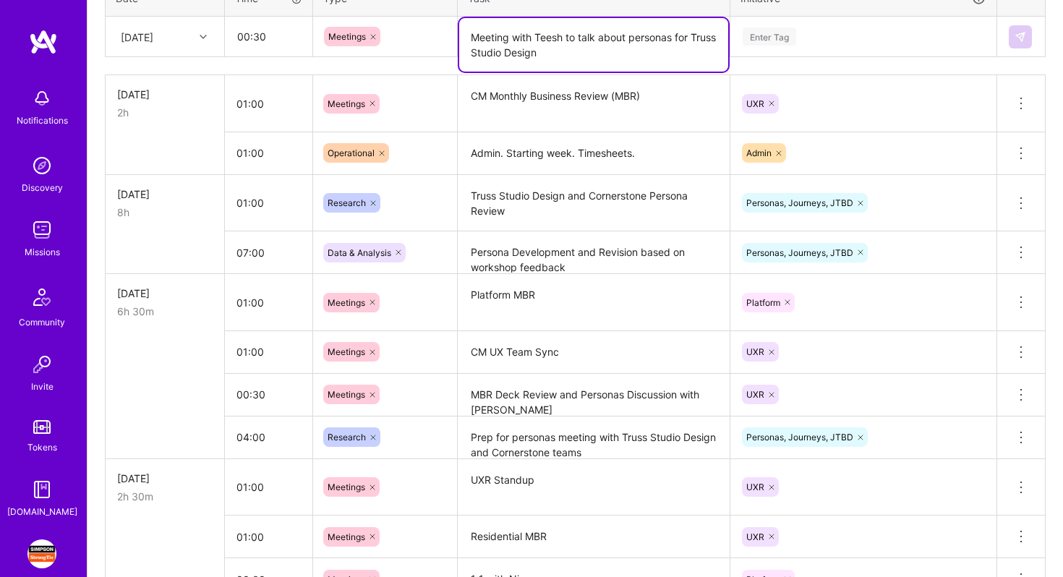
type textarea "Meeting with Teesh to talk about personas for Truss Studio Design"
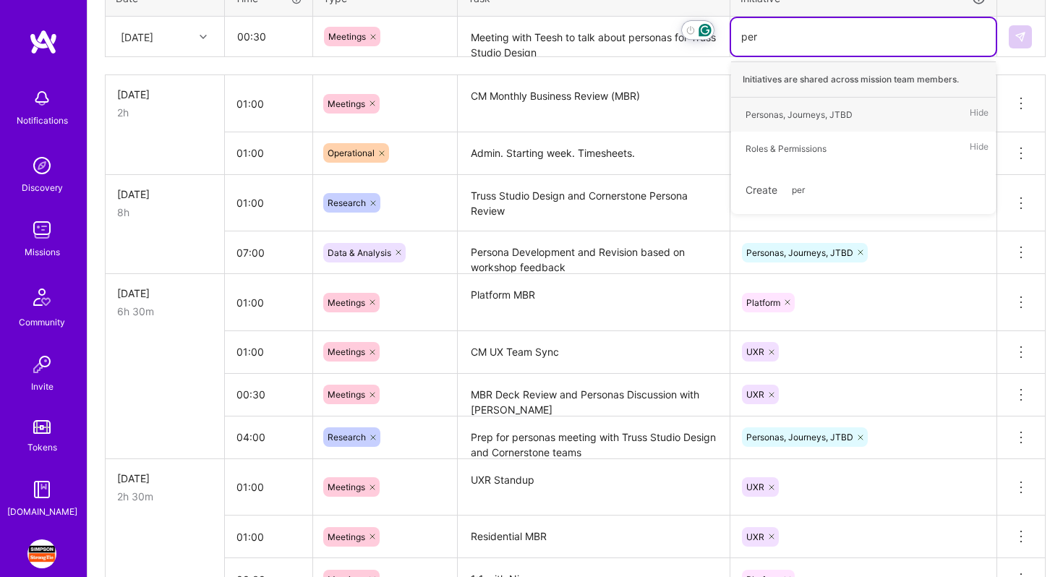
type input "pers"
click at [784, 107] on div "Personas, Journeys, JTBD" at bounding box center [798, 114] width 107 height 15
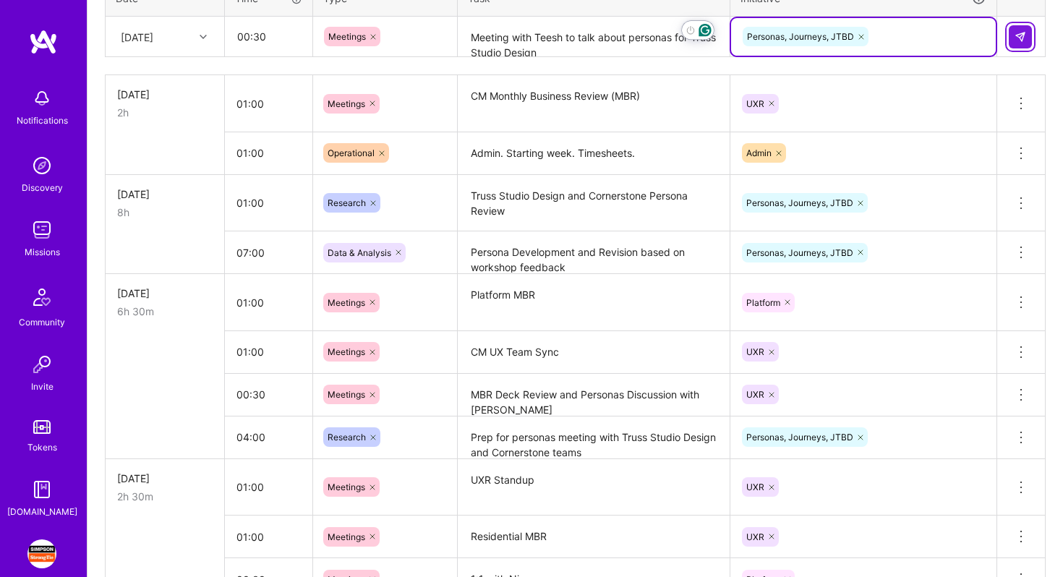
click at [1017, 40] on img at bounding box center [1020, 37] width 12 height 12
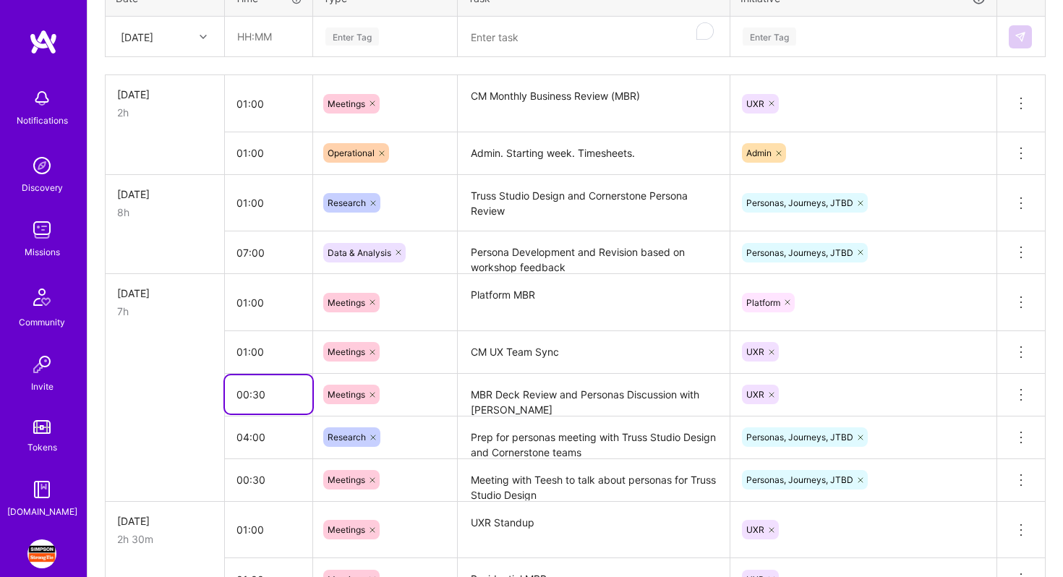
drag, startPoint x: 252, startPoint y: 393, endPoint x: 290, endPoint y: 393, distance: 37.6
click at [290, 393] on input "00:30" at bounding box center [268, 394] width 87 height 38
type input "00:45"
click at [470, 360] on textarea "CM UX Team Sync" at bounding box center [593, 353] width 269 height 40
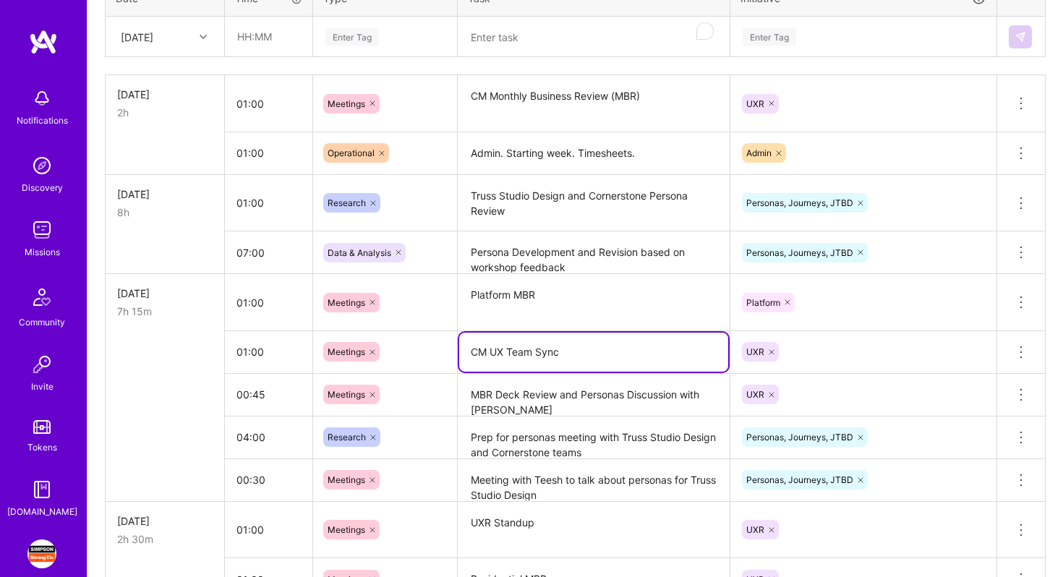
scroll to position [526, 0]
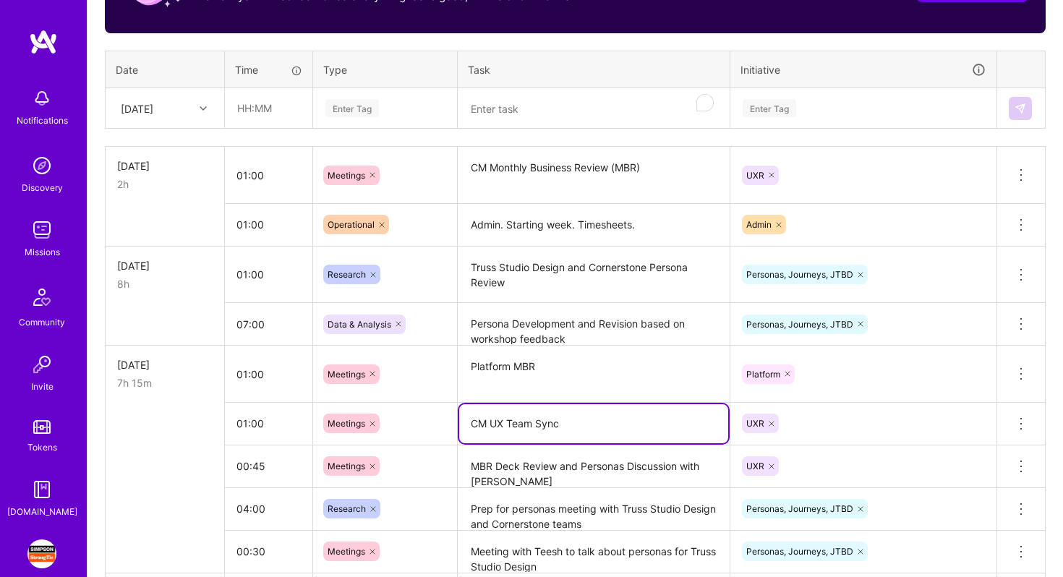
click at [202, 111] on div at bounding box center [205, 108] width 22 height 19
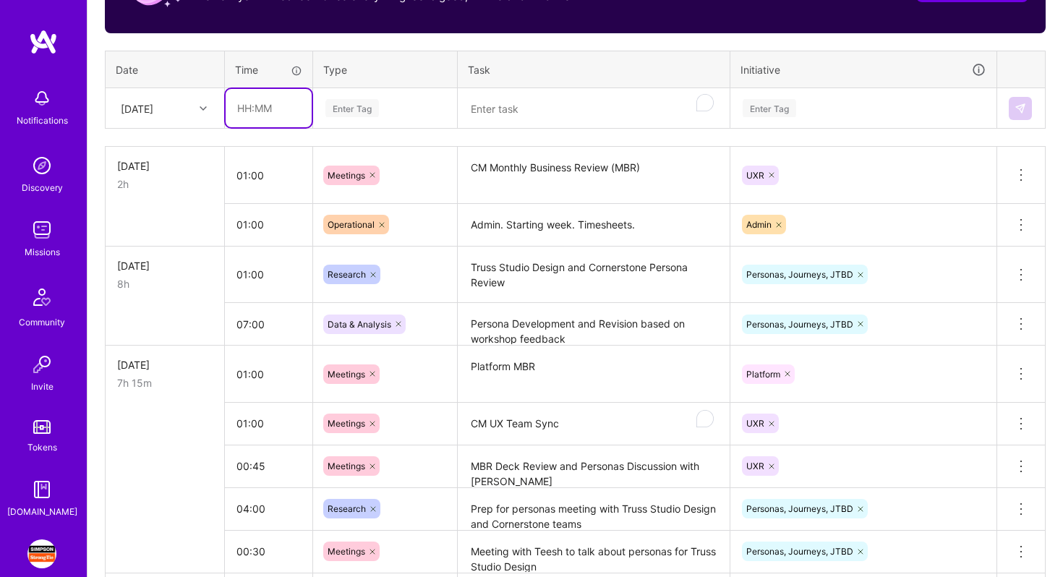
click at [247, 100] on input "text" at bounding box center [269, 108] width 86 height 38
type input "00:45"
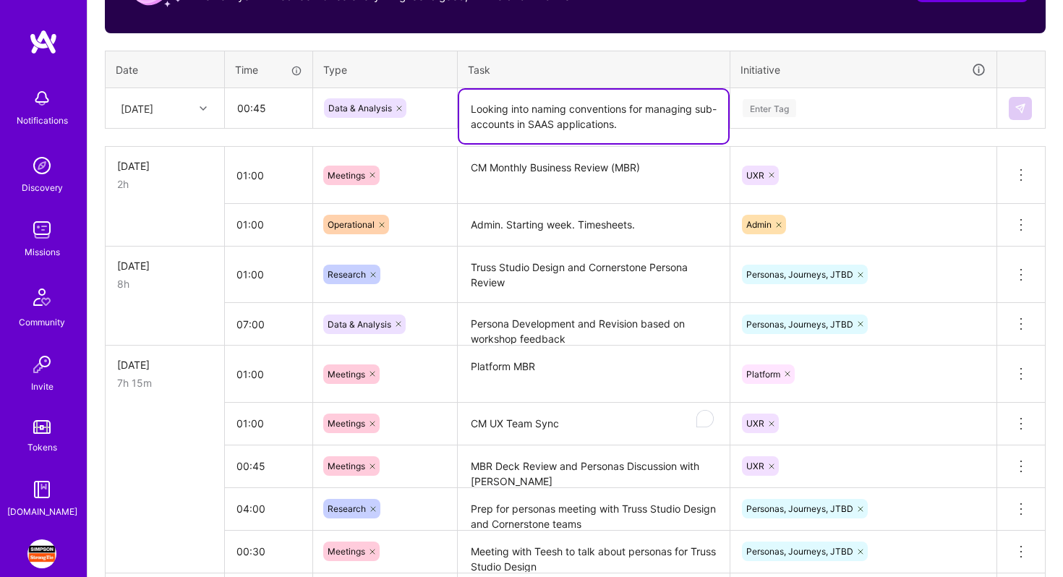
type textarea "Looking into naming conventions for managing sub-accounts in SAAS applications."
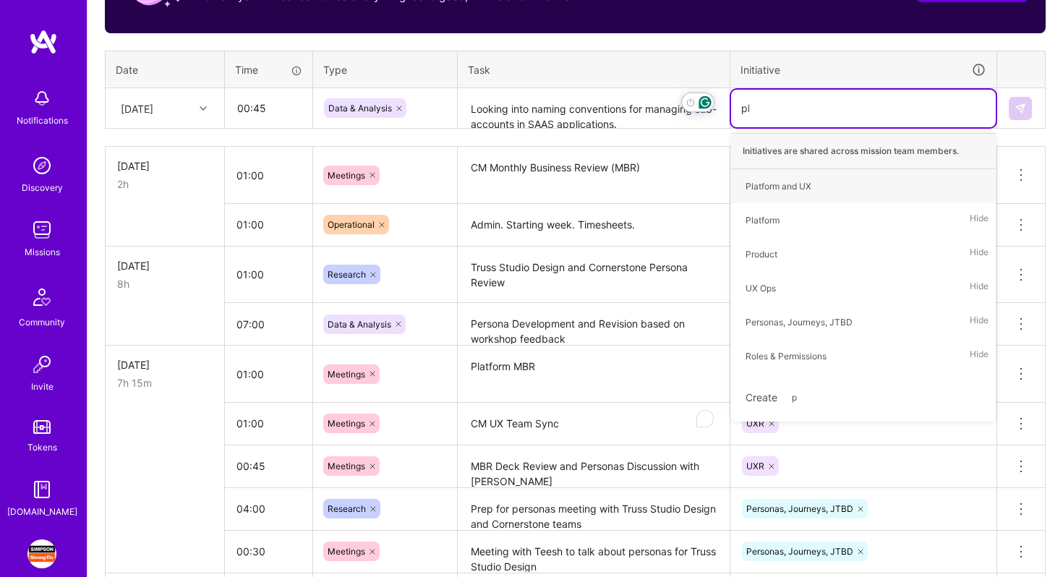
type input "pla"
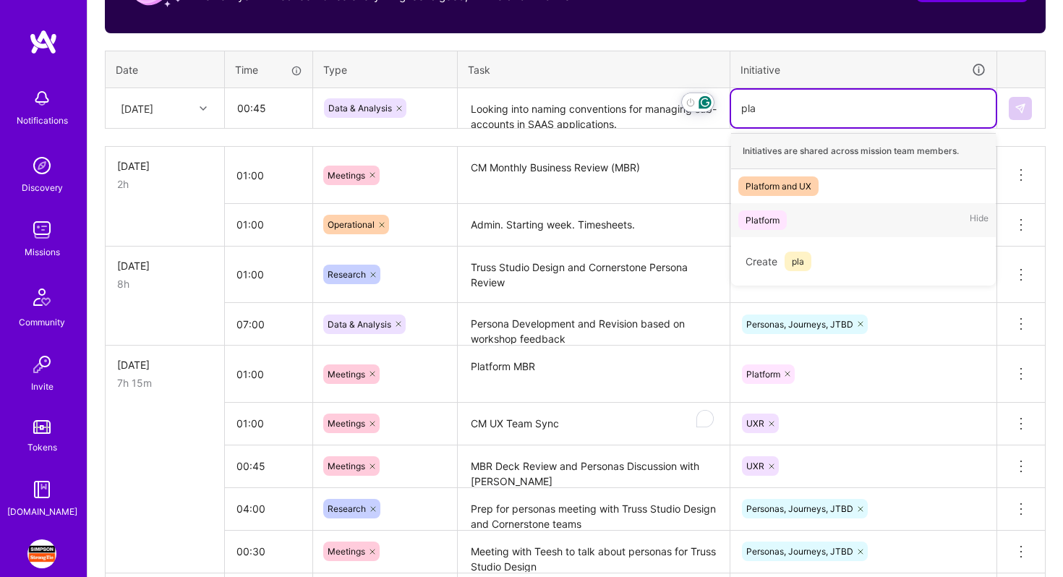
click at [829, 231] on div "Platform Hide" at bounding box center [863, 220] width 265 height 34
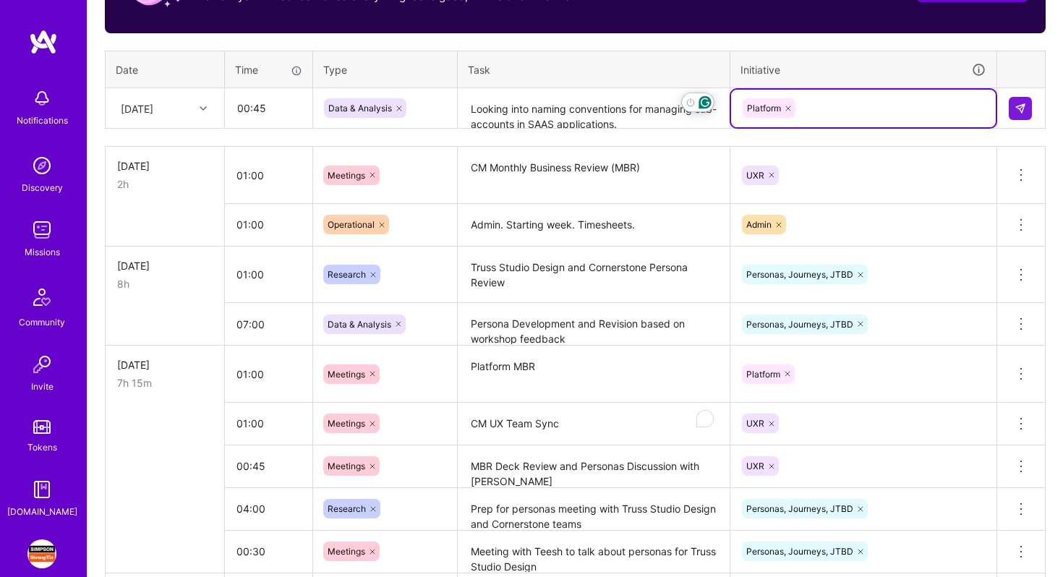
click at [651, 121] on textarea "Looking into naming conventions for managing sub-accounts in SAAS applications." at bounding box center [593, 109] width 269 height 38
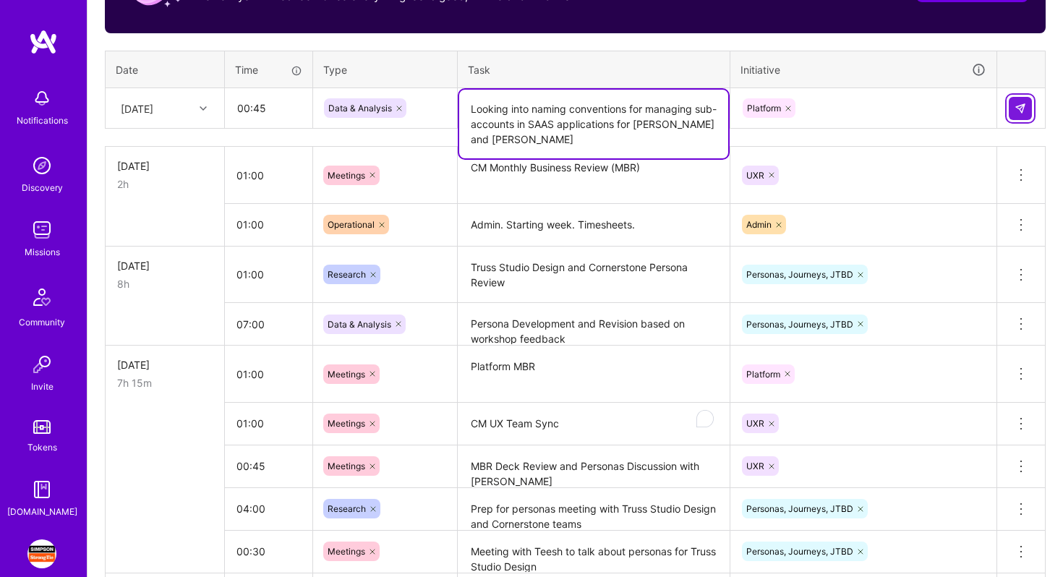
type textarea "Looking into naming conventions for managing sub-accounts in SAAS applications …"
click at [1016, 106] on img at bounding box center [1020, 109] width 12 height 12
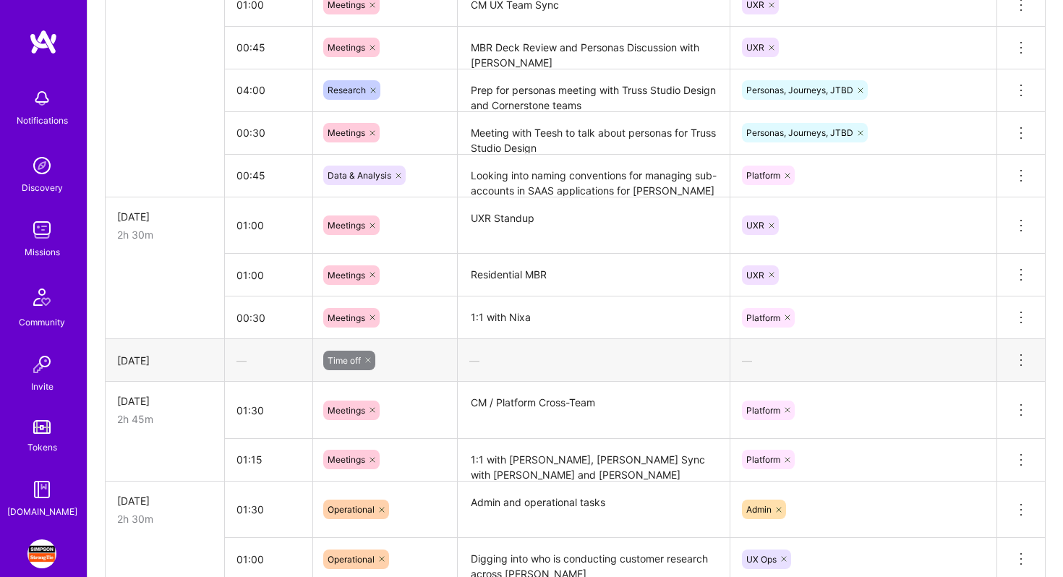
scroll to position [959, 0]
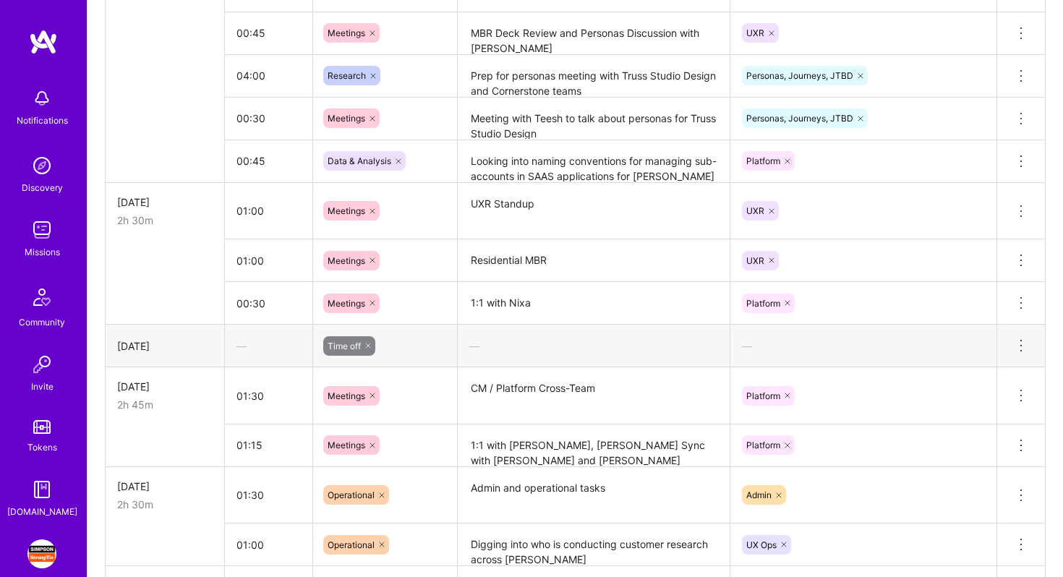
drag, startPoint x: 459, startPoint y: 358, endPoint x: 458, endPoint y: 335, distance: 22.4
click at [458, 341] on div "—" at bounding box center [594, 346] width 272 height 38
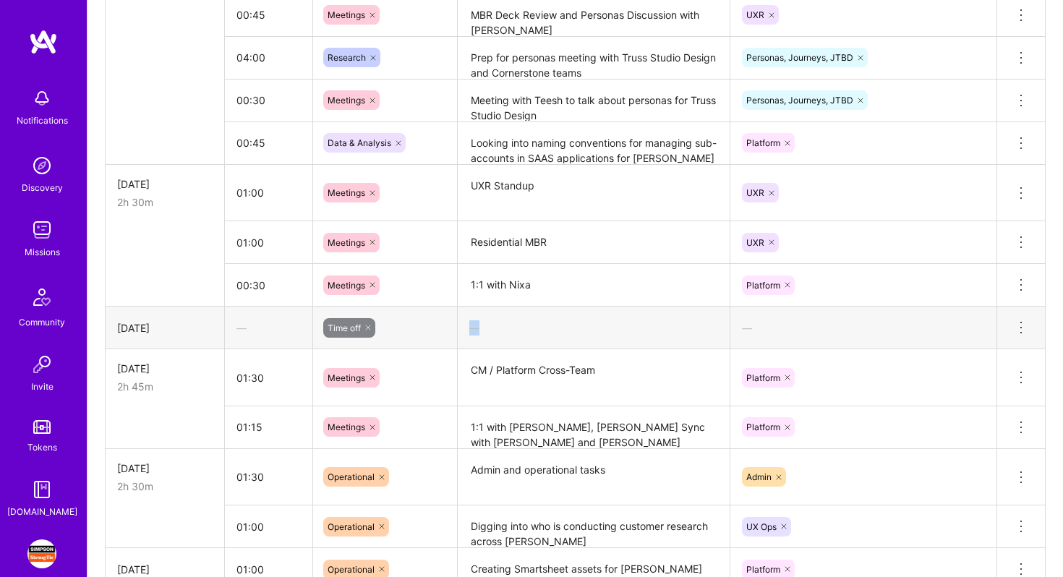
scroll to position [1176, 0]
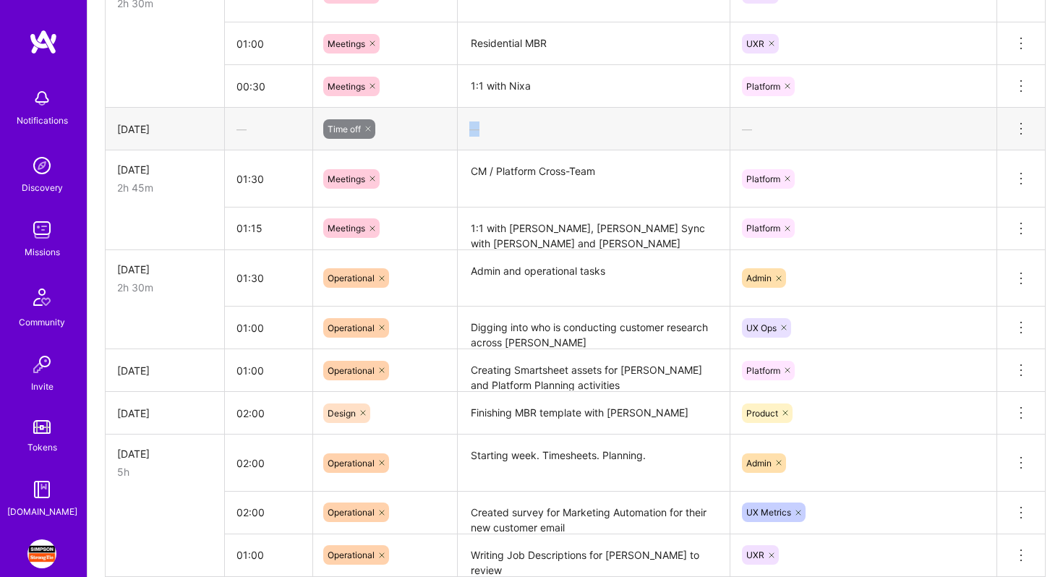
click at [500, 136] on div "—" at bounding box center [594, 129] width 272 height 38
click at [484, 207] on td "1:1 with [PERSON_NAME], [PERSON_NAME] Sync with [PERSON_NAME] and [PERSON_NAME]" at bounding box center [594, 228] width 273 height 43
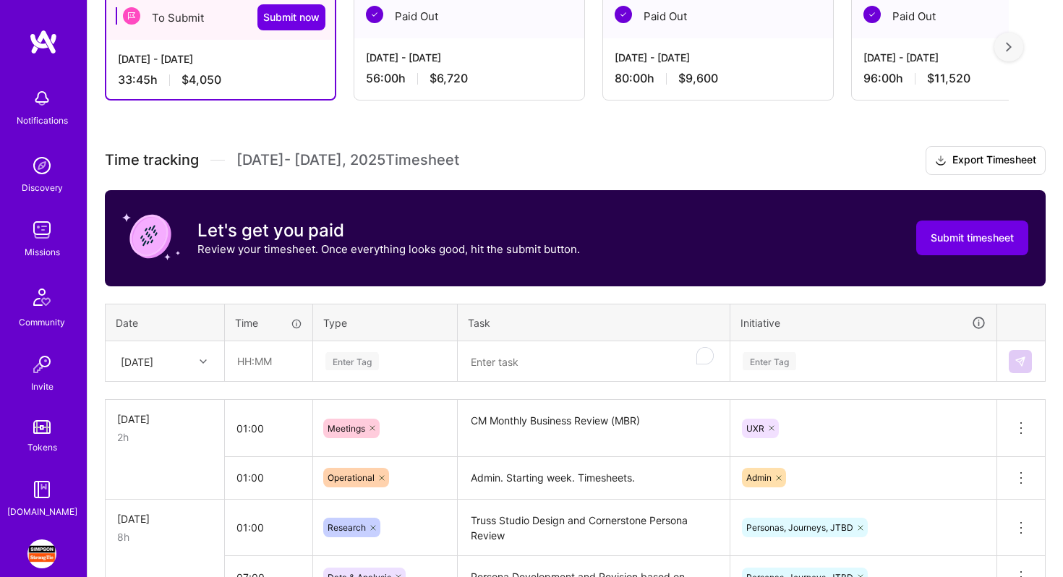
scroll to position [169, 0]
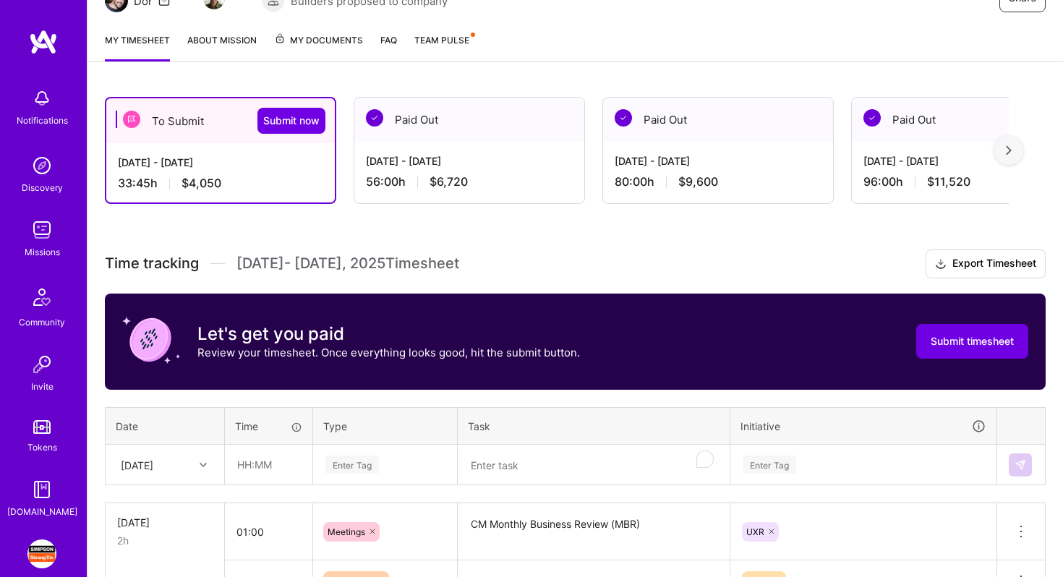
click at [185, 471] on div "[DATE]" at bounding box center [164, 464] width 117 height 38
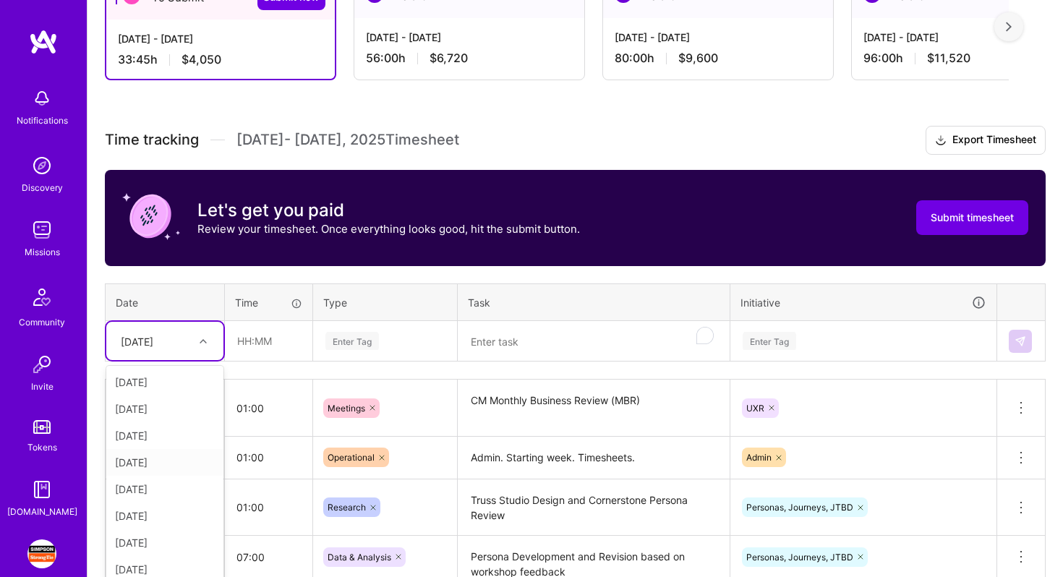
scroll to position [304, 0]
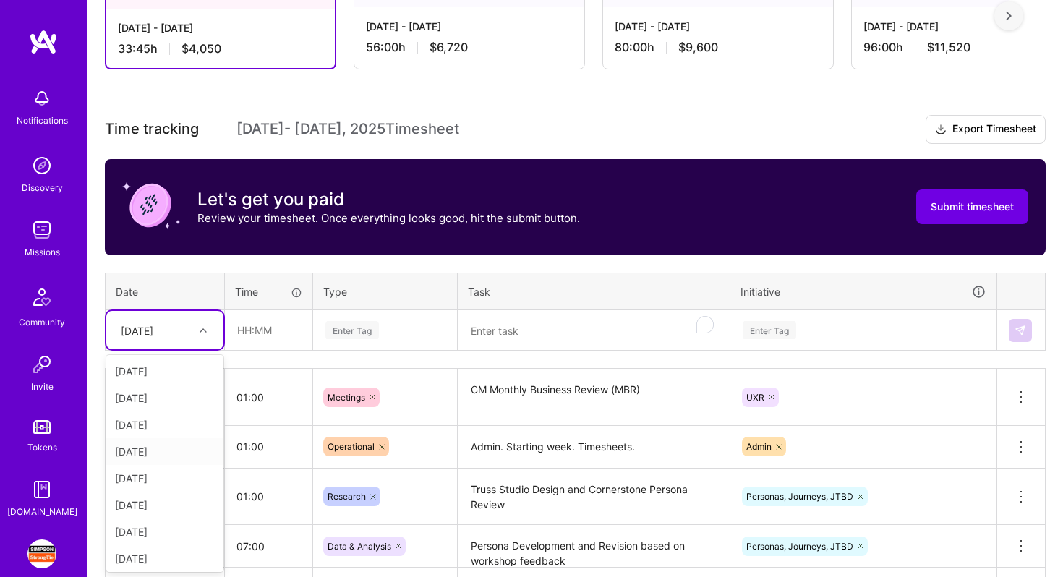
click at [176, 454] on div "[DATE]" at bounding box center [164, 451] width 117 height 27
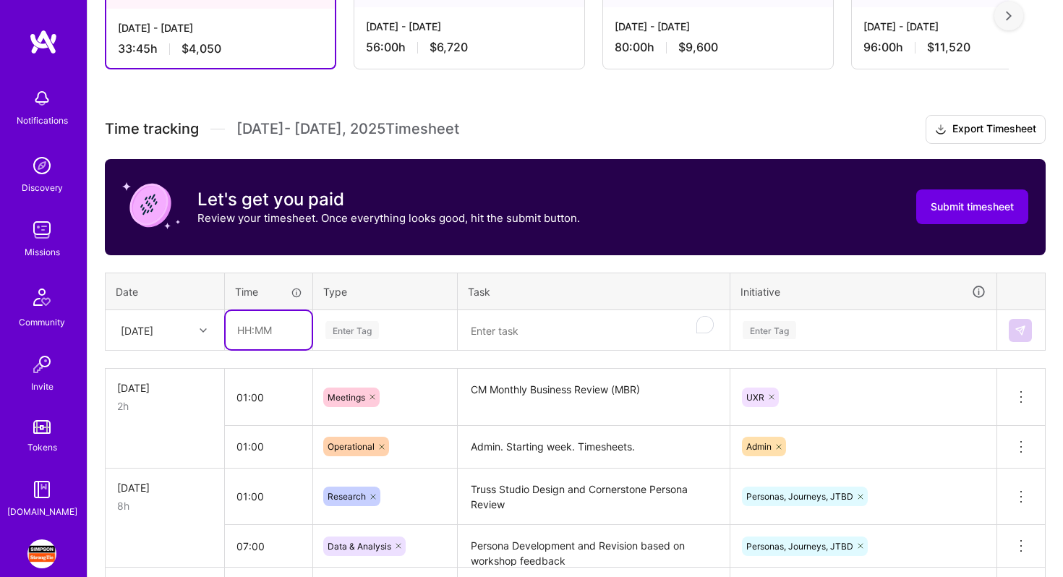
click at [275, 340] on input "text" at bounding box center [269, 330] width 86 height 38
type input "01:30"
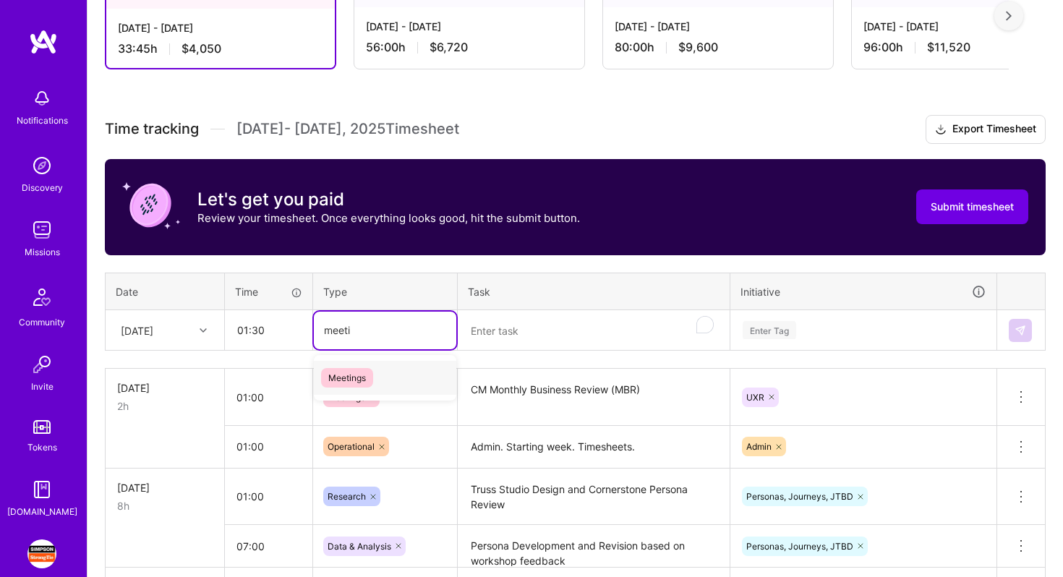
type input "meetin"
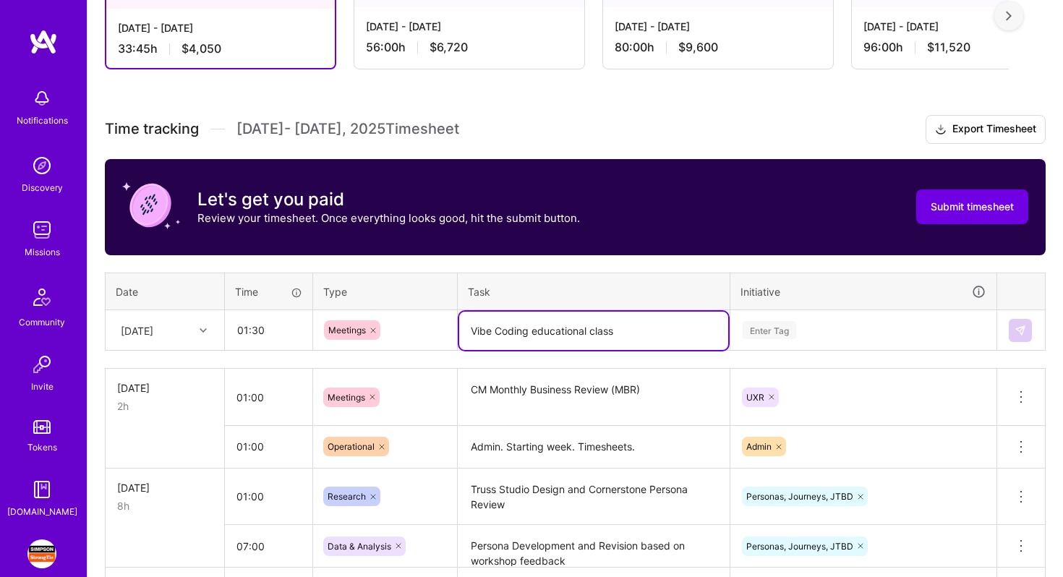
type textarea "Vibe Coding educational class"
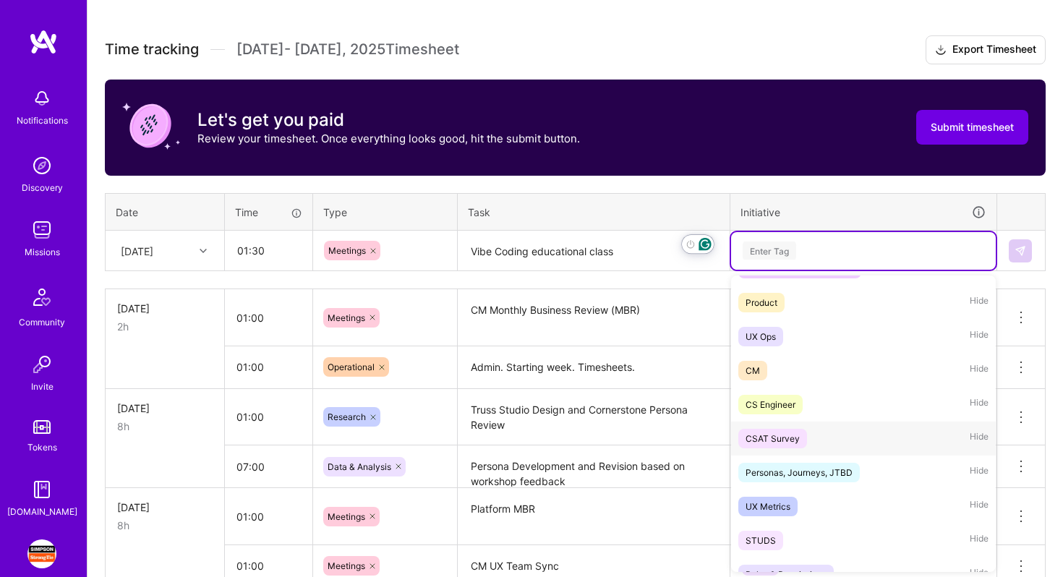
scroll to position [223, 0]
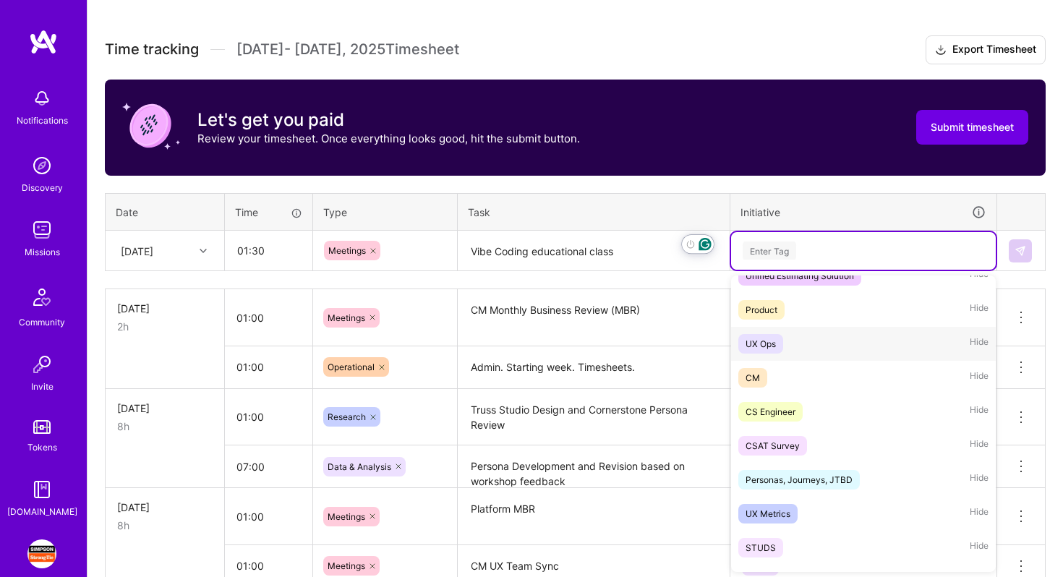
click at [810, 345] on div "UX Ops Hide" at bounding box center [863, 344] width 265 height 34
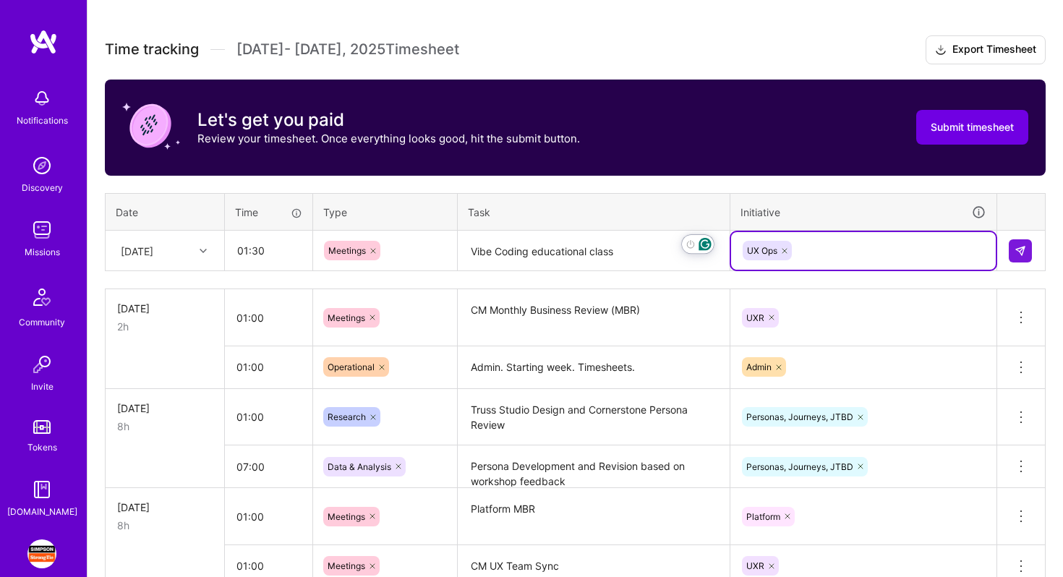
click at [531, 252] on textarea "Vibe Coding educational class" at bounding box center [593, 251] width 269 height 38
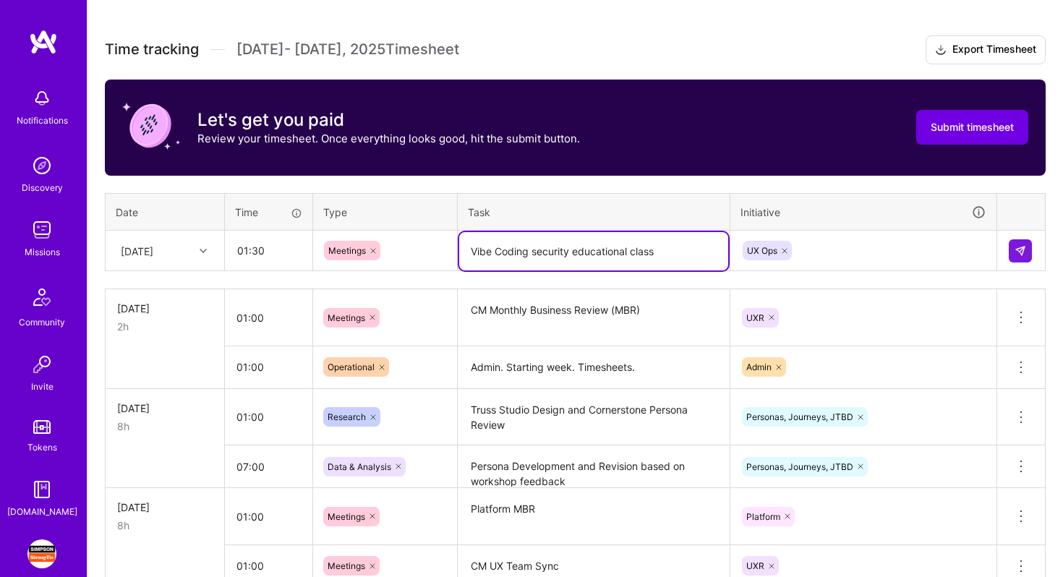
click at [500, 254] on textarea "Vibe Coding security educational class" at bounding box center [593, 251] width 269 height 38
type textarea "Vibe coding security educational class"
click at [1027, 252] on button at bounding box center [1020, 250] width 23 height 23
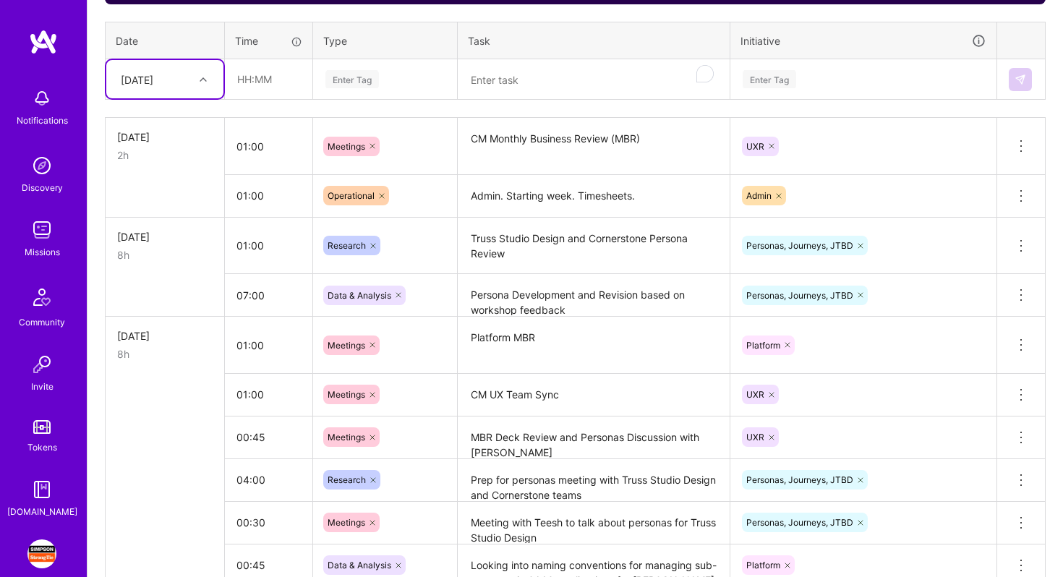
scroll to position [313, 0]
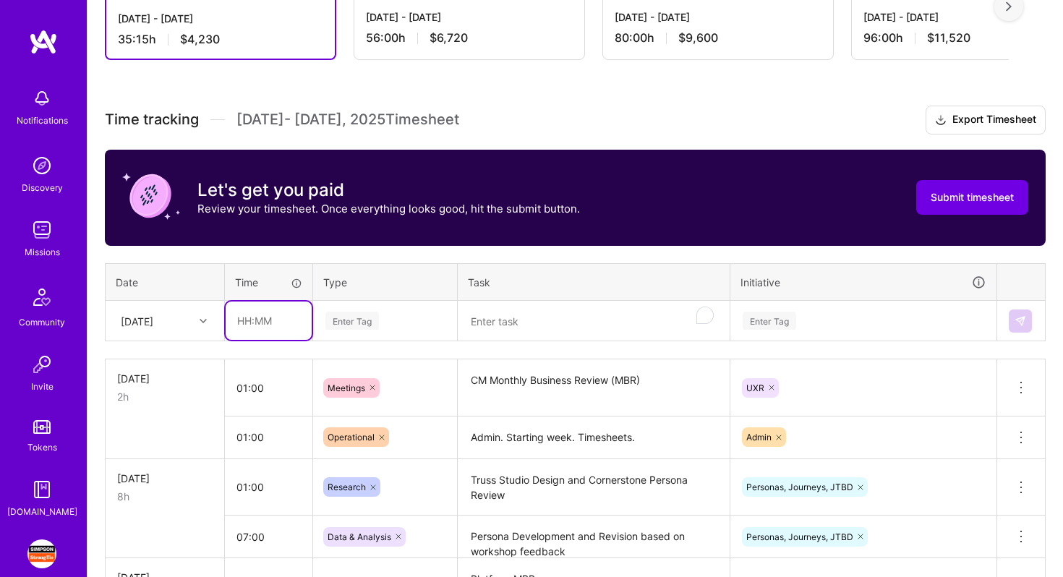
click at [274, 320] on input "text" at bounding box center [269, 320] width 86 height 38
type input "01:00"
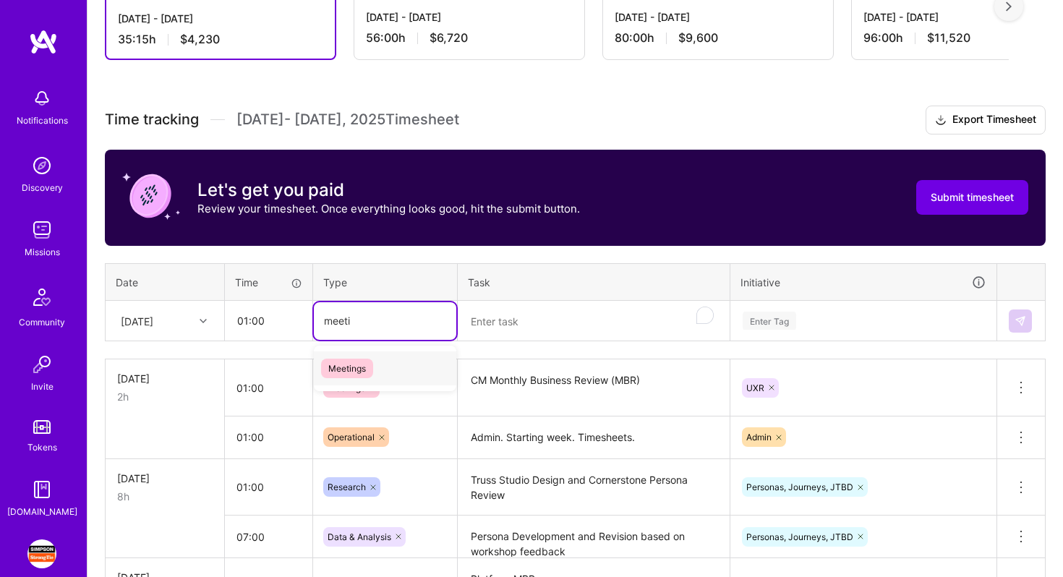
type input "meeting"
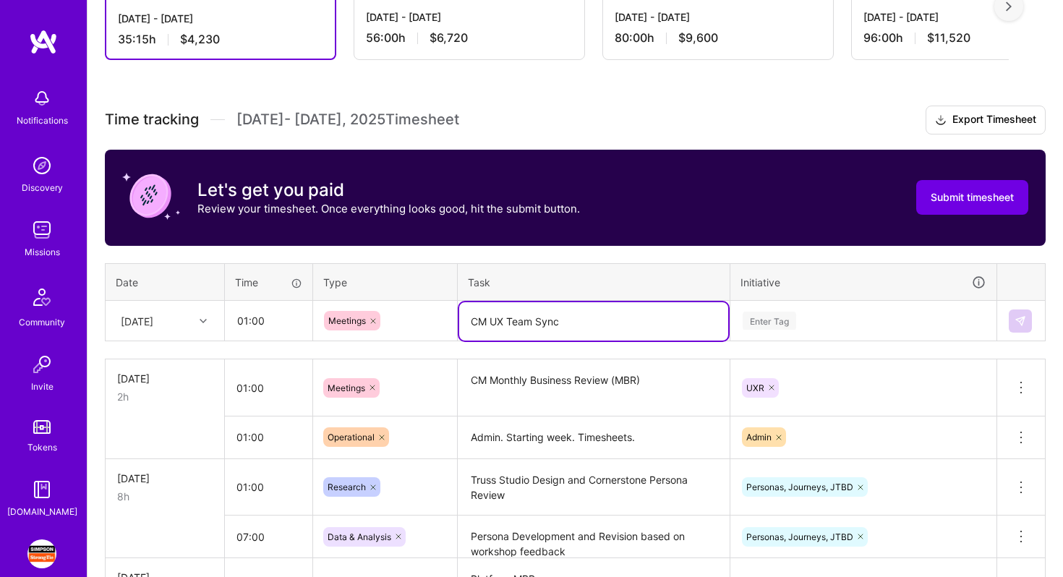
type textarea "CM UX Team Sync"
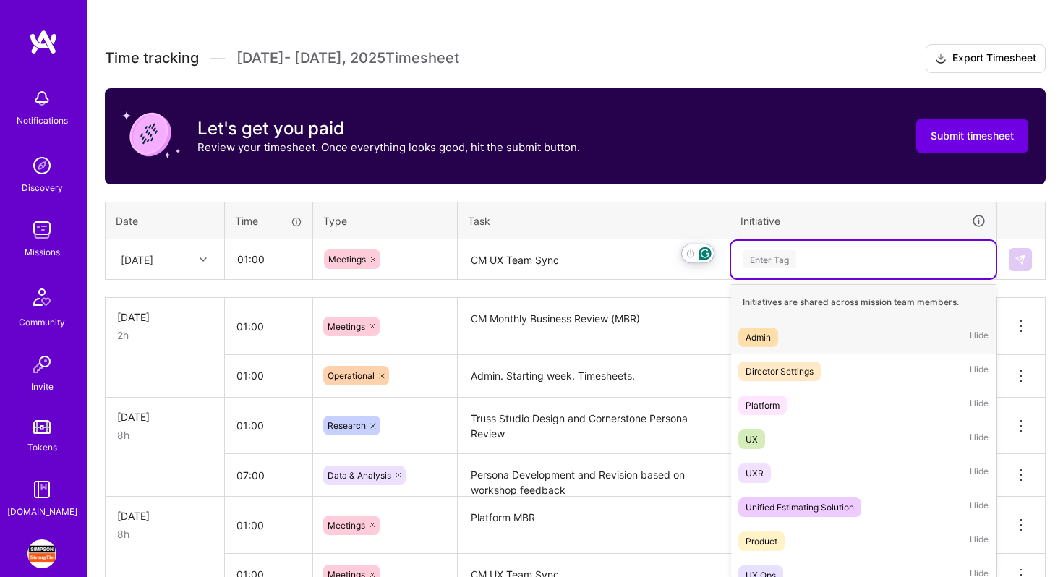
scroll to position [383, 0]
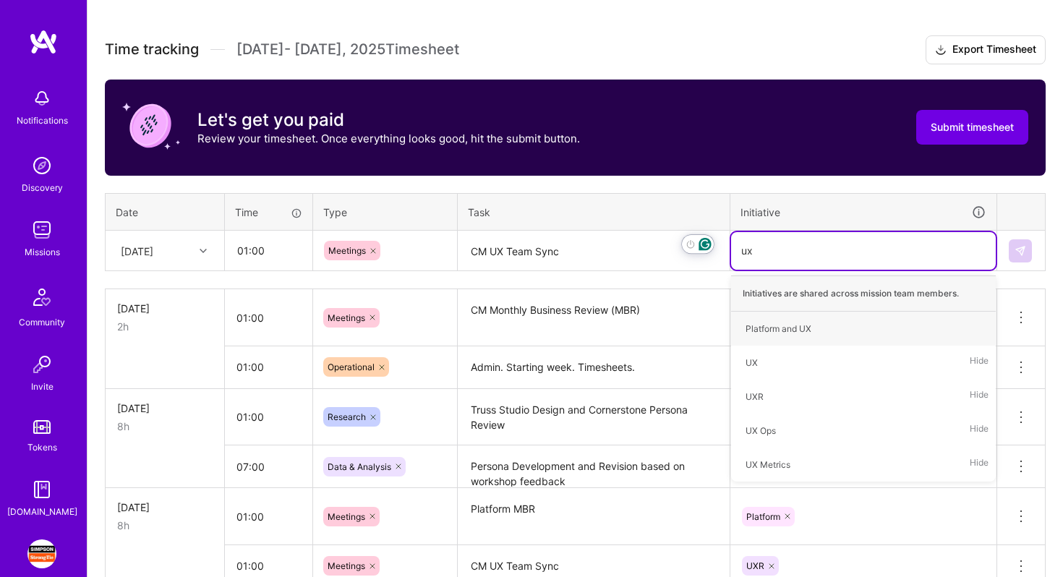
type input "uxr"
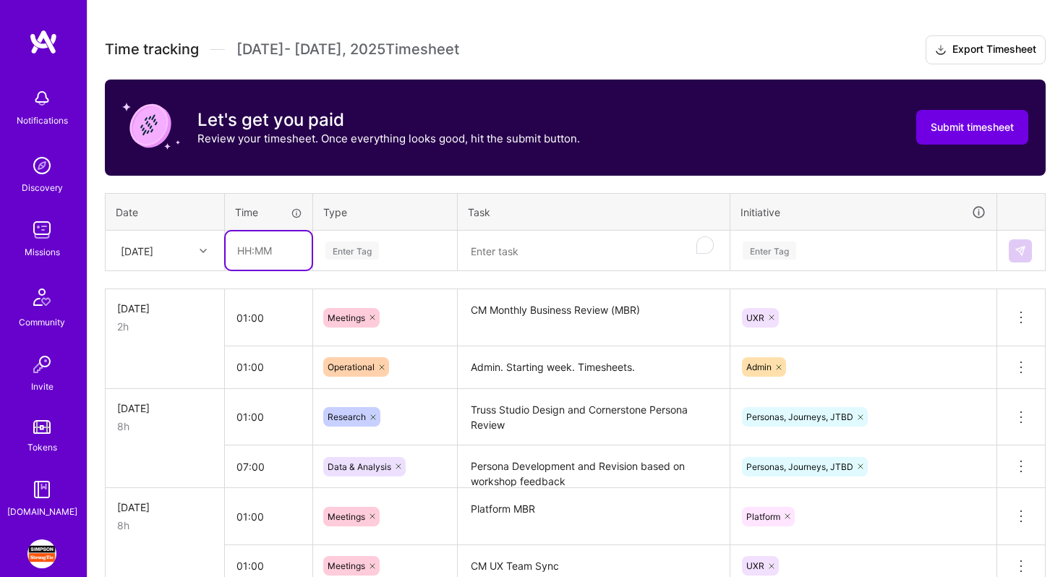
click at [273, 263] on input "text" at bounding box center [269, 250] width 86 height 38
type input "00:30"
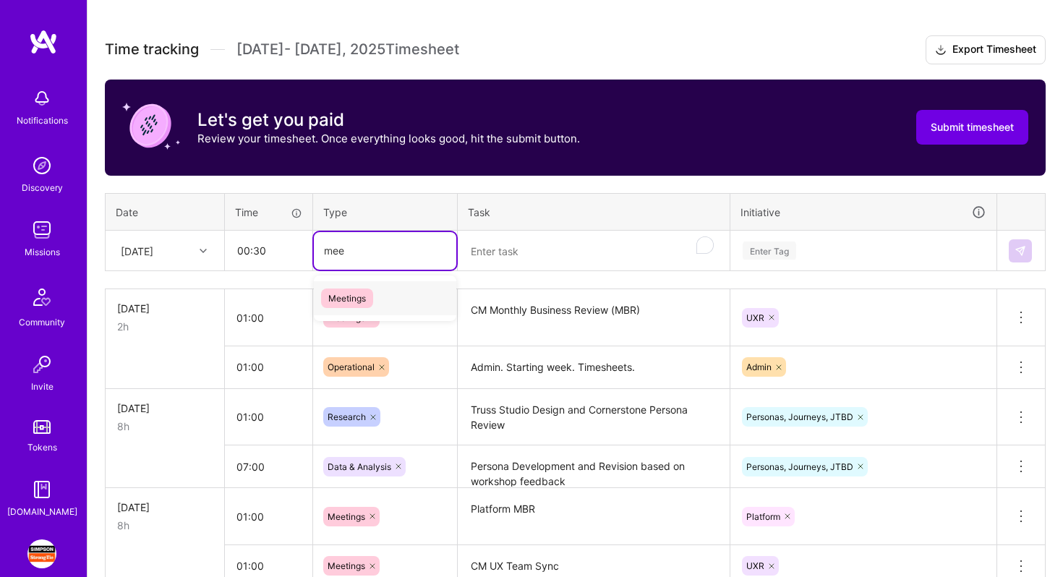
type input "meet"
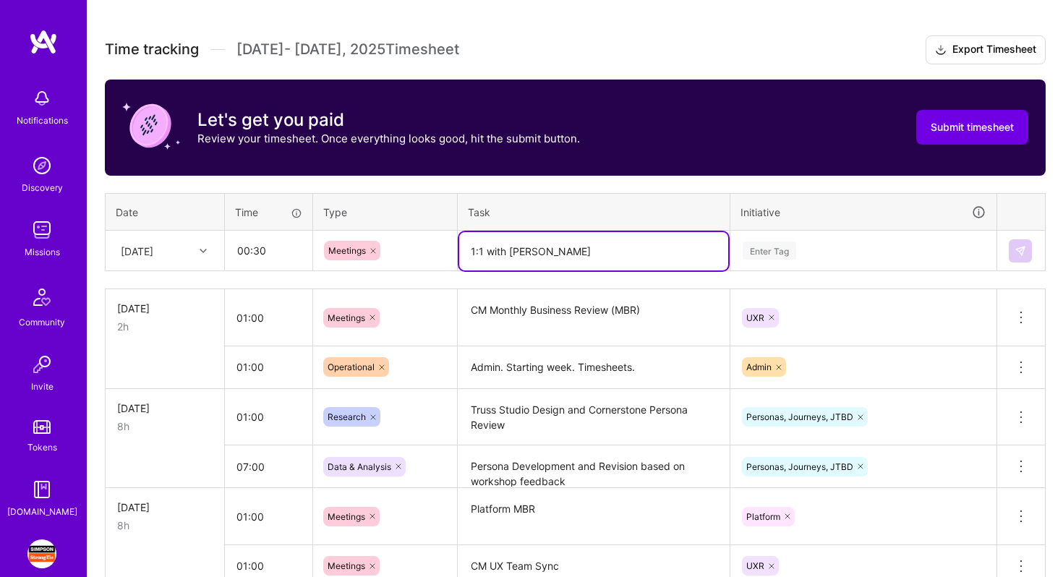
type textarea "1:1 with [PERSON_NAME]"
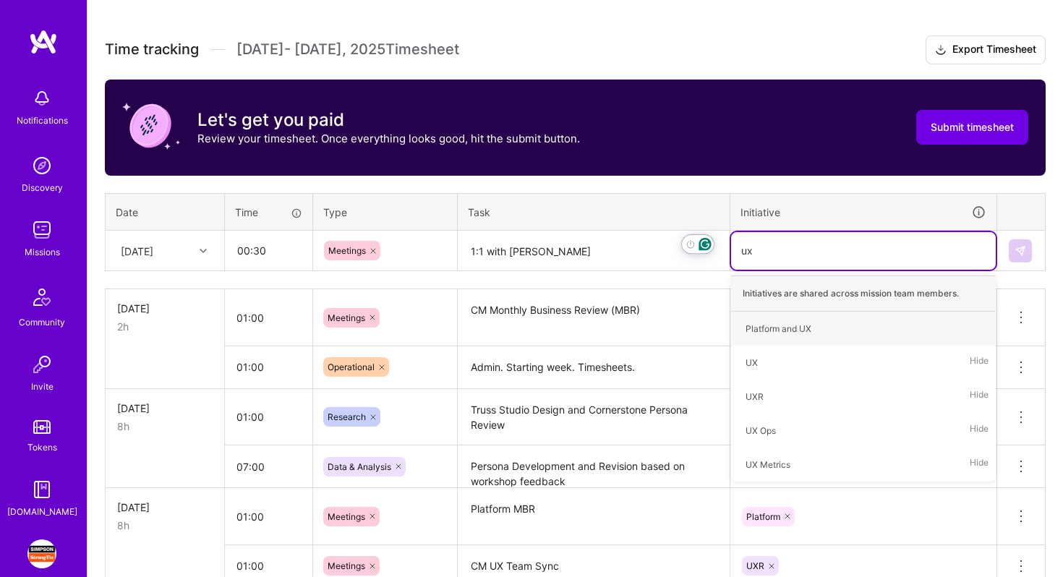
type input "uxr"
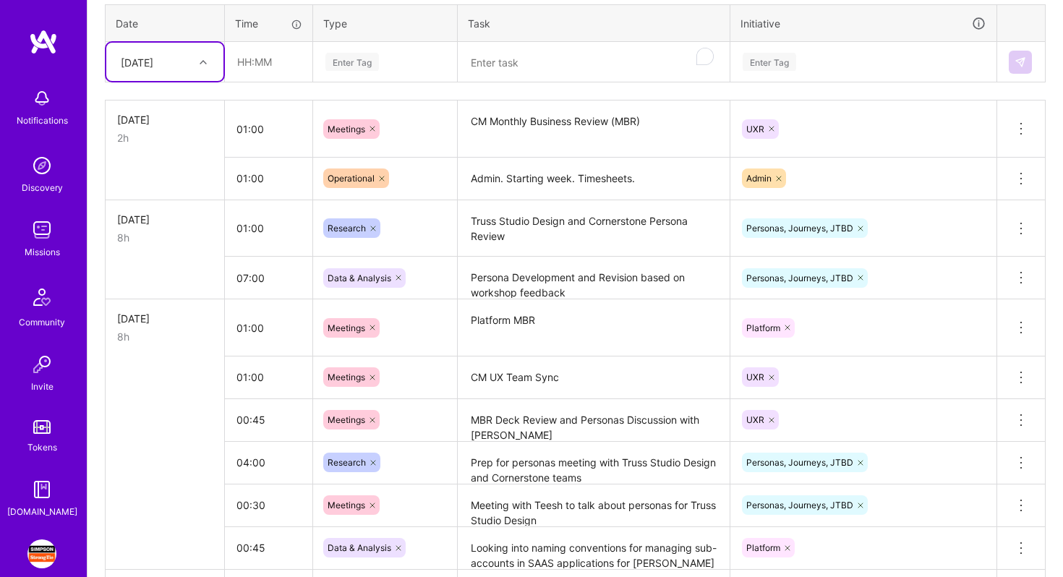
scroll to position [557, 0]
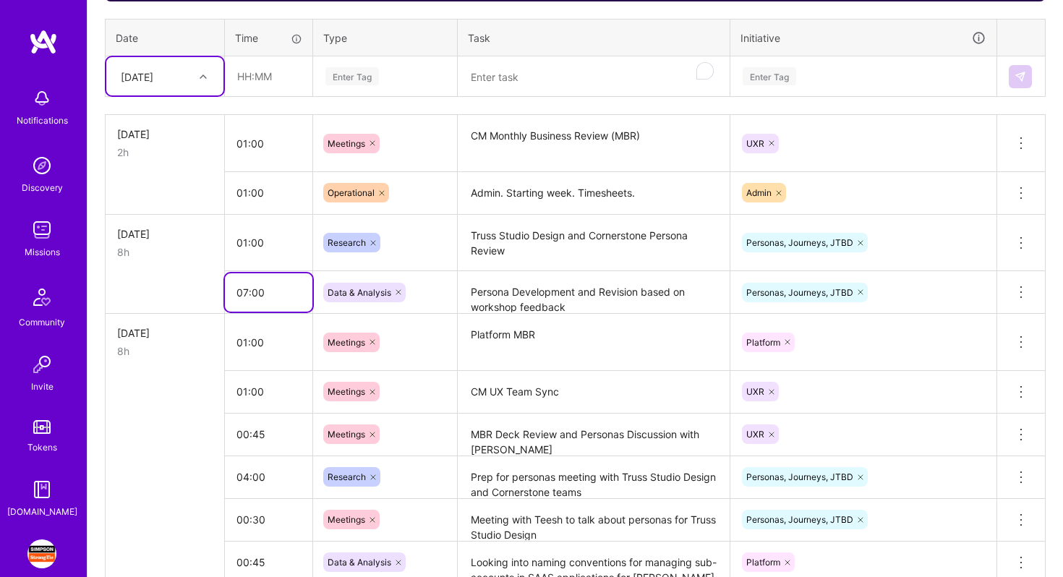
click at [247, 292] on input "07:00" at bounding box center [268, 292] width 87 height 38
type input "06:00"
click at [181, 76] on div "[DATE]" at bounding box center [154, 76] width 80 height 24
click at [154, 223] on div "[DATE]" at bounding box center [164, 221] width 117 height 27
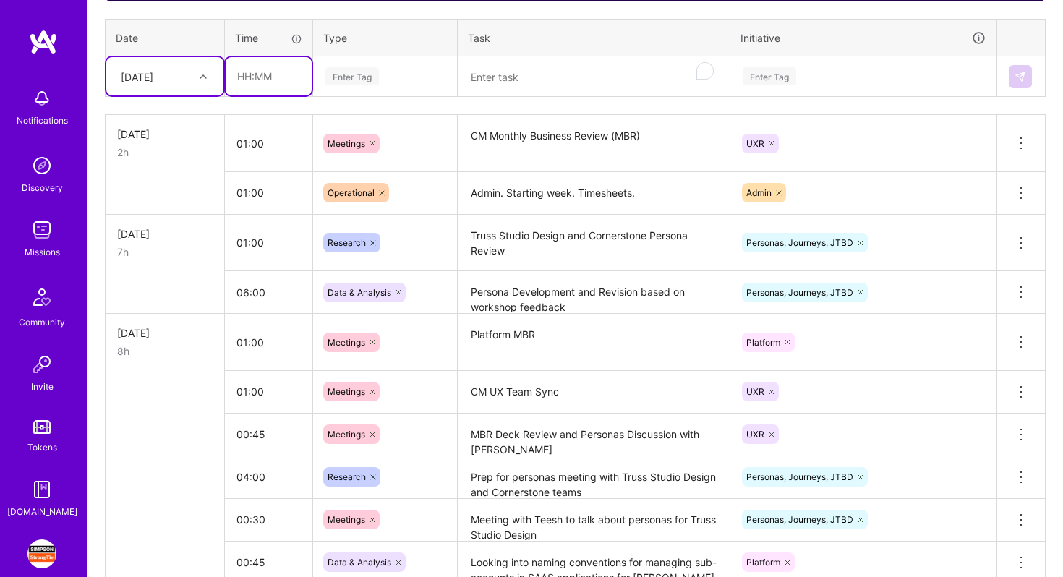
click at [261, 88] on input "text" at bounding box center [269, 76] width 86 height 38
type input "01:00"
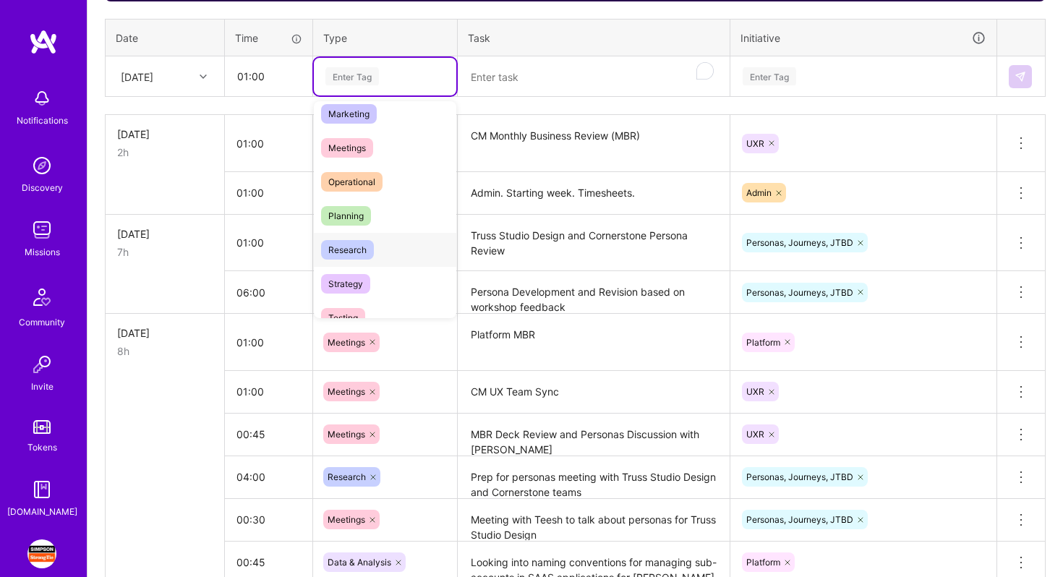
scroll to position [301, 0]
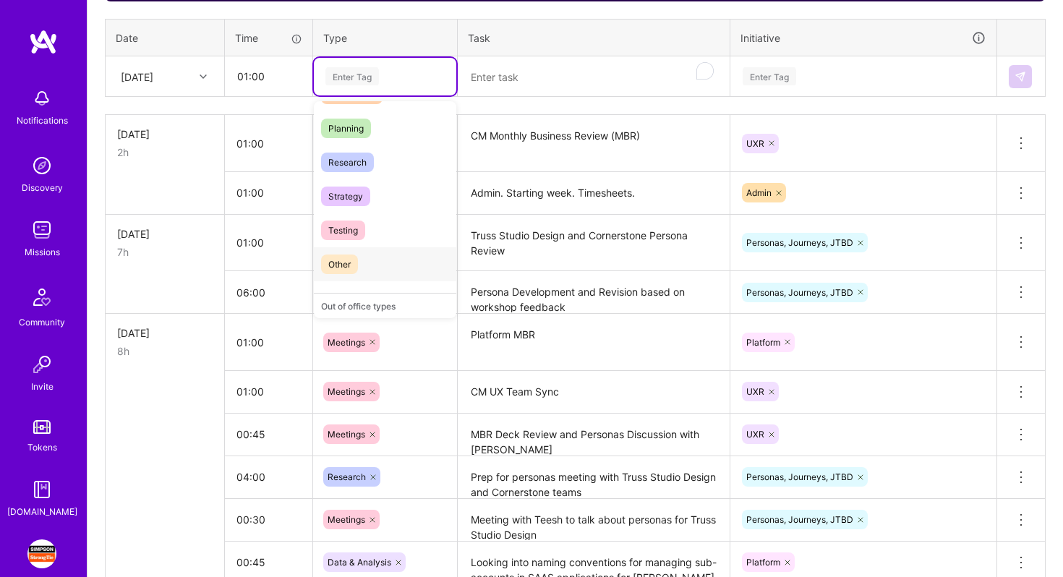
click at [359, 272] on div "Other" at bounding box center [385, 264] width 142 height 34
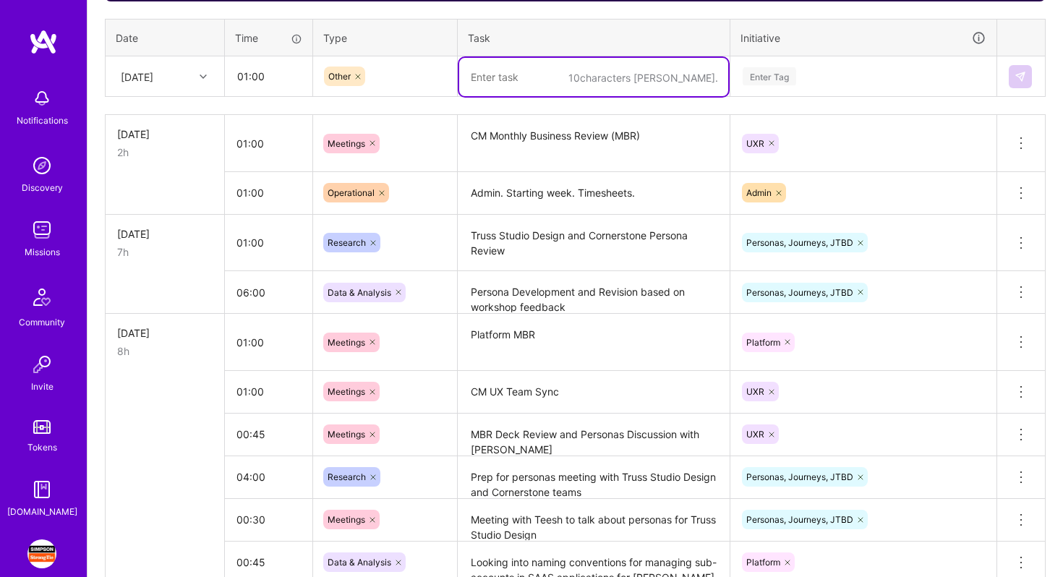
click at [519, 81] on textarea "To enrich screen reader interactions, please activate Accessibility in Grammarl…" at bounding box center [593, 77] width 269 height 38
type textarea "UX Social Hour - [PERSON_NAME] farewell"
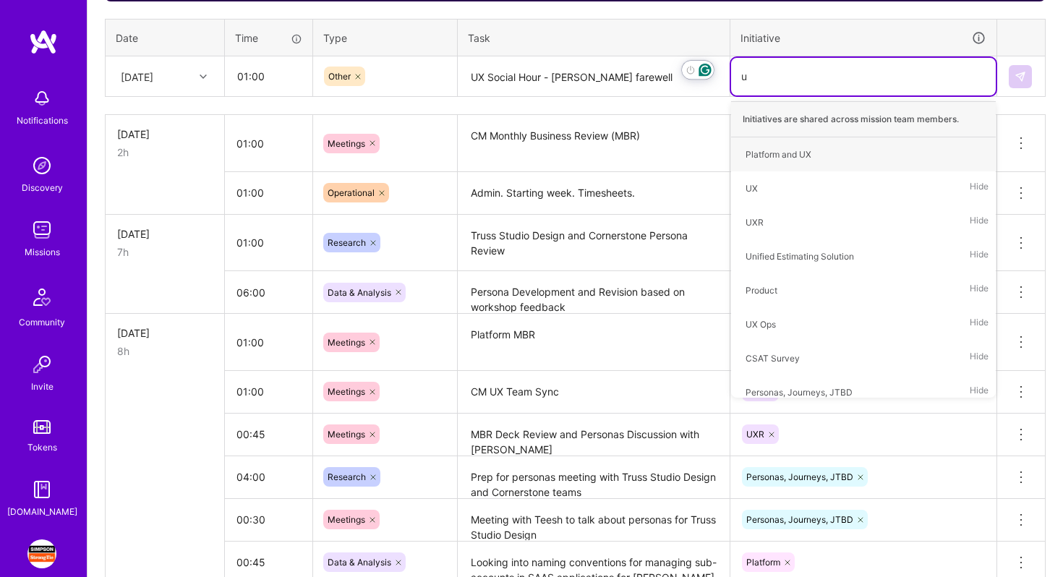
type input "ux"
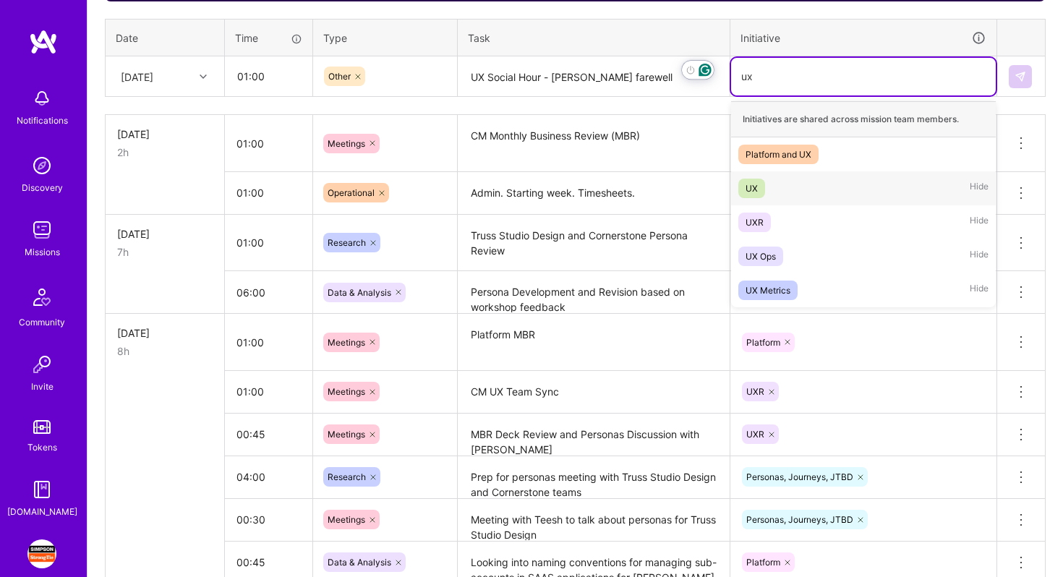
click at [796, 183] on div "UX Hide" at bounding box center [863, 188] width 265 height 34
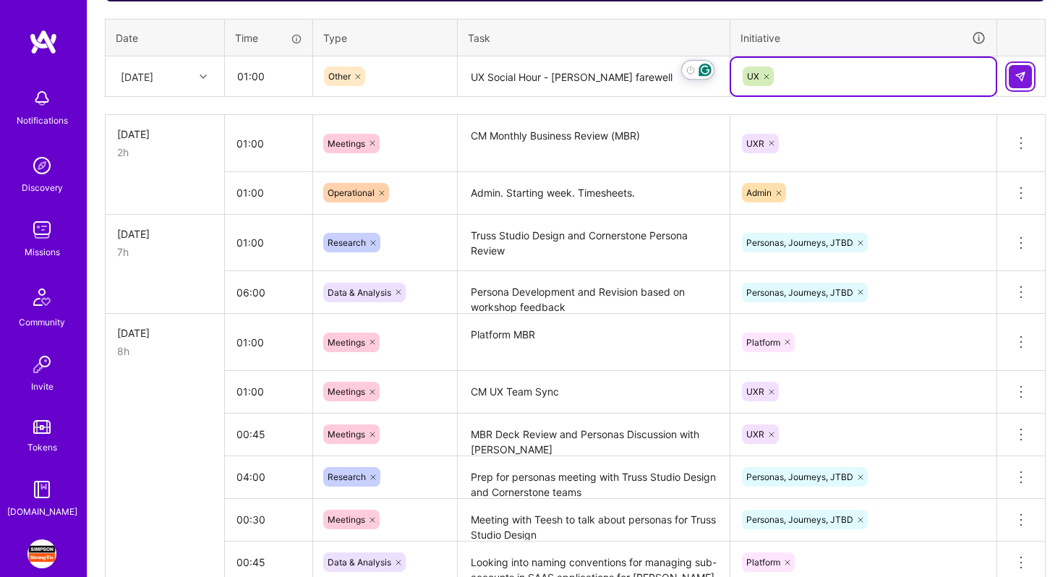
click at [1022, 80] on img at bounding box center [1020, 77] width 12 height 12
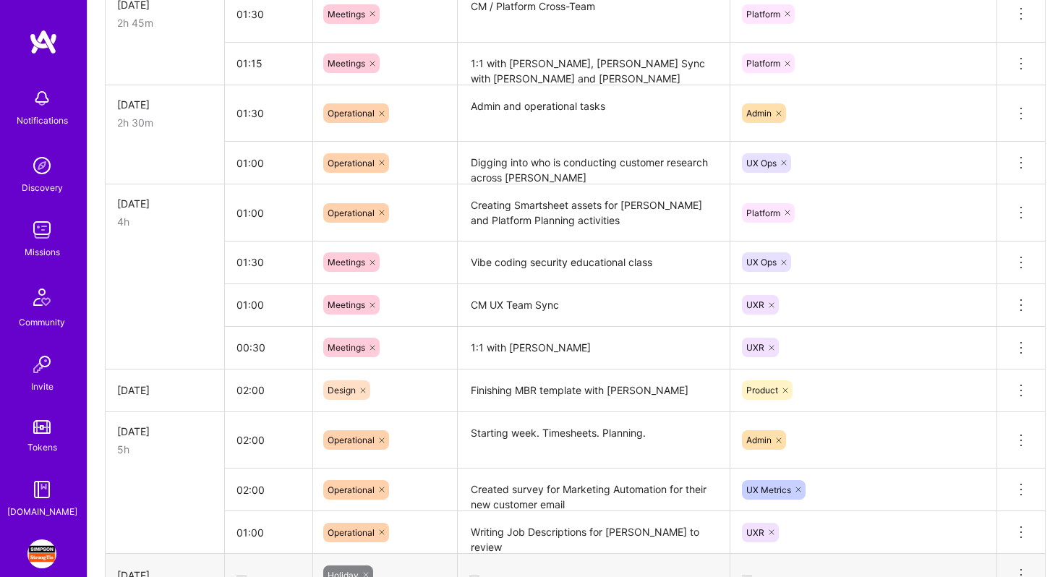
scroll to position [1386, 0]
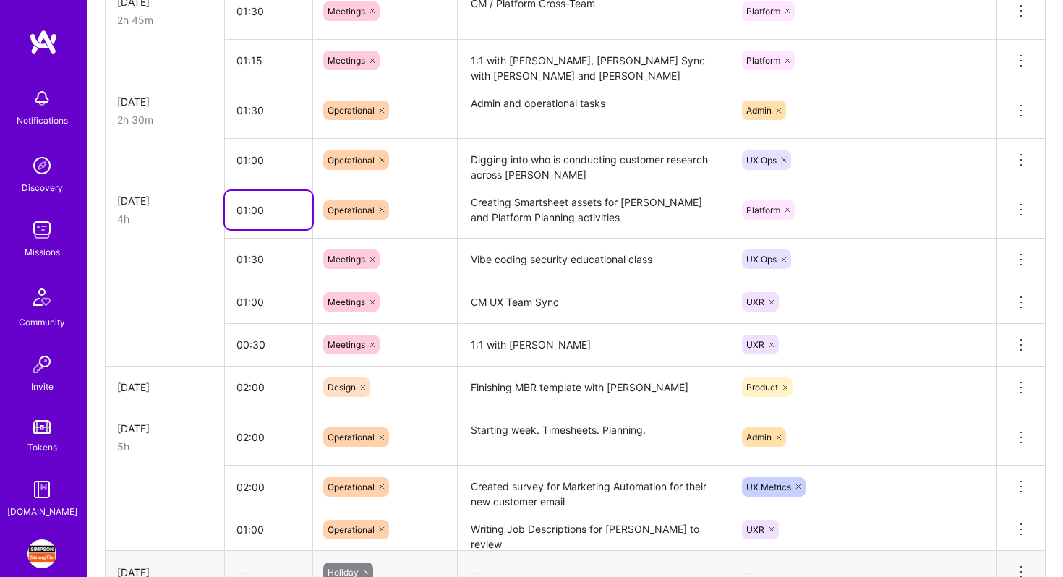
click at [247, 208] on input "01:00" at bounding box center [268, 210] width 87 height 38
type input "02:00"
click at [560, 283] on textarea "CM UX Team Sync" at bounding box center [593, 303] width 269 height 40
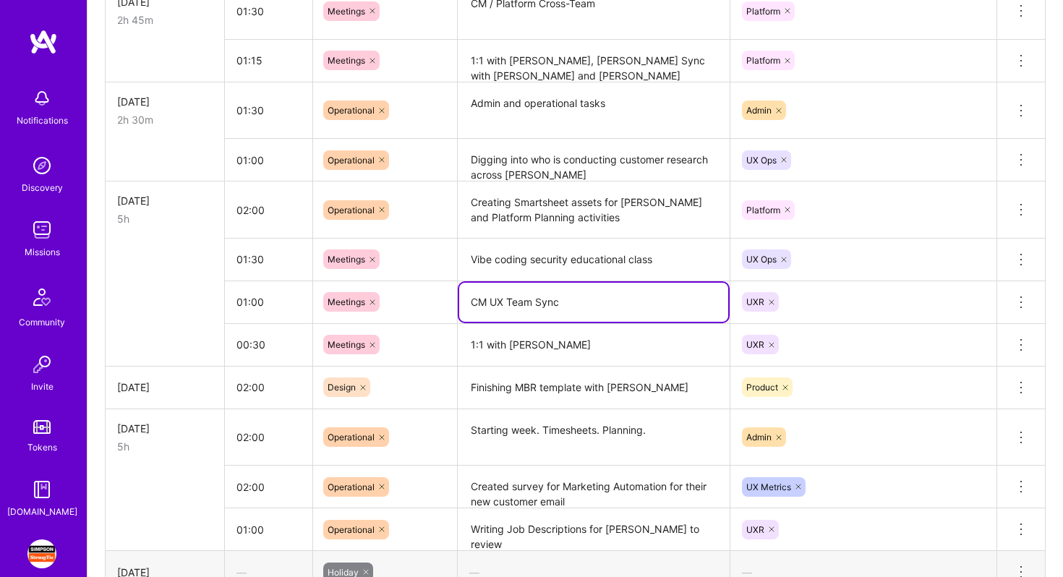
click at [515, 252] on textarea "Vibe coding security educational class" at bounding box center [593, 260] width 269 height 40
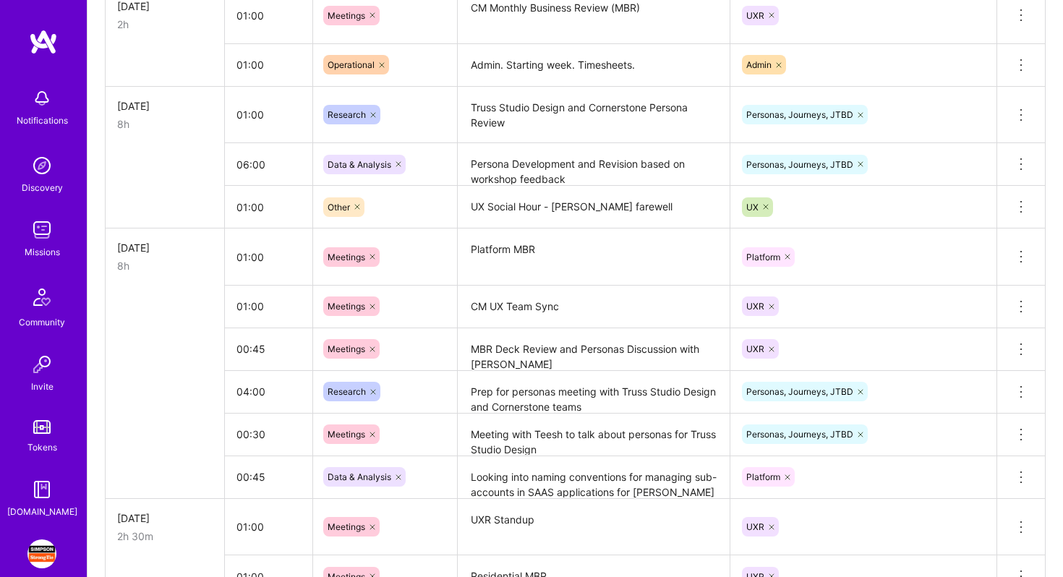
scroll to position [295, 0]
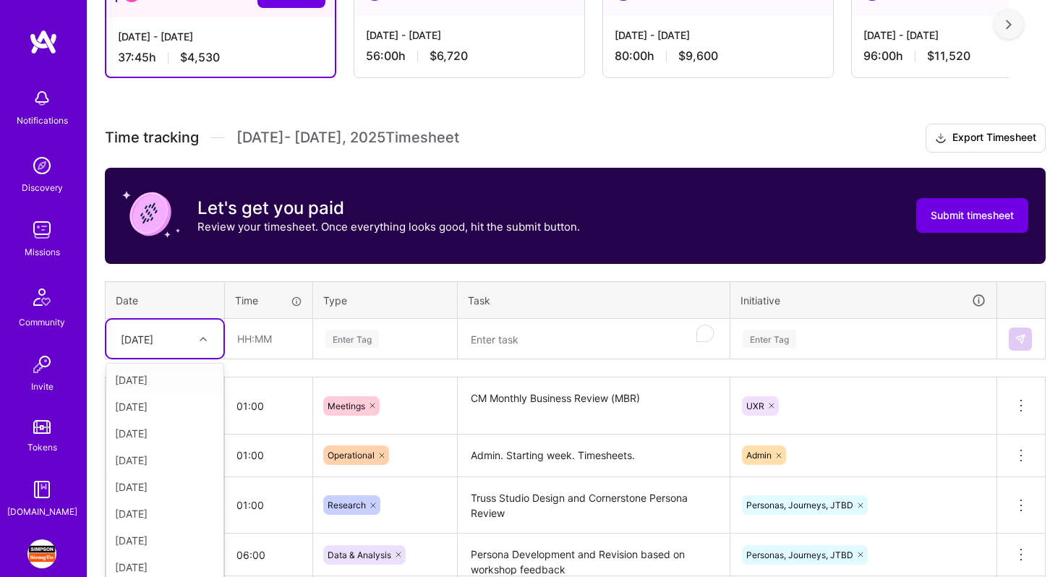
click at [194, 331] on div at bounding box center [205, 339] width 22 height 19
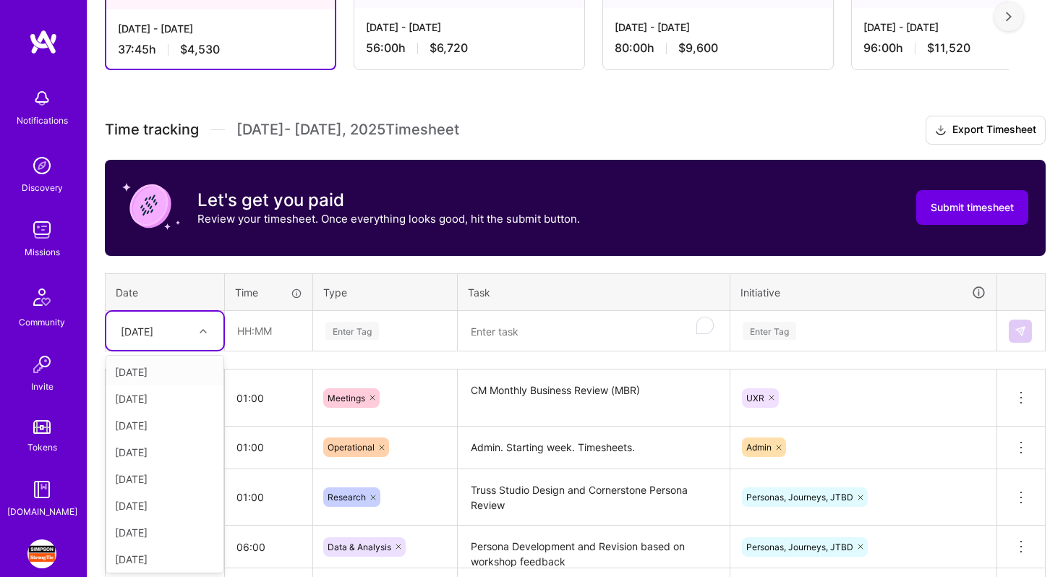
scroll to position [304, 0]
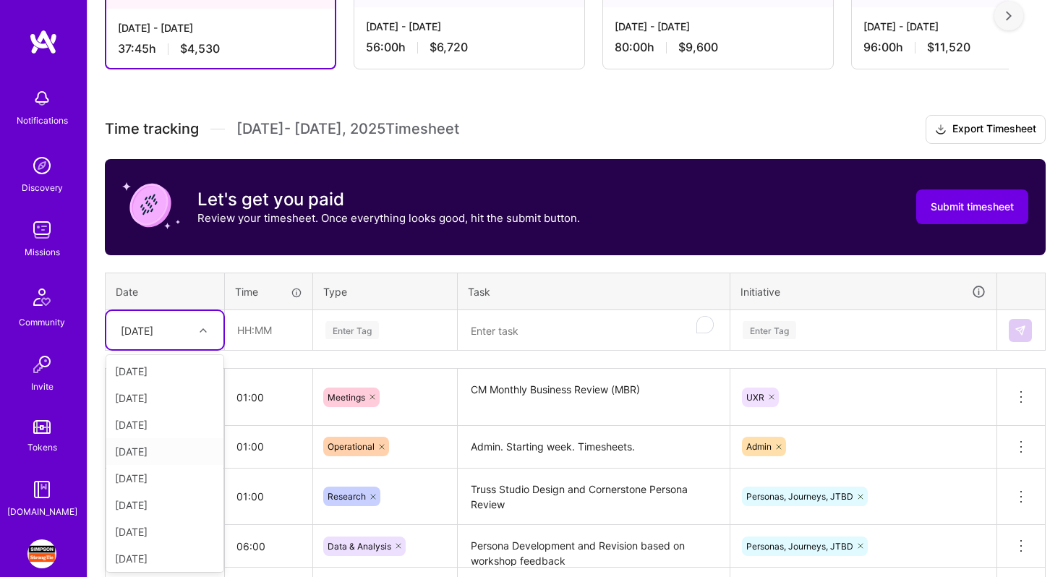
click at [179, 450] on div "[DATE]" at bounding box center [164, 451] width 117 height 27
click at [248, 334] on input "text" at bounding box center [269, 330] width 86 height 38
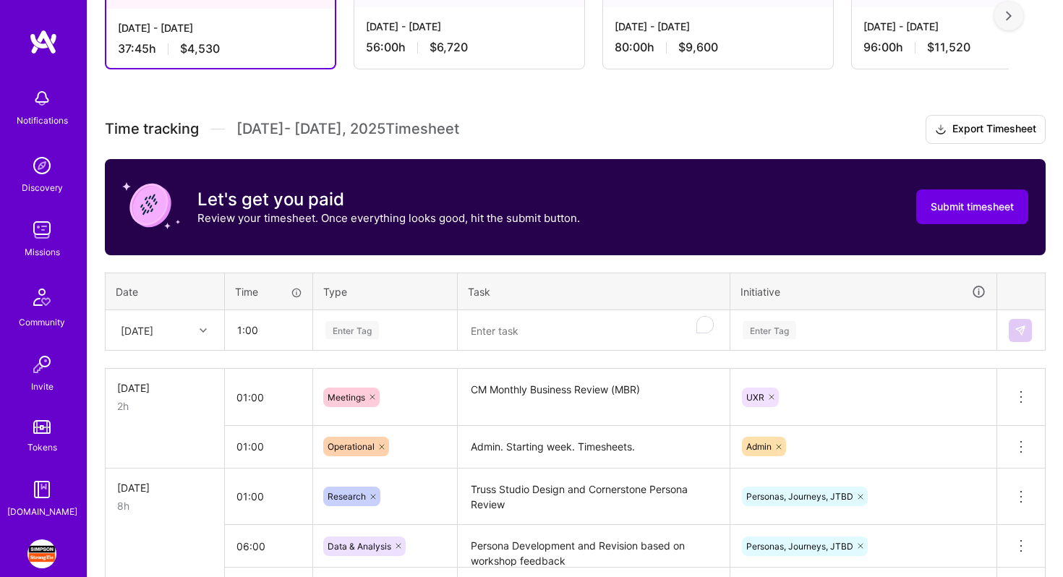
type input "01:00"
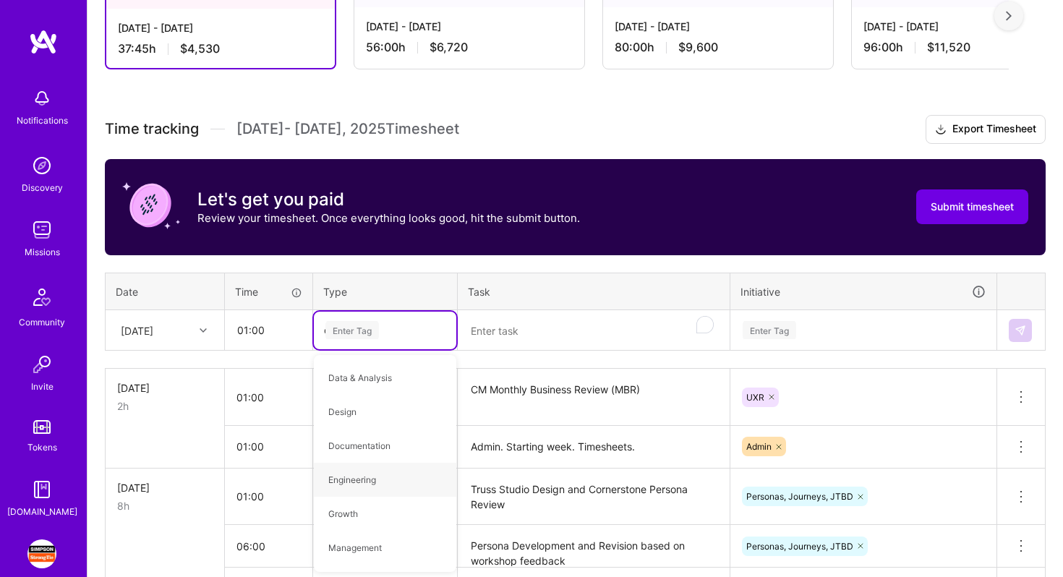
type input "op"
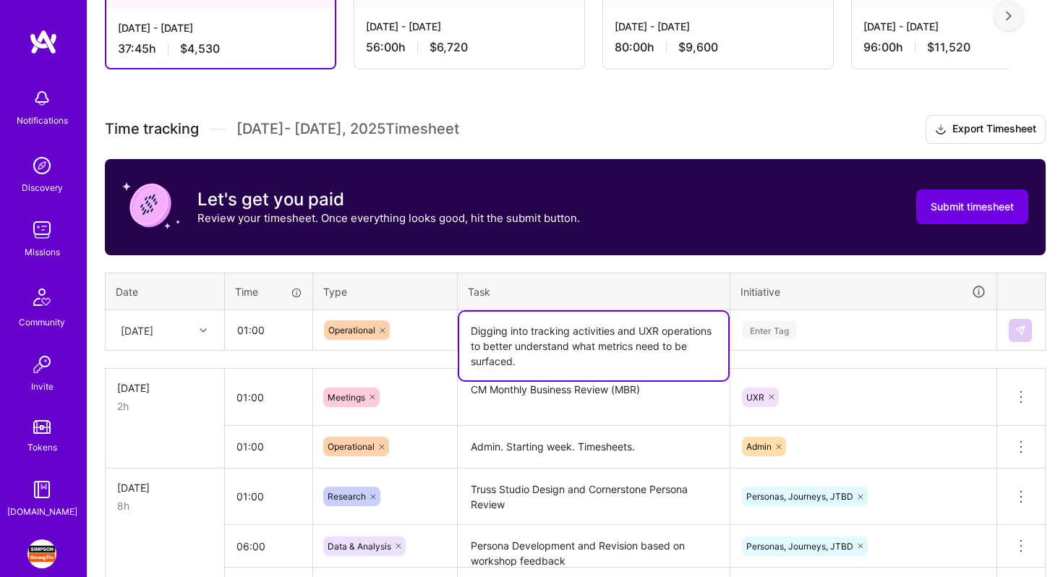
type textarea "Digging into tracking activities and UXR operations to better understand what m…"
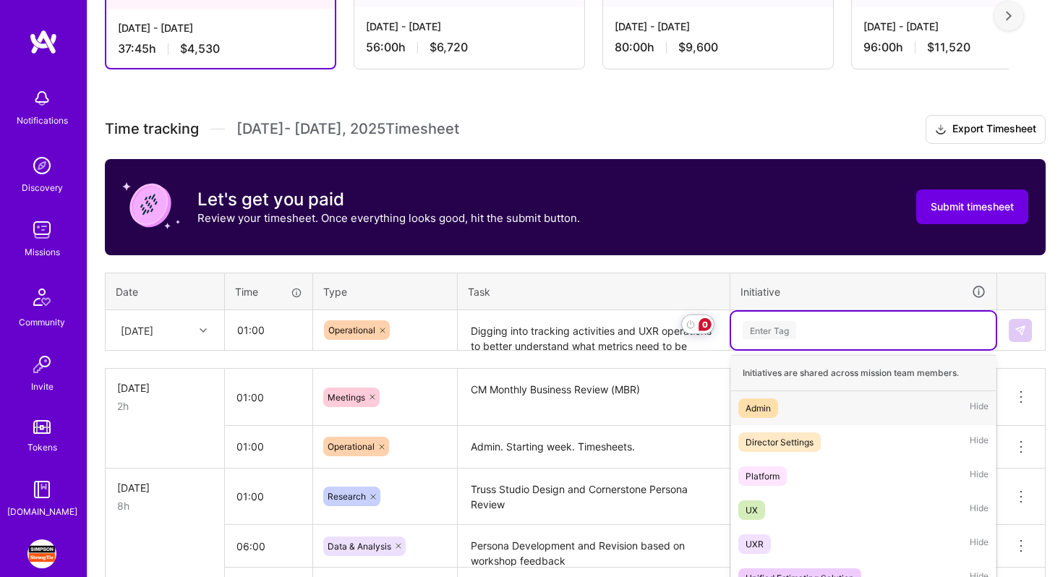
scroll to position [383, 0]
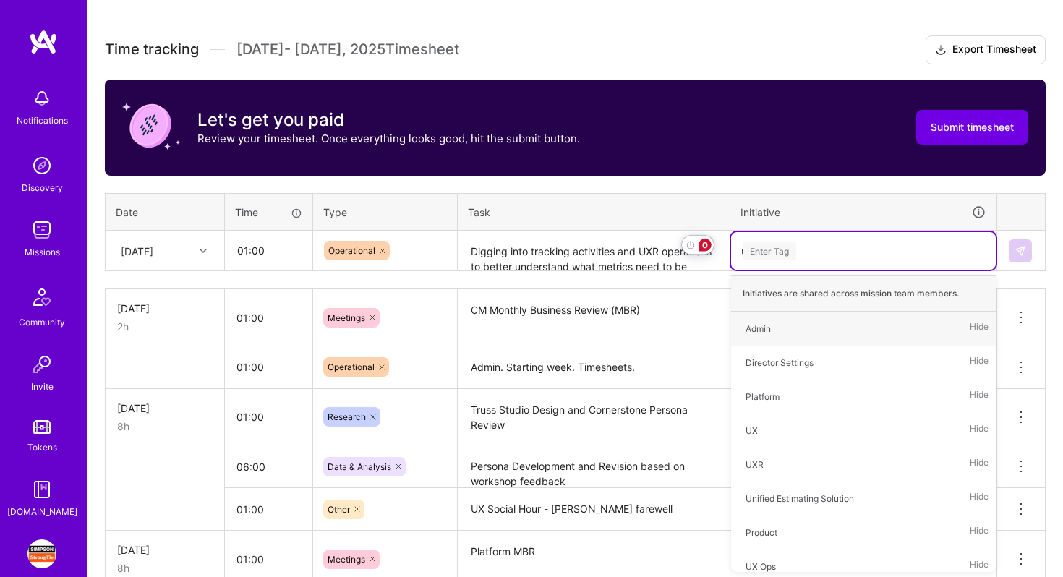
type input "ux"
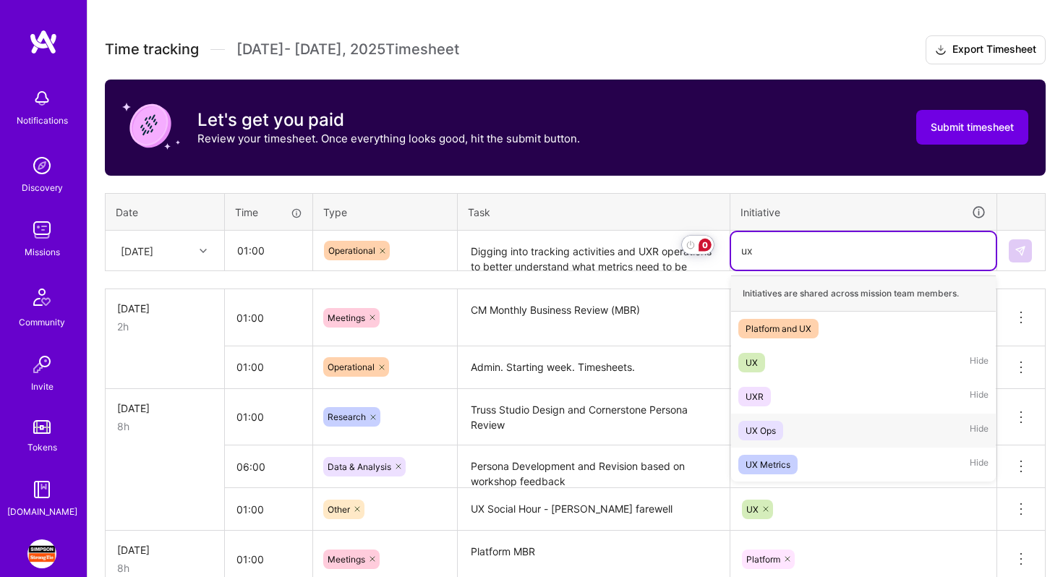
click at [809, 429] on div "UX Ops Hide" at bounding box center [863, 431] width 265 height 34
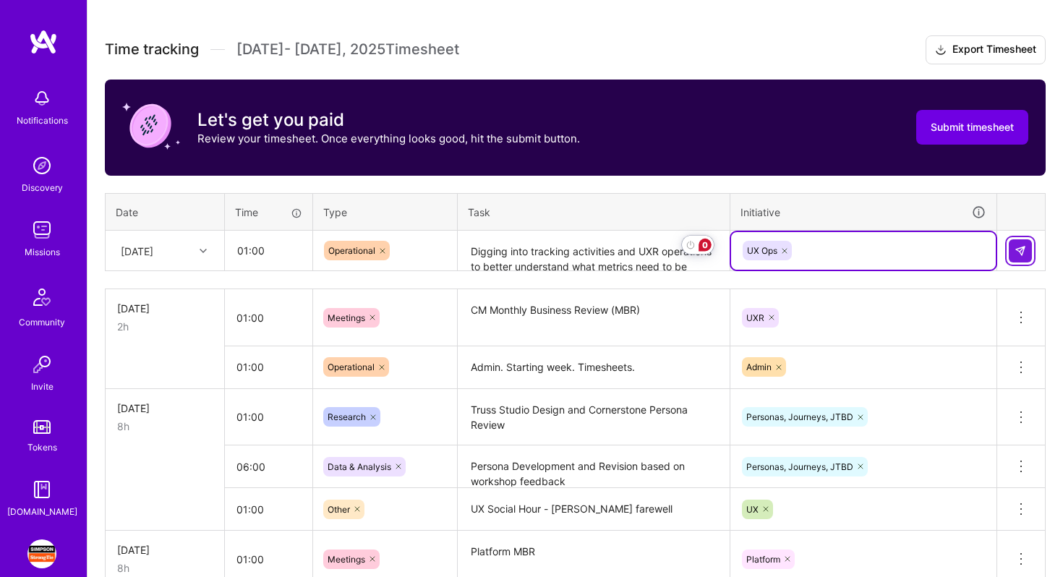
click at [1019, 247] on img at bounding box center [1020, 251] width 12 height 12
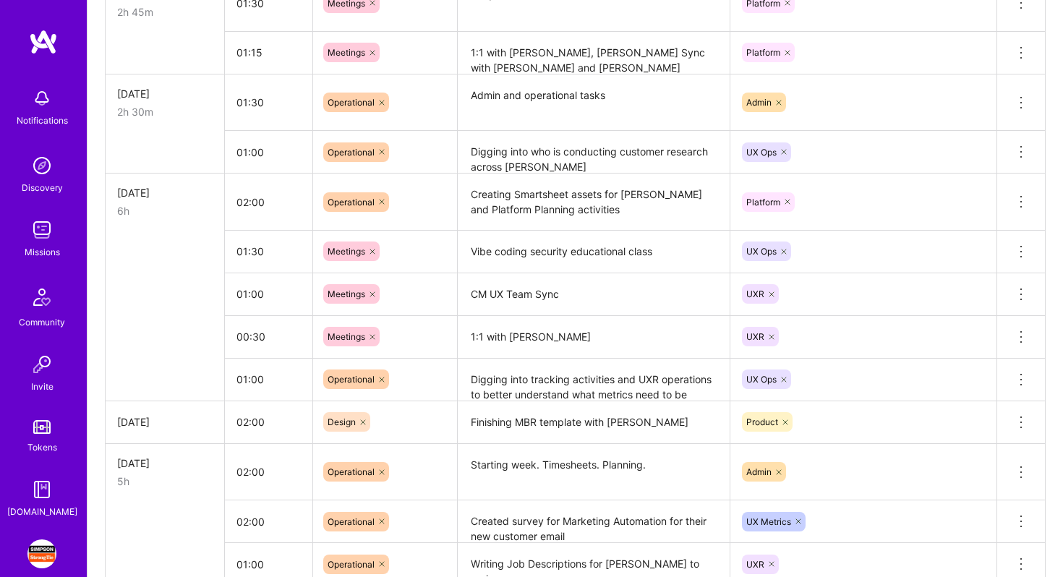
scroll to position [1414, 0]
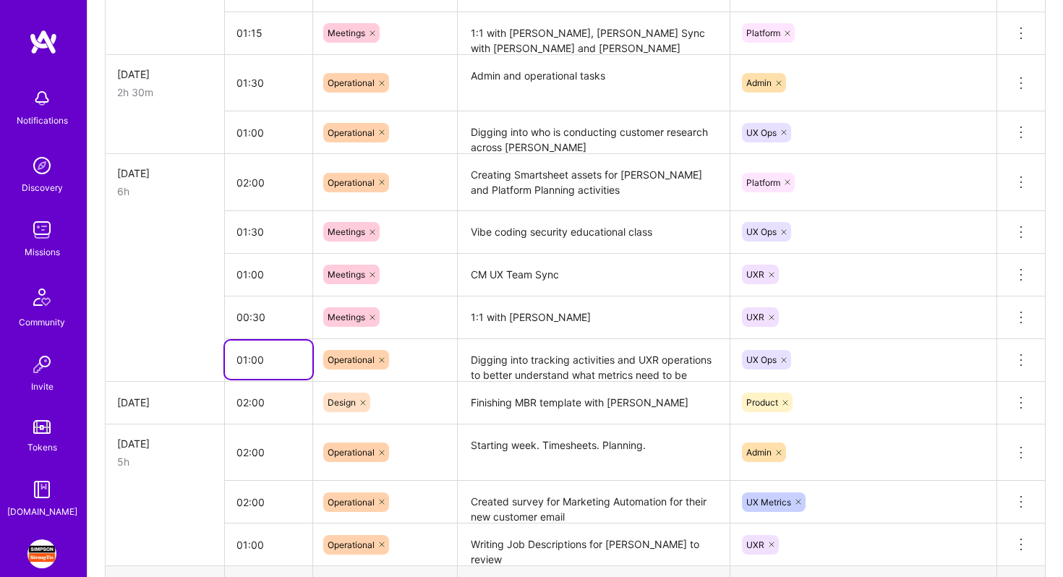
click at [247, 356] on input "01:00" at bounding box center [268, 360] width 87 height 38
type input "02:00"
click at [431, 253] on td "Meetings" at bounding box center [385, 274] width 145 height 43
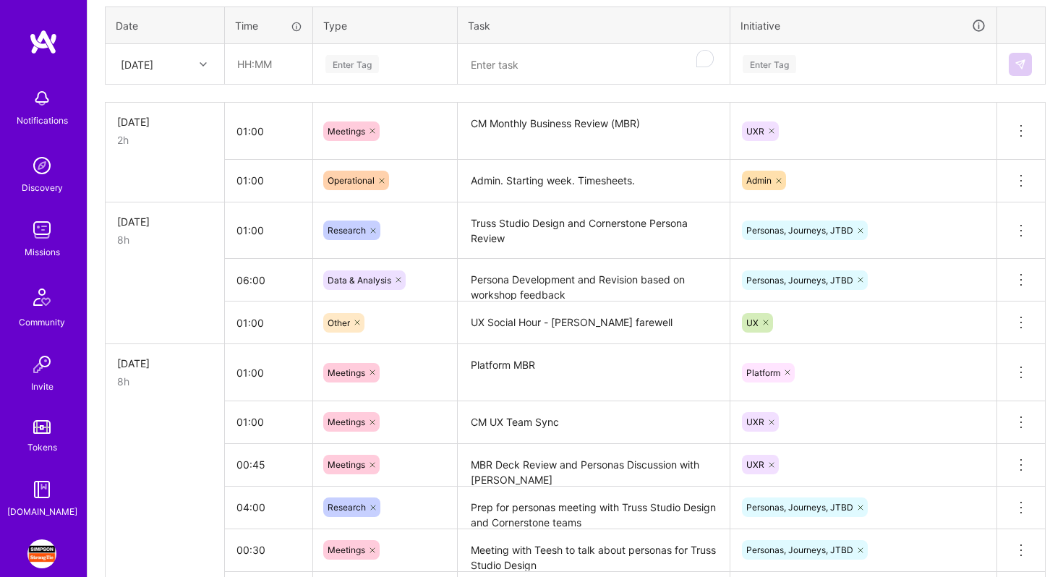
scroll to position [572, 0]
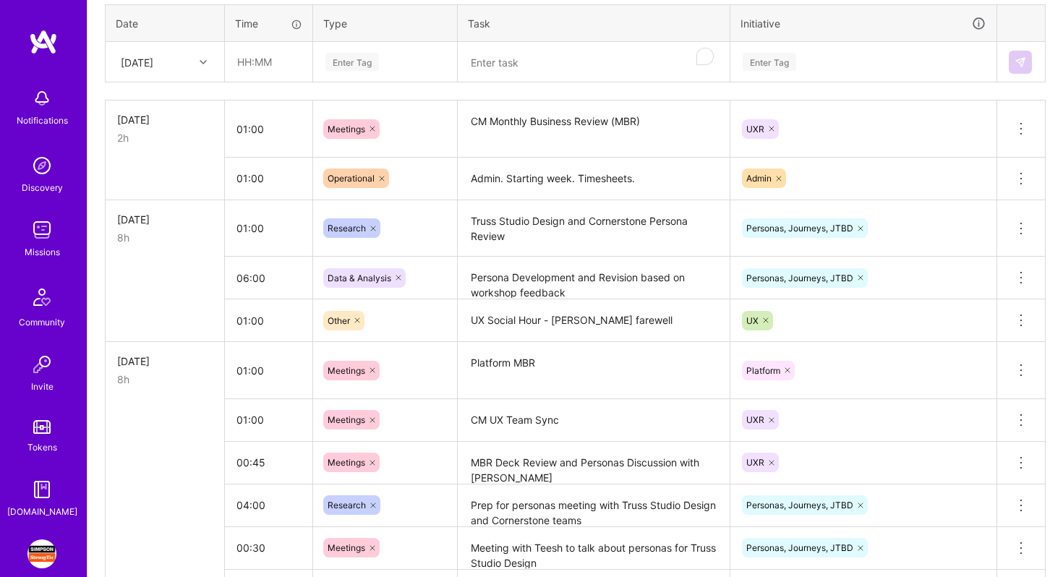
click at [185, 59] on div "[DATE]" at bounding box center [154, 62] width 80 height 24
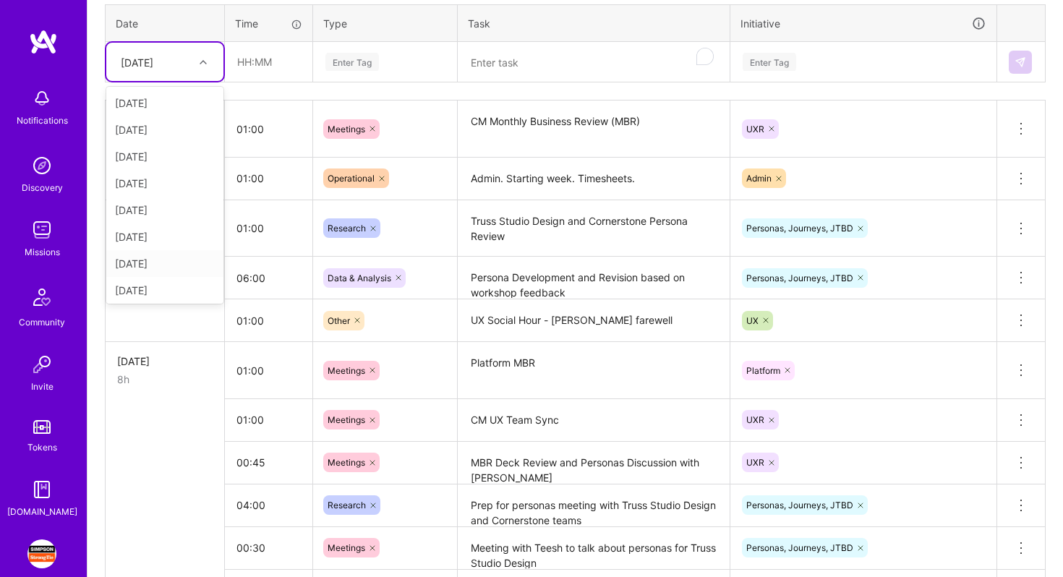
click at [174, 260] on div "[DATE]" at bounding box center [164, 263] width 117 height 27
click at [362, 64] on div "Enter Tag" at bounding box center [352, 62] width 54 height 22
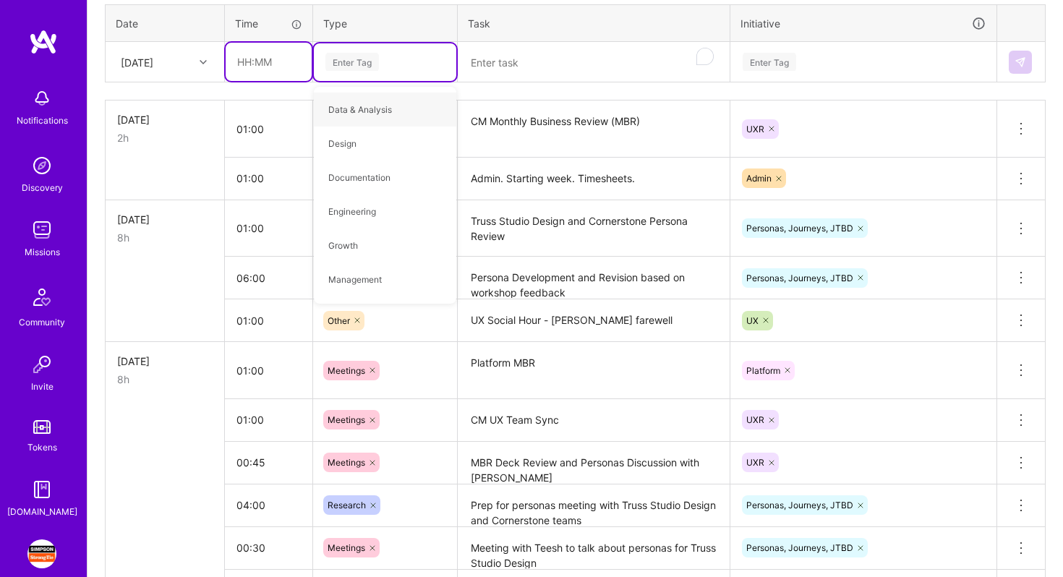
click at [274, 59] on input "text" at bounding box center [269, 62] width 86 height 38
click at [257, 59] on input "01:30" at bounding box center [269, 62] width 86 height 38
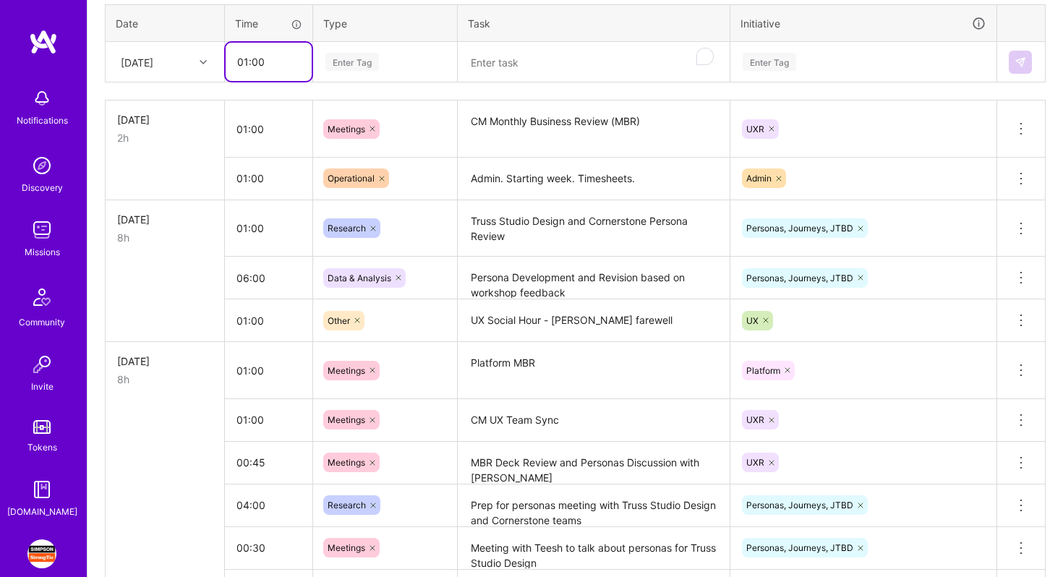
type input "01:00"
click at [377, 54] on div "Enter Tag" at bounding box center [352, 62] width 54 height 22
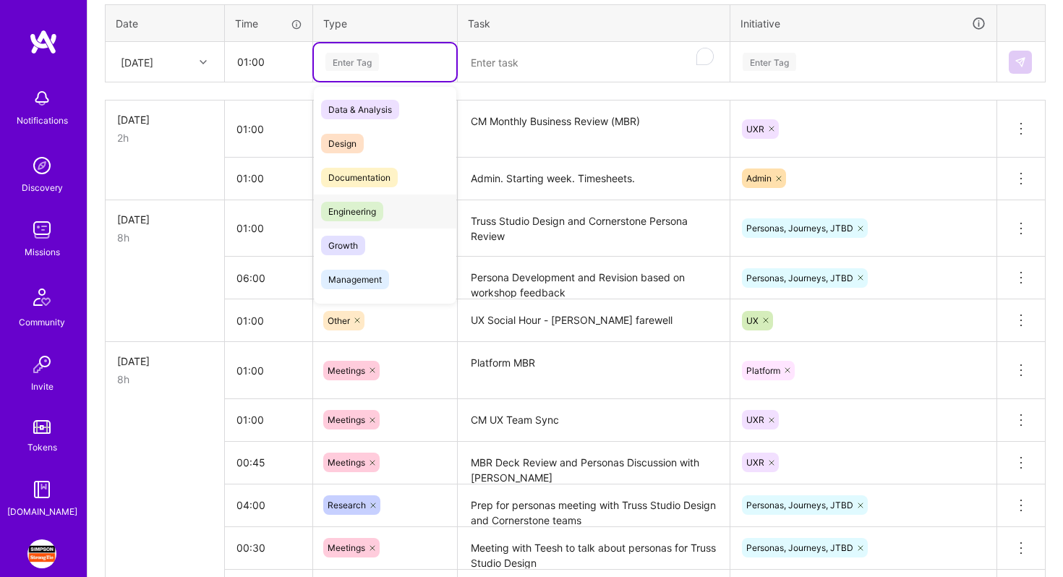
scroll to position [200, 0]
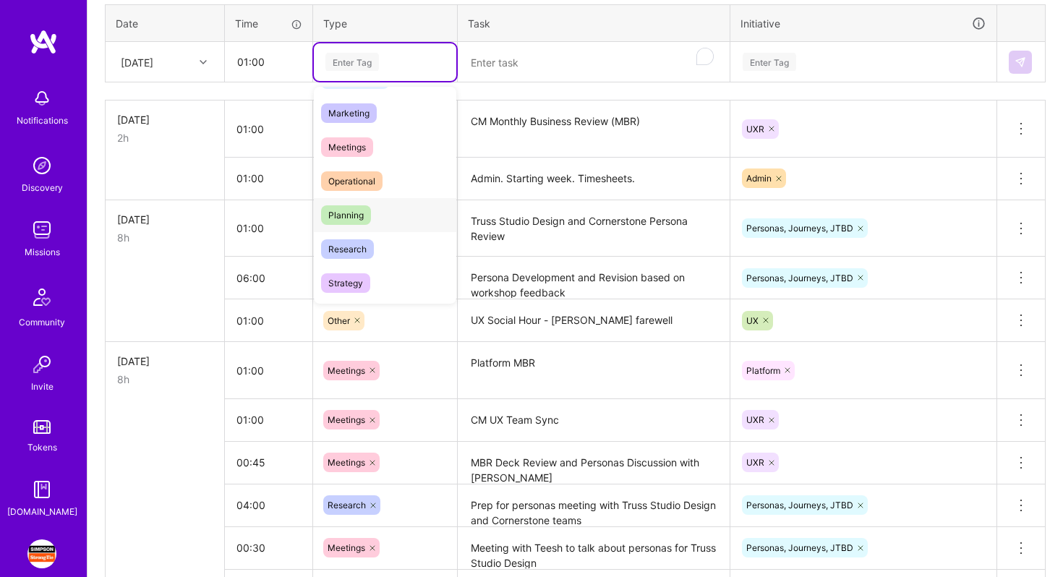
click at [393, 203] on div "Planning" at bounding box center [385, 215] width 142 height 34
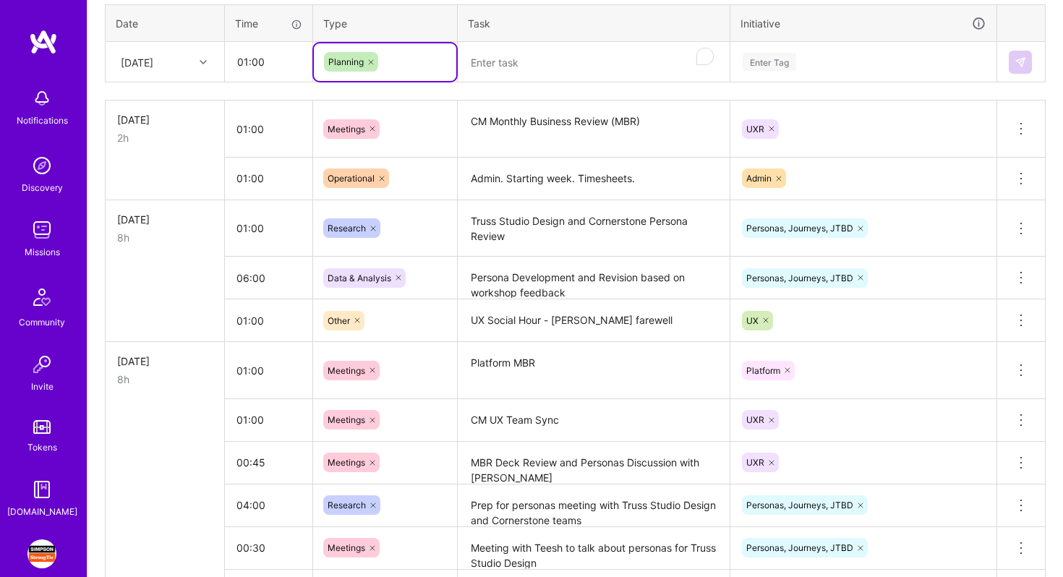
click at [510, 75] on textarea "To enrich screen reader interactions, please activate Accessibility in Grammarl…" at bounding box center [593, 62] width 269 height 38
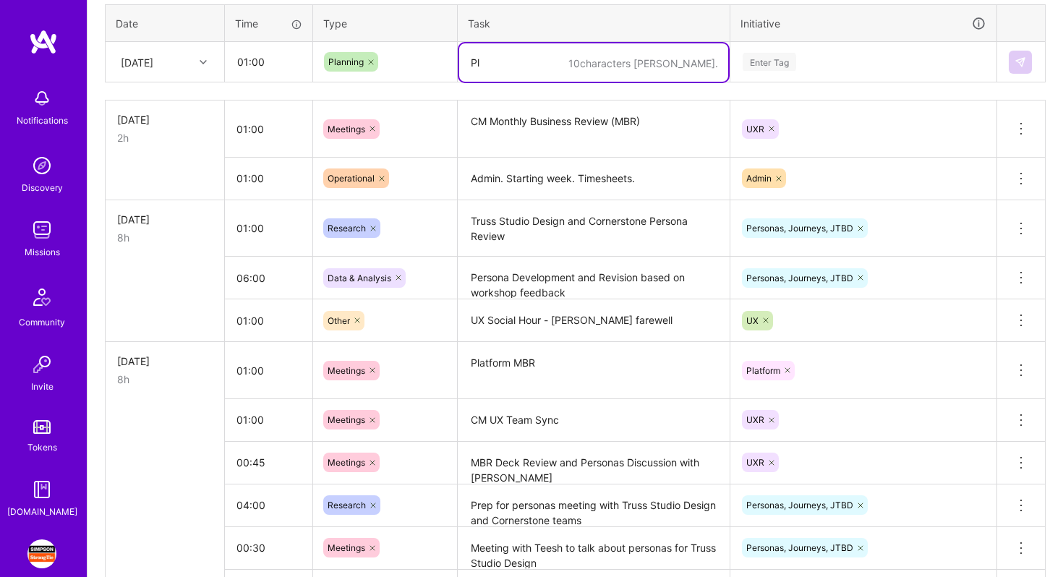
type textarea "P"
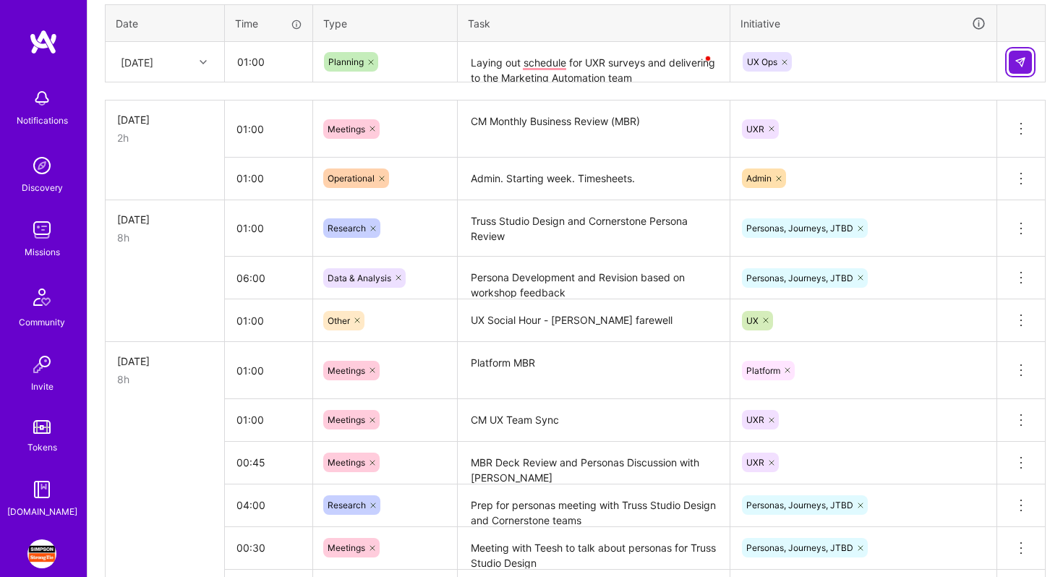
click at [1022, 56] on img at bounding box center [1020, 62] width 12 height 12
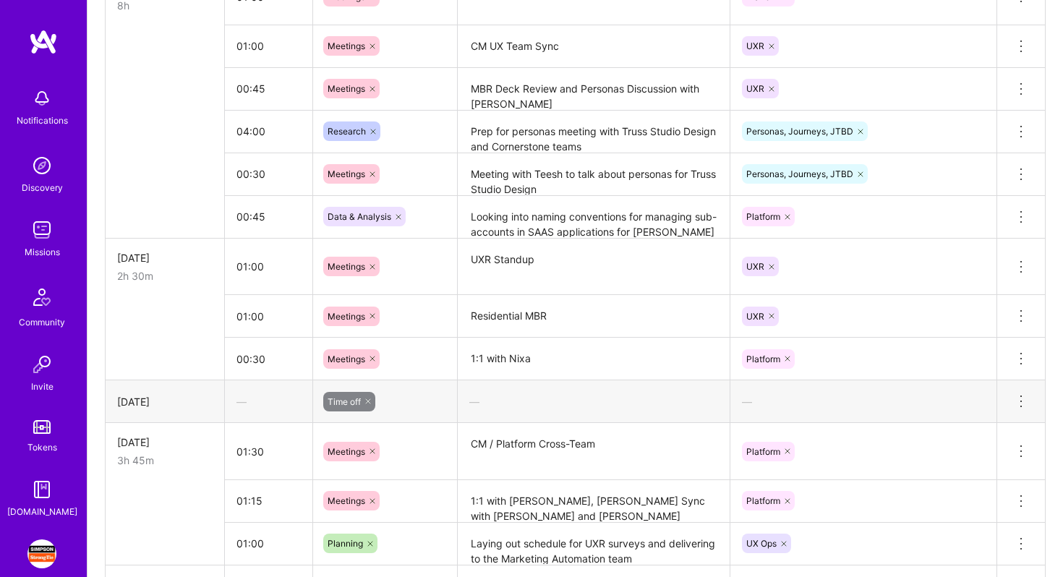
scroll to position [552, 0]
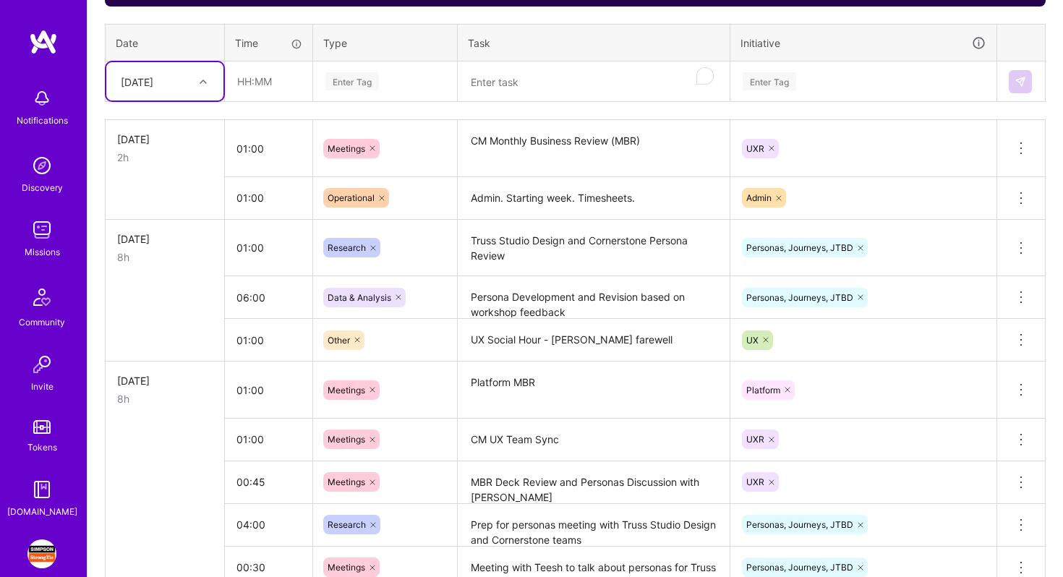
click at [185, 91] on div "[DATE]" at bounding box center [154, 81] width 80 height 24
click at [161, 236] on div "[DATE]" at bounding box center [164, 233] width 117 height 27
click at [265, 84] on input "text" at bounding box center [269, 81] width 86 height 38
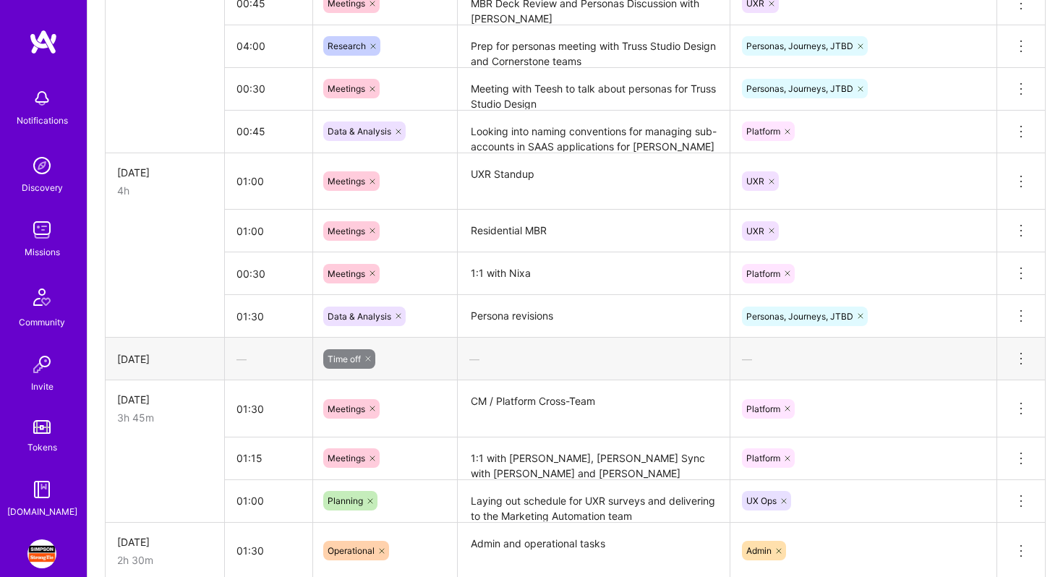
scroll to position [1042, 0]
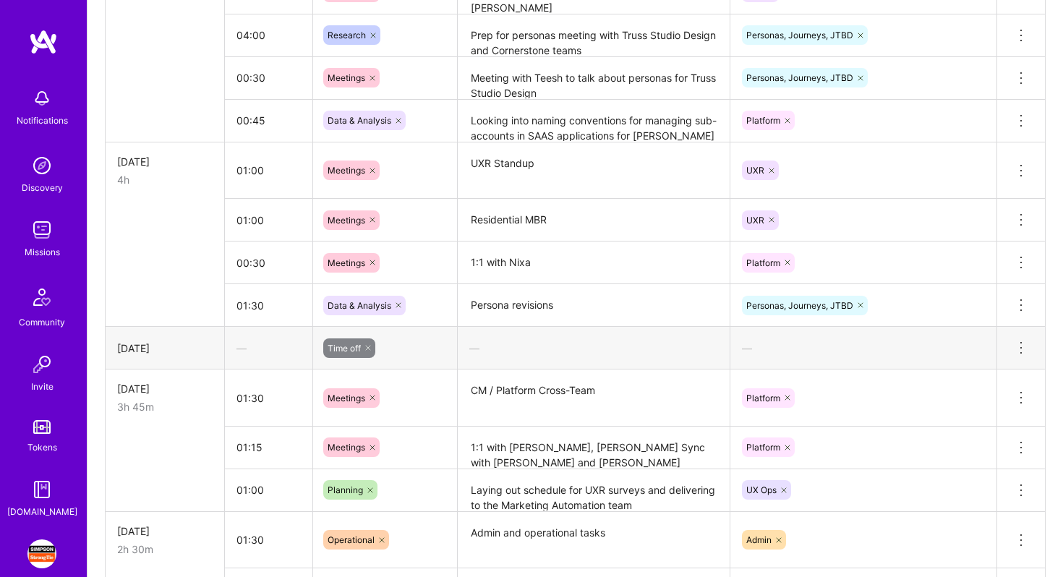
click at [563, 316] on textarea "Persona revisions" at bounding box center [593, 306] width 269 height 40
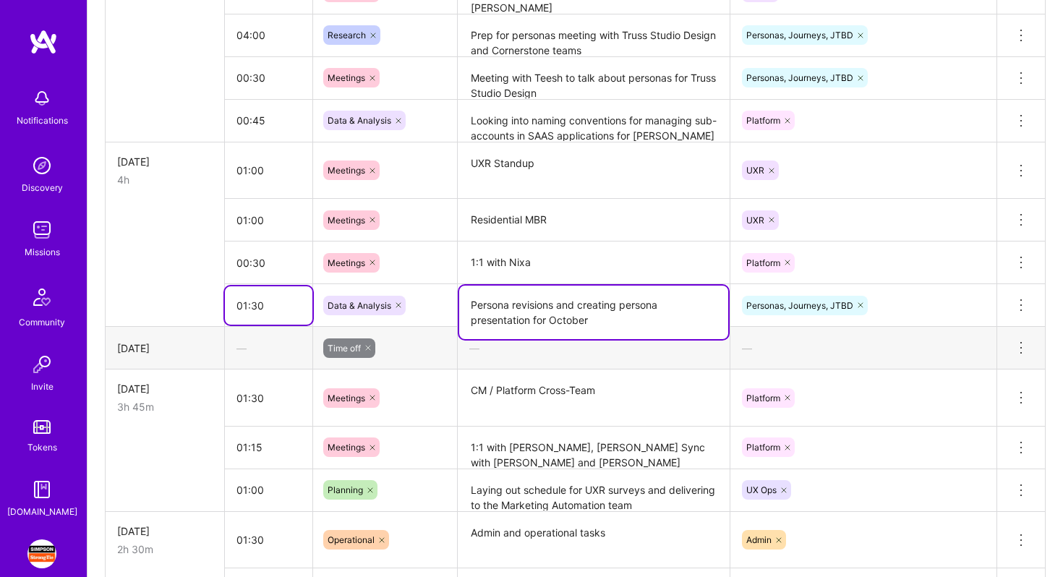
click at [246, 301] on input "01:30" at bounding box center [268, 305] width 87 height 38
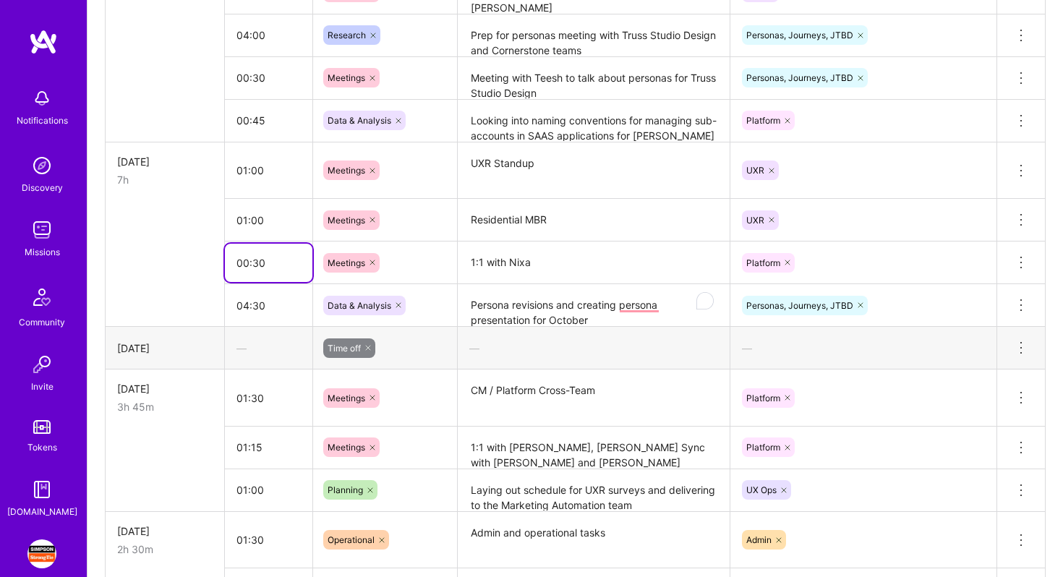
click at [264, 252] on input "00:30" at bounding box center [268, 263] width 87 height 38
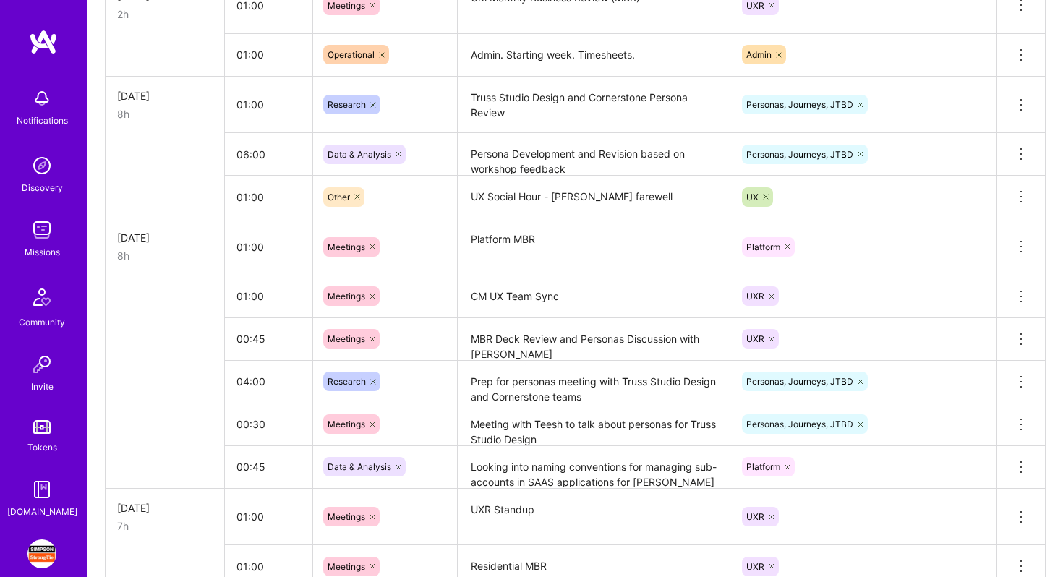
scroll to position [477, 0]
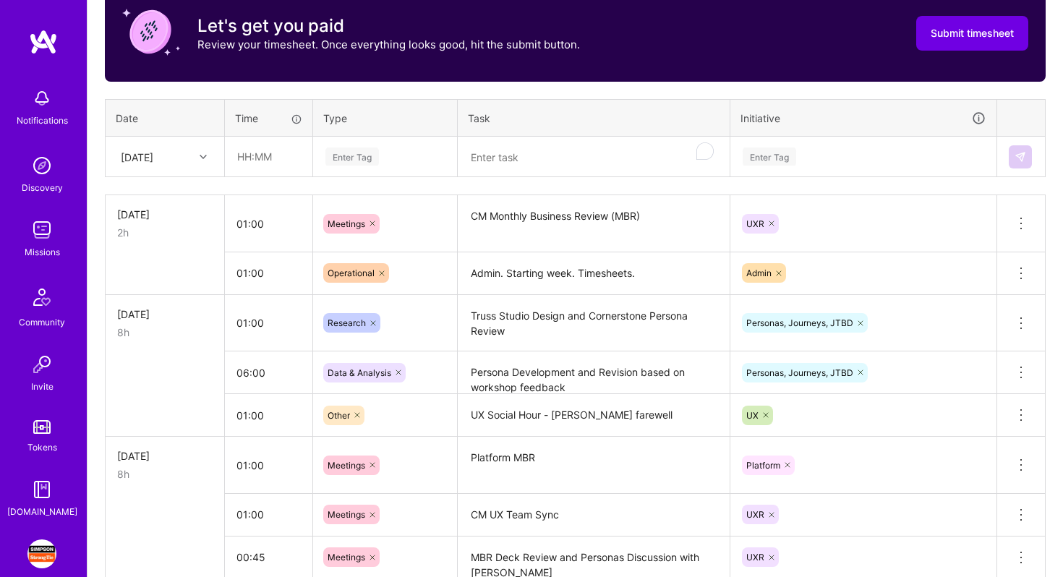
click at [202, 166] on div at bounding box center [205, 157] width 22 height 24
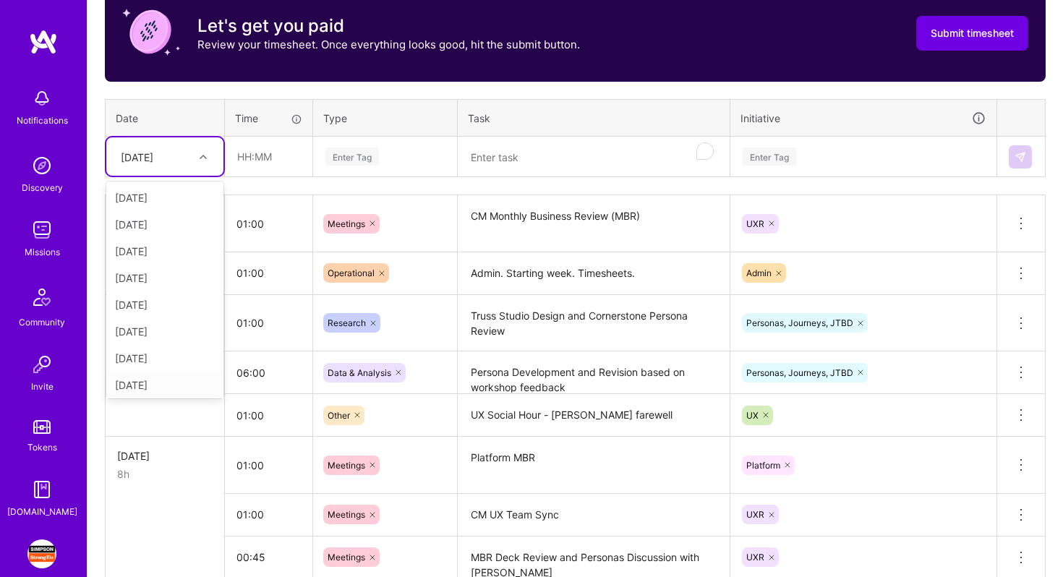
click at [172, 377] on div "[DATE]" at bounding box center [164, 385] width 117 height 27
click at [250, 171] on input "text" at bounding box center [269, 156] width 86 height 38
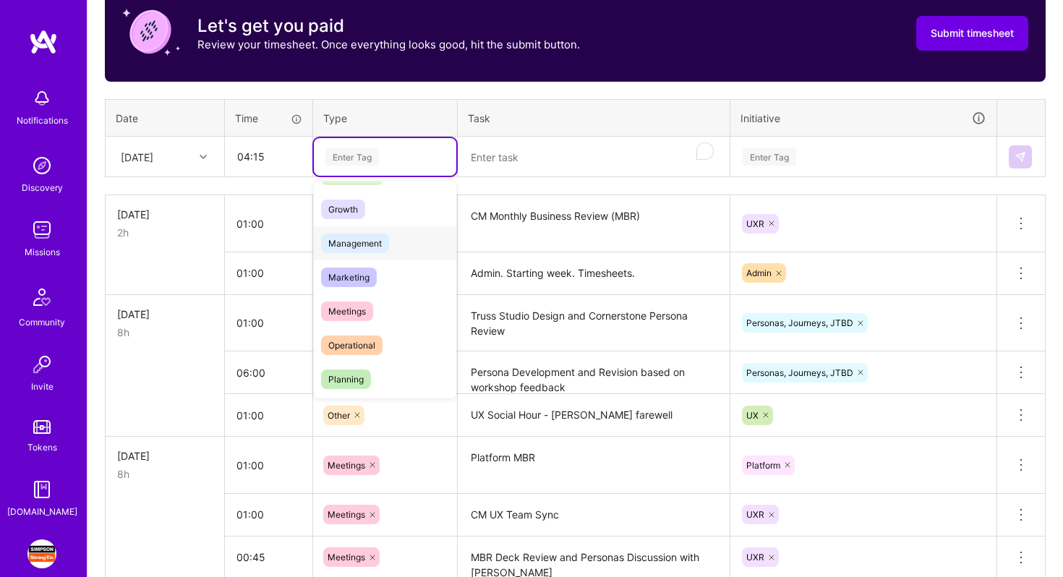
scroll to position [136, 0]
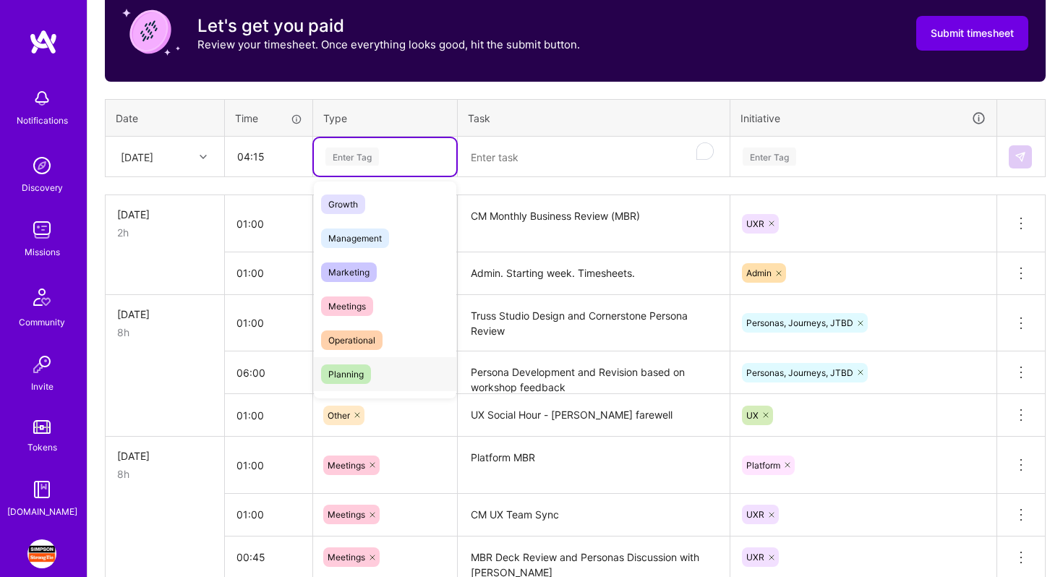
click at [369, 367] on span "Planning" at bounding box center [346, 374] width 50 height 20
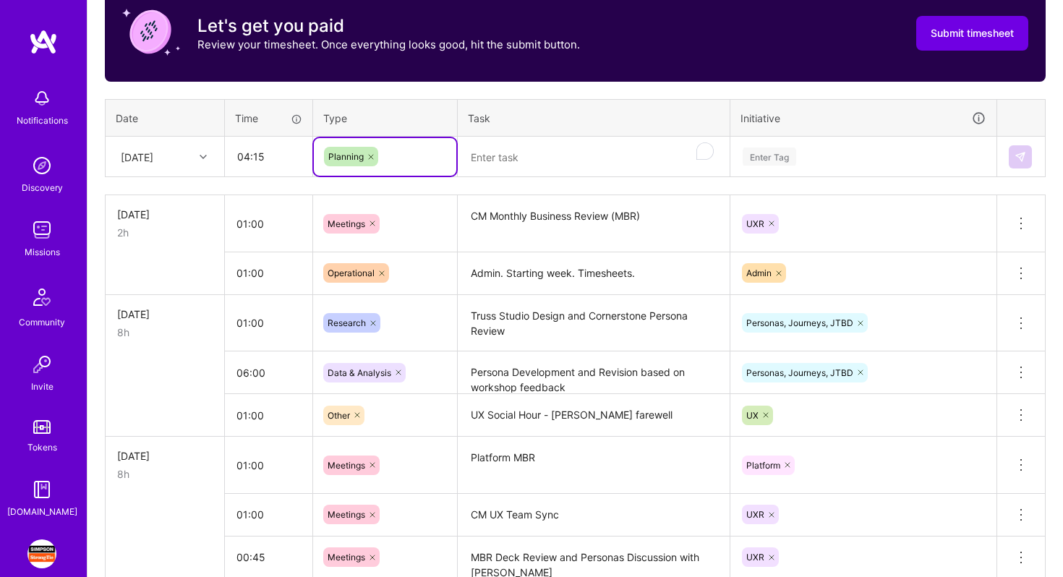
click at [490, 171] on textarea "To enrich screen reader interactions, please activate Accessibility in Grammarl…" at bounding box center [593, 157] width 269 height 38
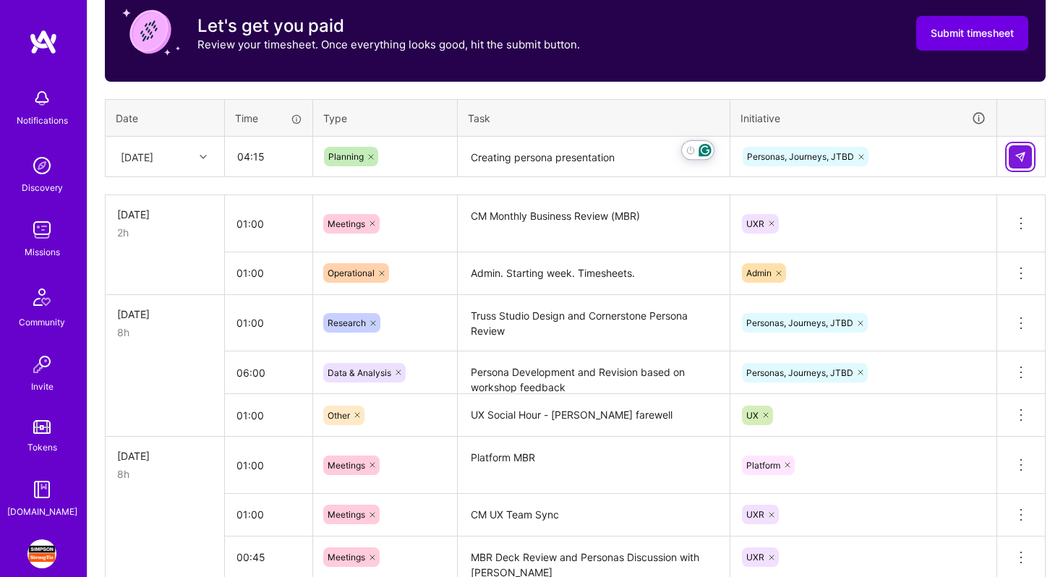
click at [1017, 161] on img at bounding box center [1020, 157] width 12 height 12
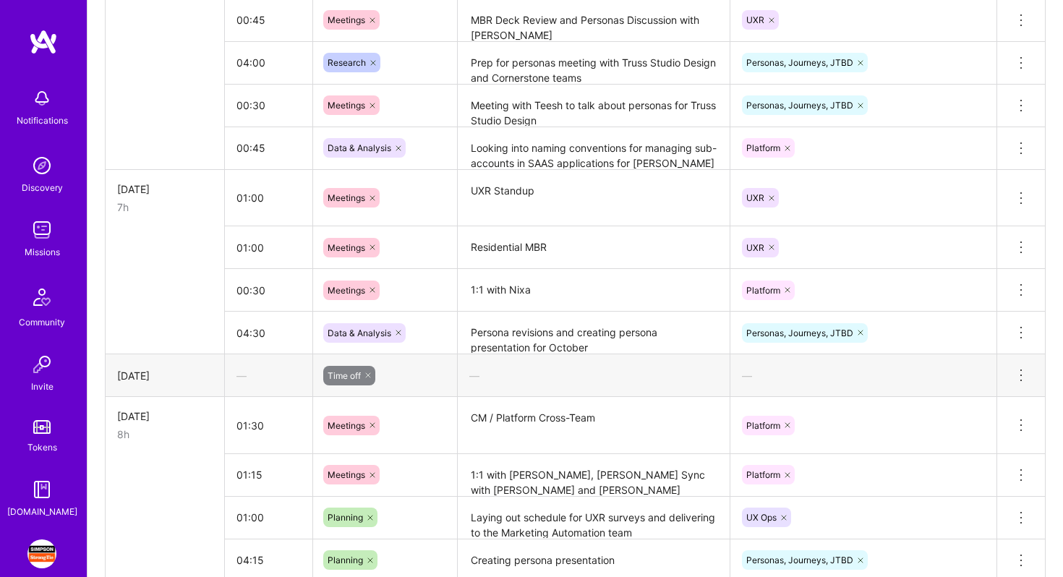
scroll to position [1009, 0]
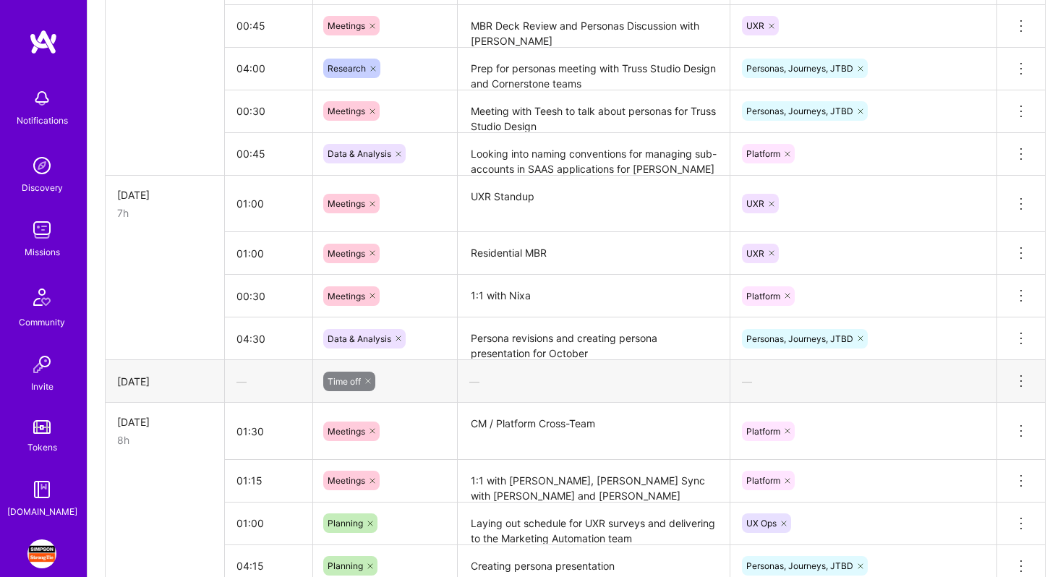
click at [398, 338] on icon at bounding box center [398, 338] width 4 height 4
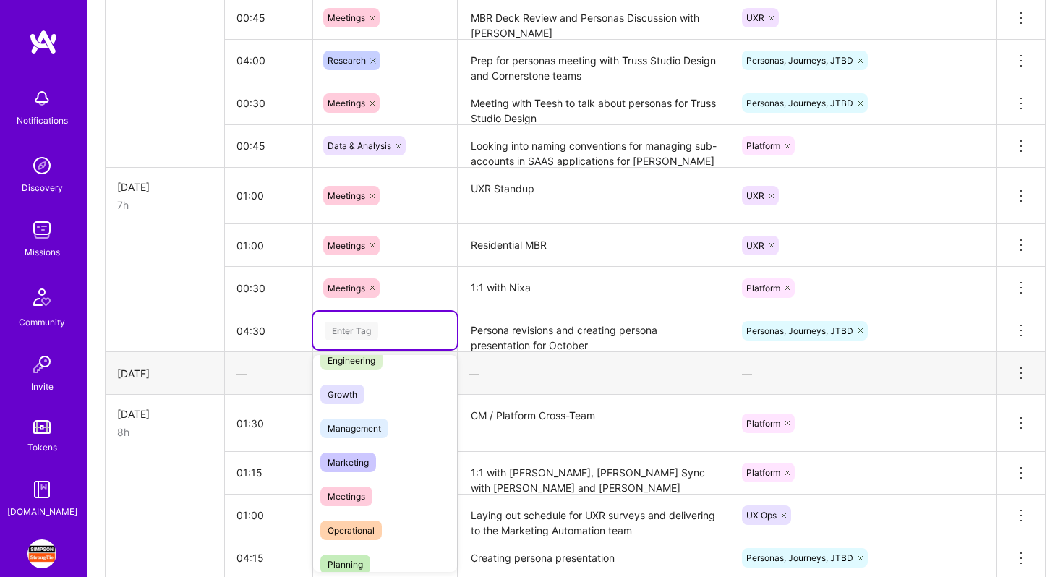
scroll to position [143, 0]
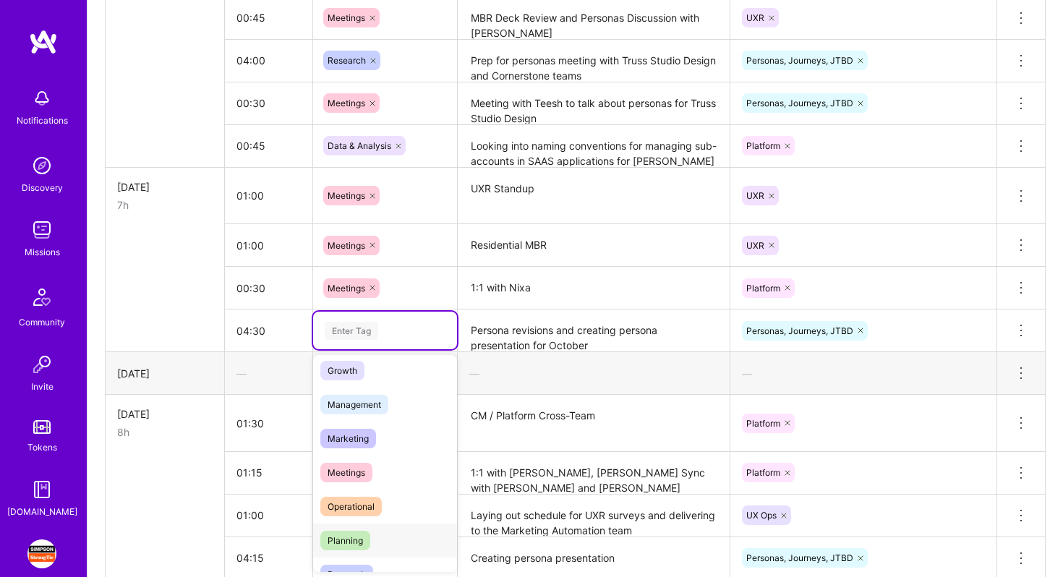
click at [363, 542] on span "Planning" at bounding box center [345, 541] width 50 height 20
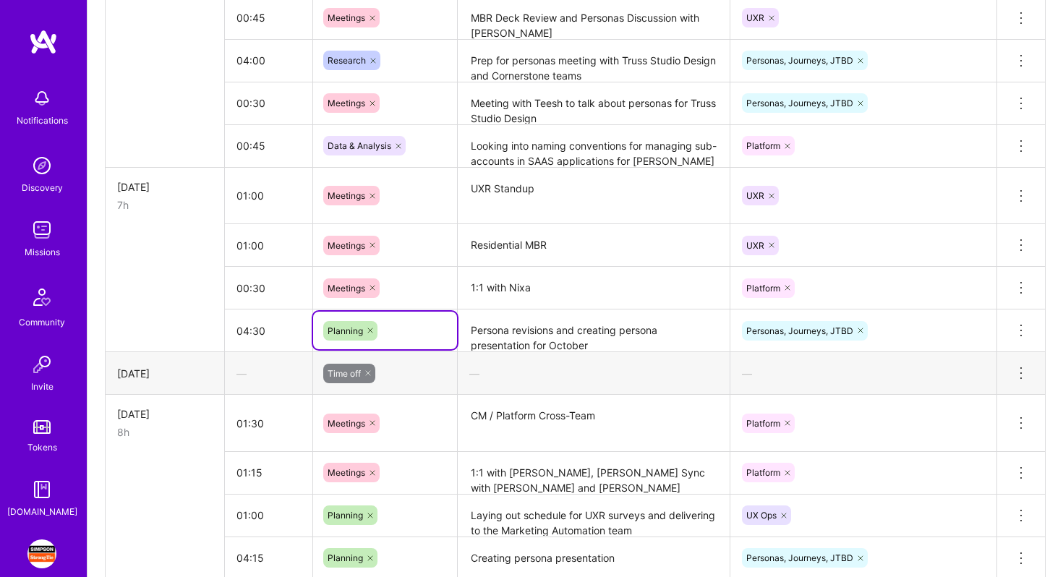
click at [267, 265] on td "01:00" at bounding box center [269, 245] width 88 height 43
click at [249, 327] on input "04:30" at bounding box center [268, 331] width 87 height 38
click at [369, 239] on div at bounding box center [372, 246] width 14 height 20
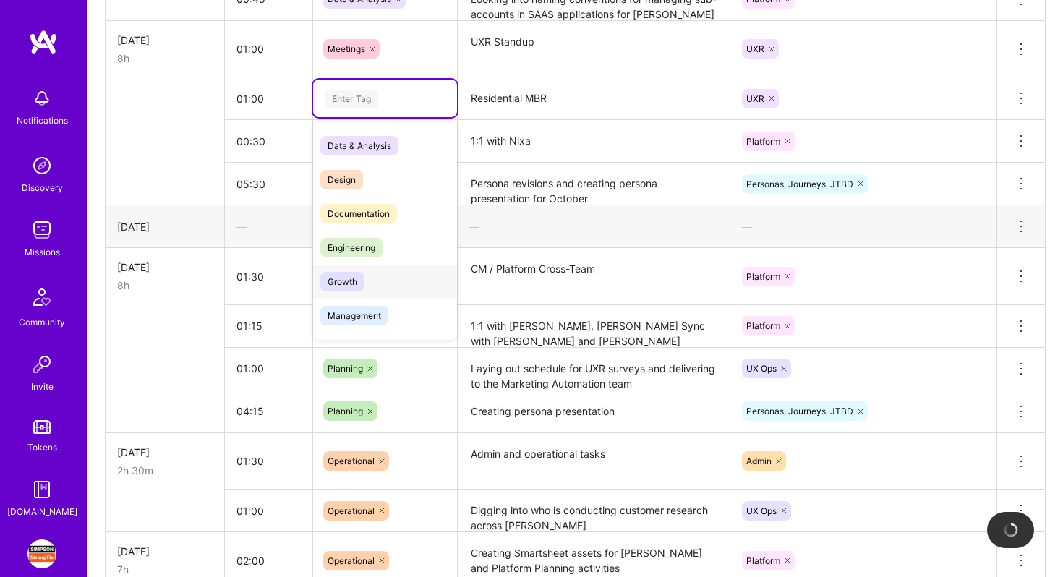
scroll to position [1219, 0]
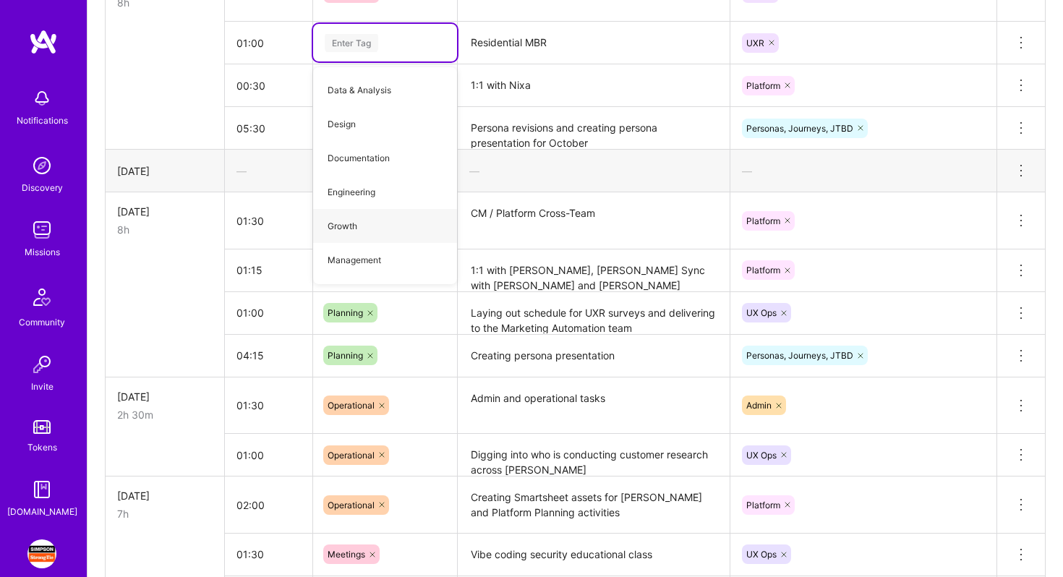
click at [553, 255] on textarea "1:1 with [PERSON_NAME], [PERSON_NAME] Sync with [PERSON_NAME] and [PERSON_NAME]" at bounding box center [593, 271] width 269 height 40
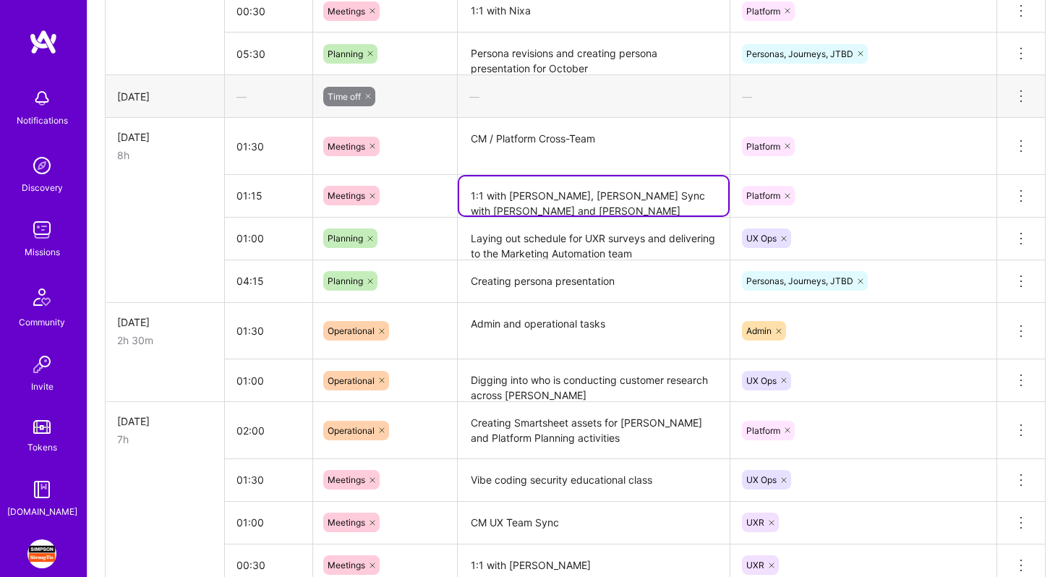
scroll to position [1330, 0]
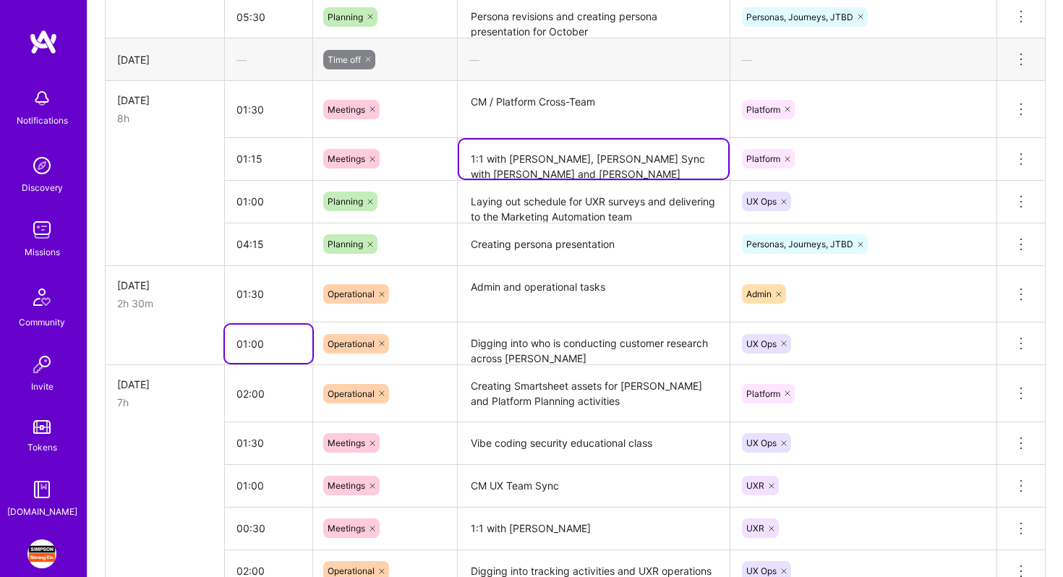
click at [245, 338] on input "01:00" at bounding box center [268, 344] width 87 height 38
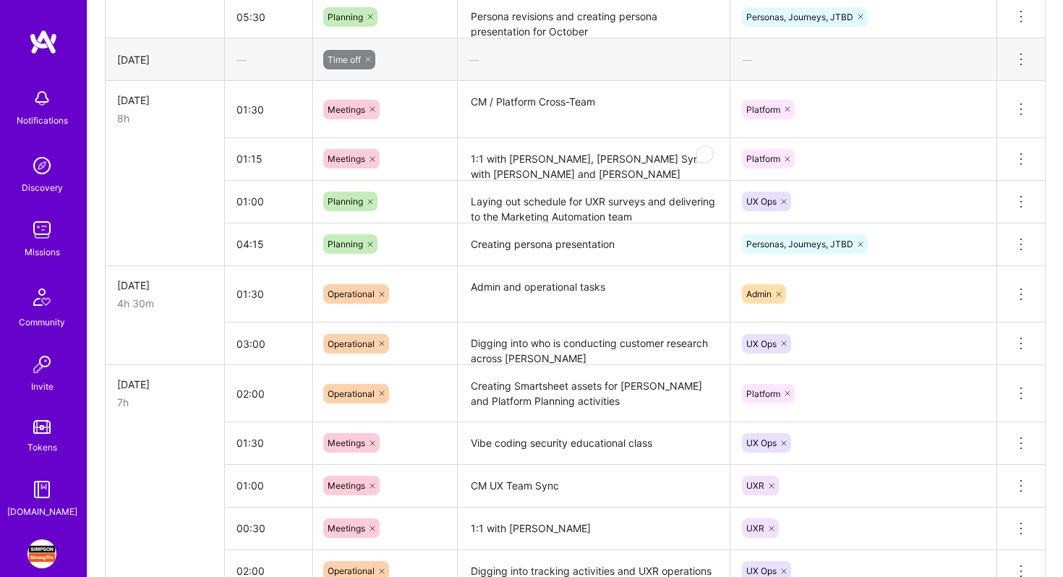
click at [578, 291] on textarea "Admin and operational tasks" at bounding box center [593, 295] width 269 height 54
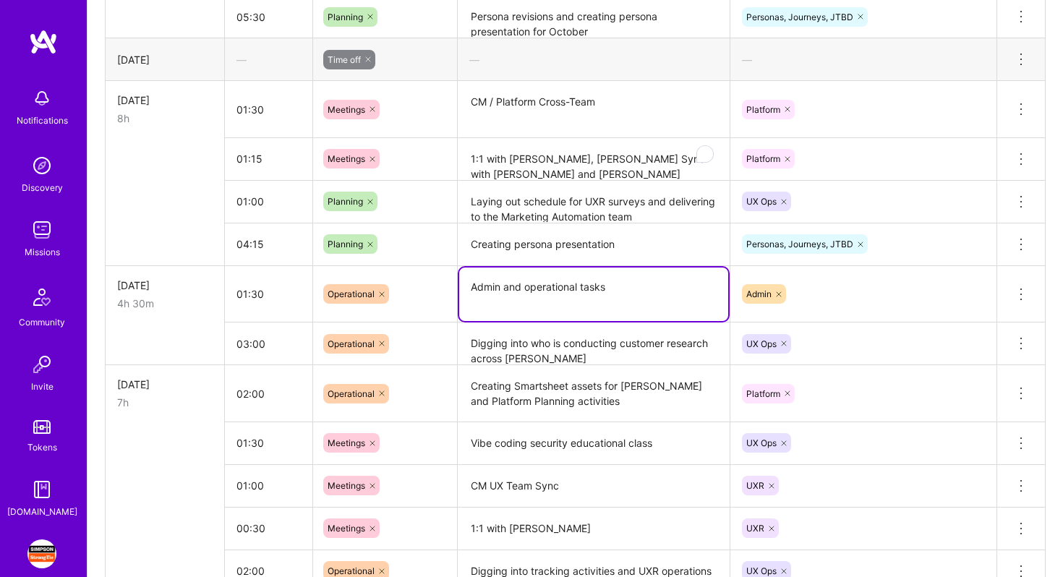
click at [568, 347] on textarea "Digging into who is conducting customer research across [PERSON_NAME]" at bounding box center [593, 344] width 269 height 40
